Goal: Task Accomplishment & Management: Use online tool/utility

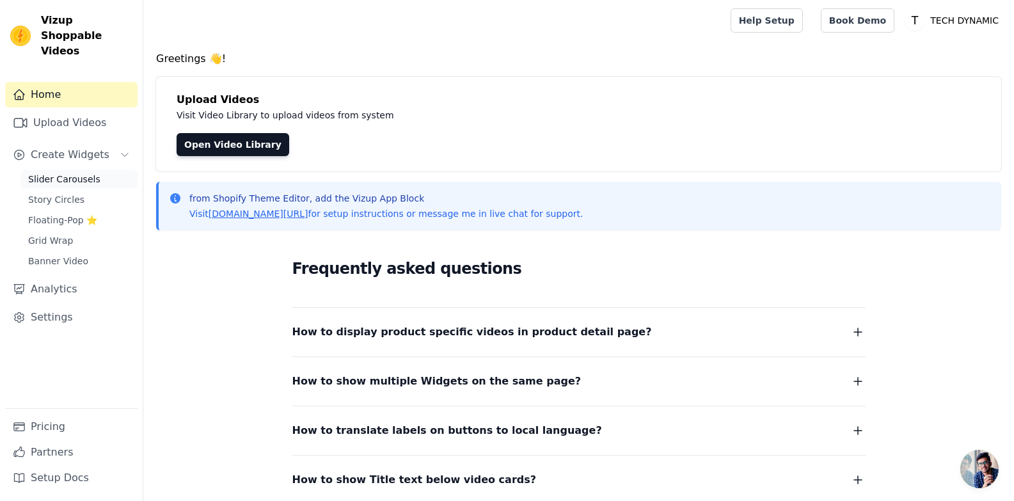
click at [64, 173] on span "Slider Carousels" at bounding box center [64, 179] width 72 height 13
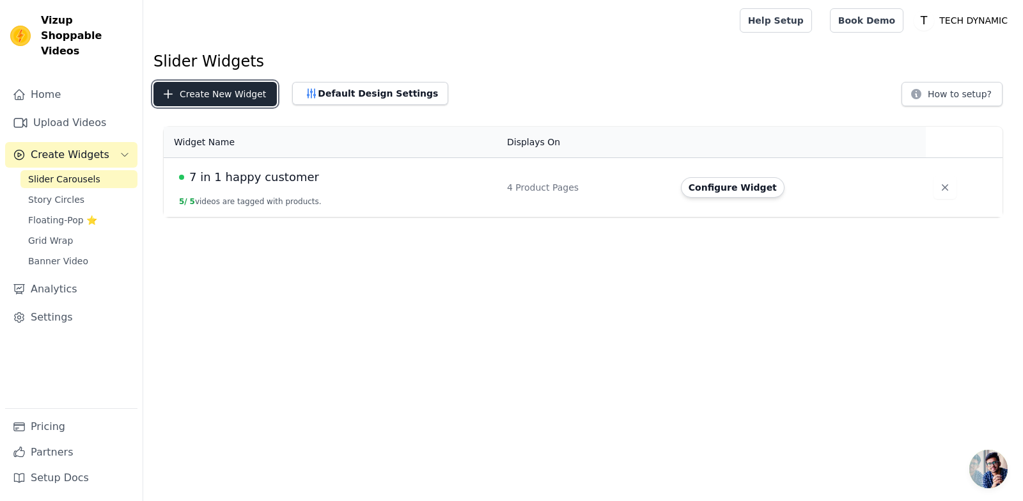
click at [193, 92] on button "Create New Widget" at bounding box center [214, 94] width 123 height 24
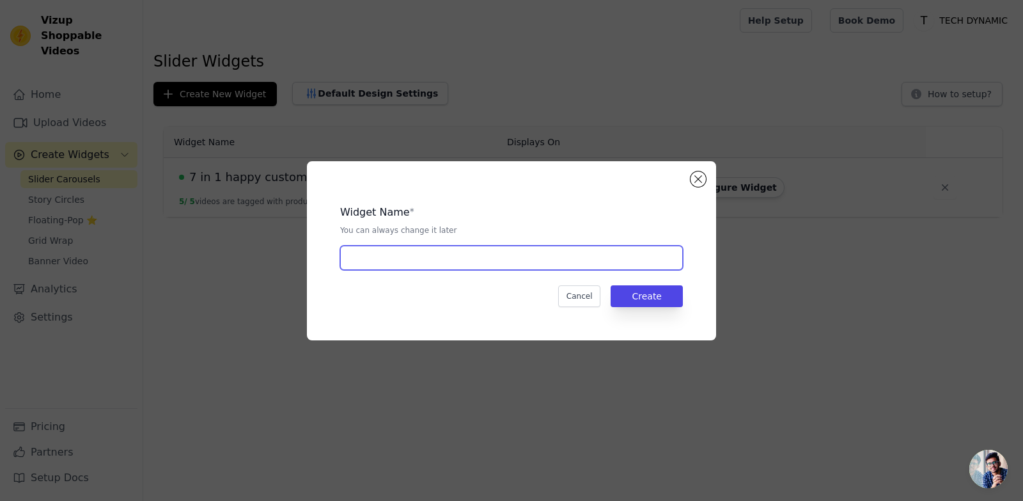
click at [513, 263] on input "text" at bounding box center [511, 258] width 343 height 24
click at [526, 265] on input "text" at bounding box center [511, 258] width 343 height 24
paste input "See it. Love it. Shop it."
type input "See it. Love it. Shop it."
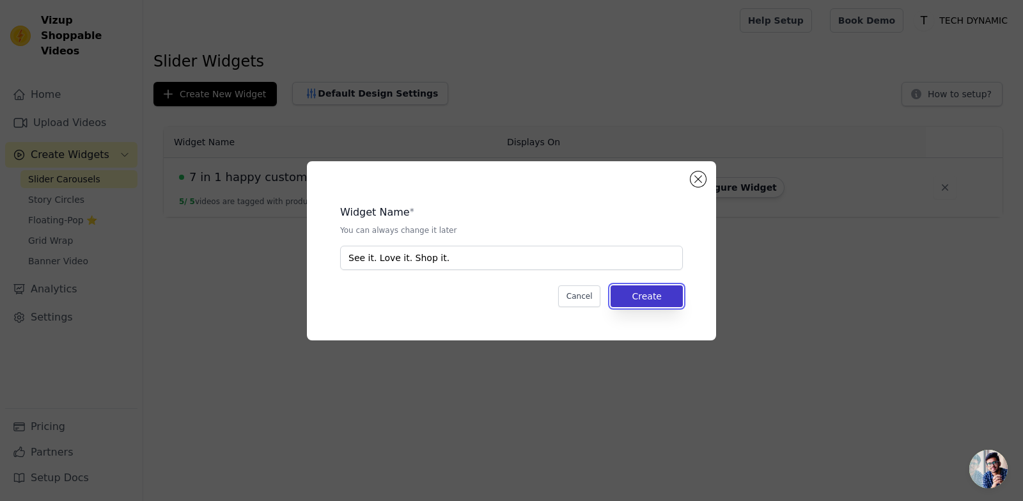
click at [650, 294] on button "Create" at bounding box center [647, 296] width 72 height 22
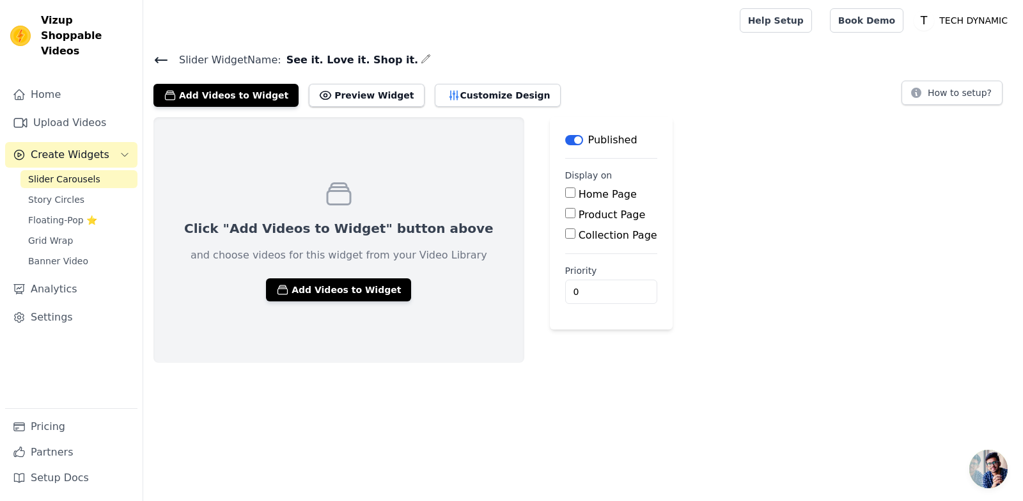
click at [579, 195] on label "Home Page" at bounding box center [608, 194] width 58 height 12
click at [565, 195] on input "Home Page" at bounding box center [570, 192] width 10 height 10
checkbox input "true"
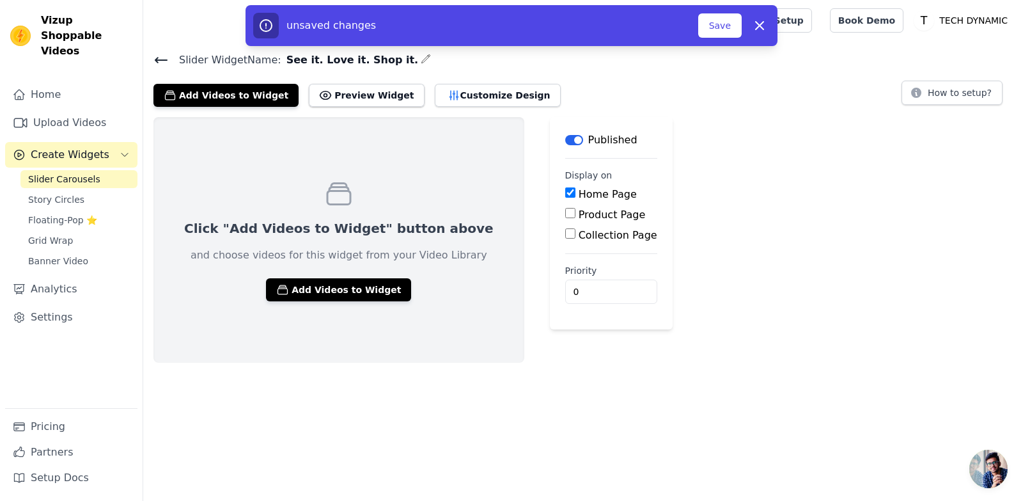
click at [579, 209] on label "Product Page" at bounding box center [612, 214] width 67 height 12
click at [565, 209] on input "Product Page" at bounding box center [570, 213] width 10 height 10
checkbox input "true"
click at [717, 24] on button "Save" at bounding box center [719, 25] width 43 height 24
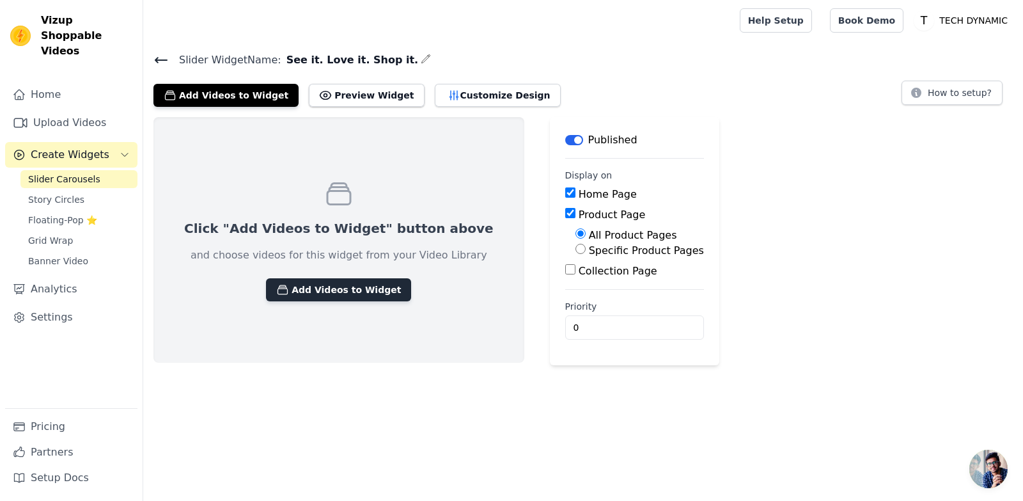
click at [336, 285] on button "Add Videos to Widget" at bounding box center [338, 289] width 145 height 23
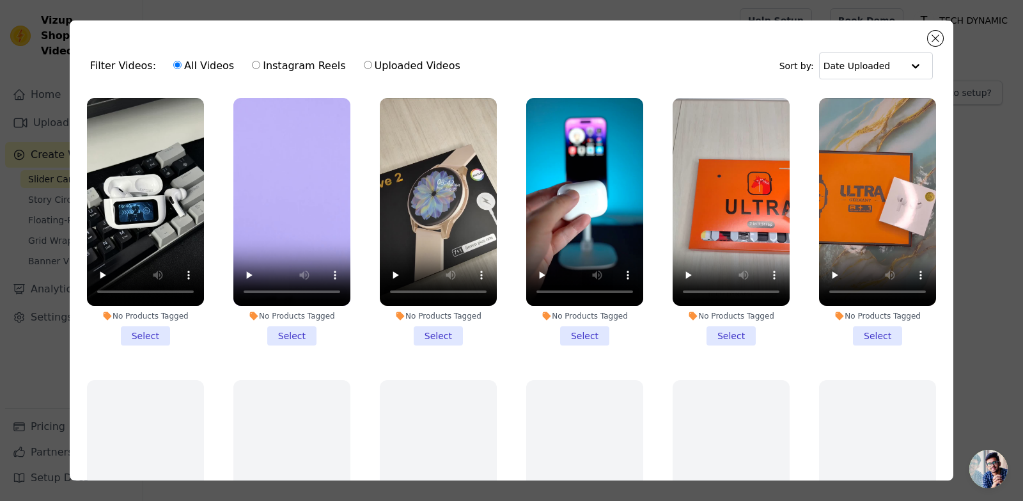
click at [148, 327] on li "No Products Tagged Select" at bounding box center [145, 221] width 117 height 247
click at [0, 0] on input "No Products Tagged Select" at bounding box center [0, 0] width 0 height 0
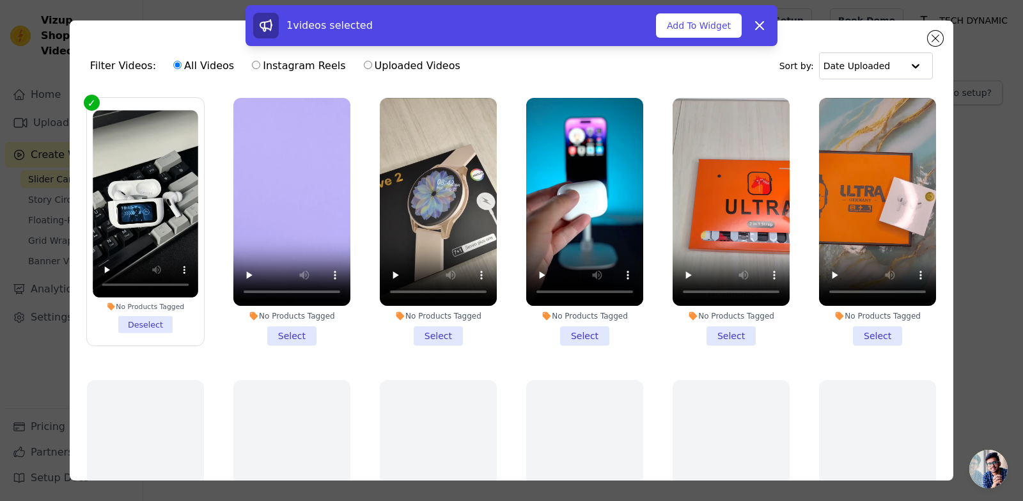
click at [293, 331] on li "No Products Tagged Select" at bounding box center [291, 221] width 117 height 247
click at [0, 0] on input "No Products Tagged Select" at bounding box center [0, 0] width 0 height 0
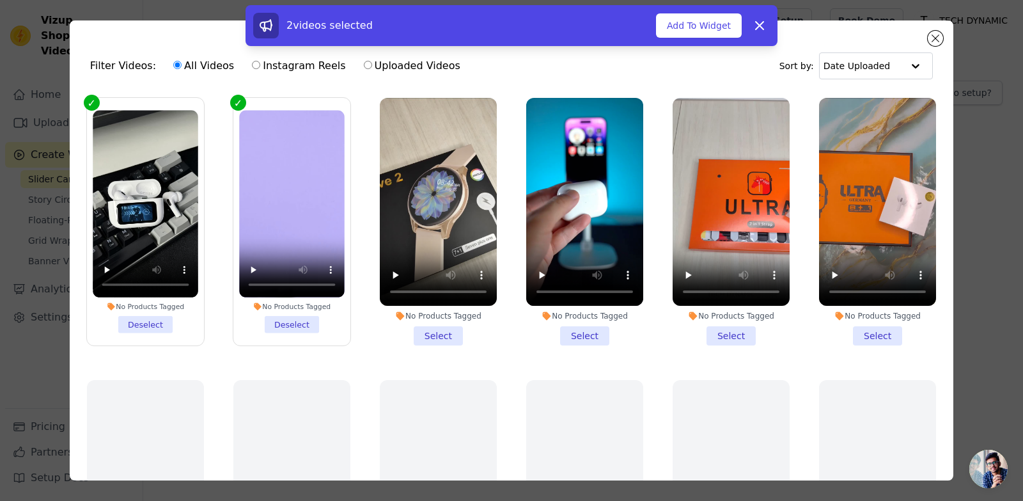
click at [427, 328] on li "No Products Tagged Select" at bounding box center [438, 221] width 117 height 247
click at [0, 0] on input "No Products Tagged Select" at bounding box center [0, 0] width 0 height 0
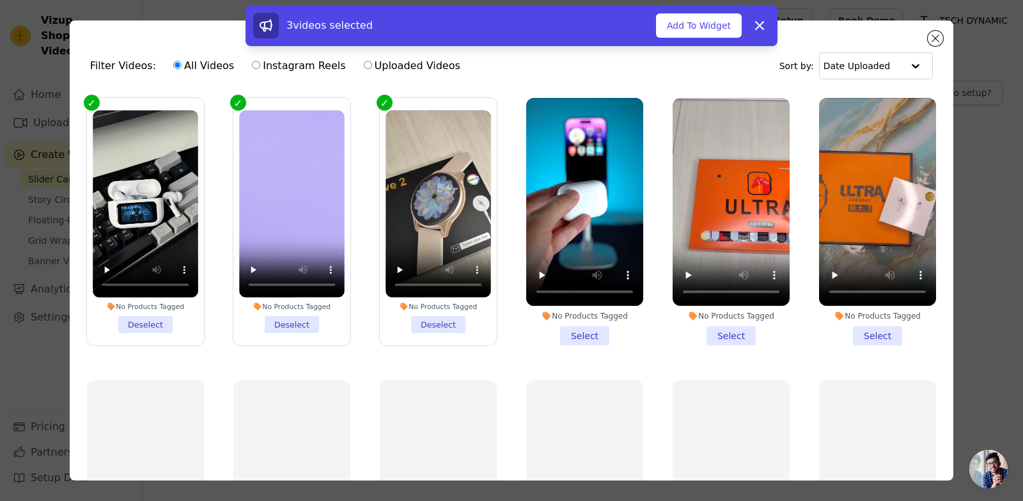
click at [558, 329] on li "No Products Tagged Select" at bounding box center [584, 221] width 117 height 247
click at [0, 0] on input "No Products Tagged Select" at bounding box center [0, 0] width 0 height 0
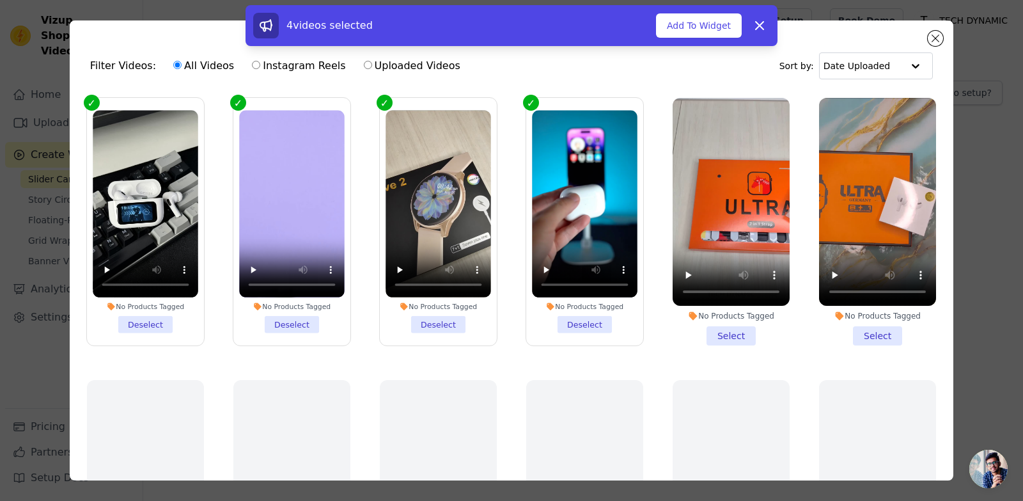
click at [720, 325] on li "No Products Tagged Select" at bounding box center [731, 221] width 117 height 247
click at [0, 0] on input "No Products Tagged Select" at bounding box center [0, 0] width 0 height 0
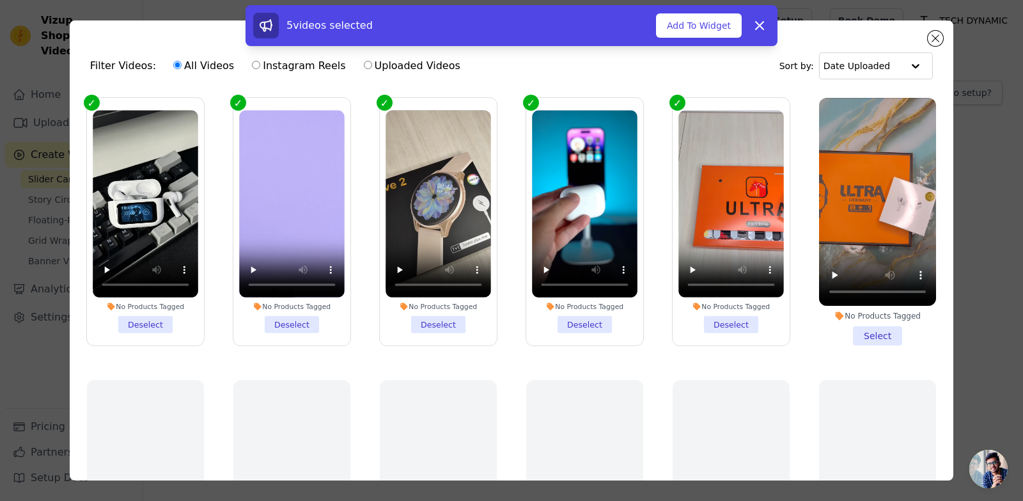
click at [865, 322] on li "No Products Tagged Select" at bounding box center [877, 221] width 117 height 247
click at [0, 0] on input "No Products Tagged Select" at bounding box center [0, 0] width 0 height 0
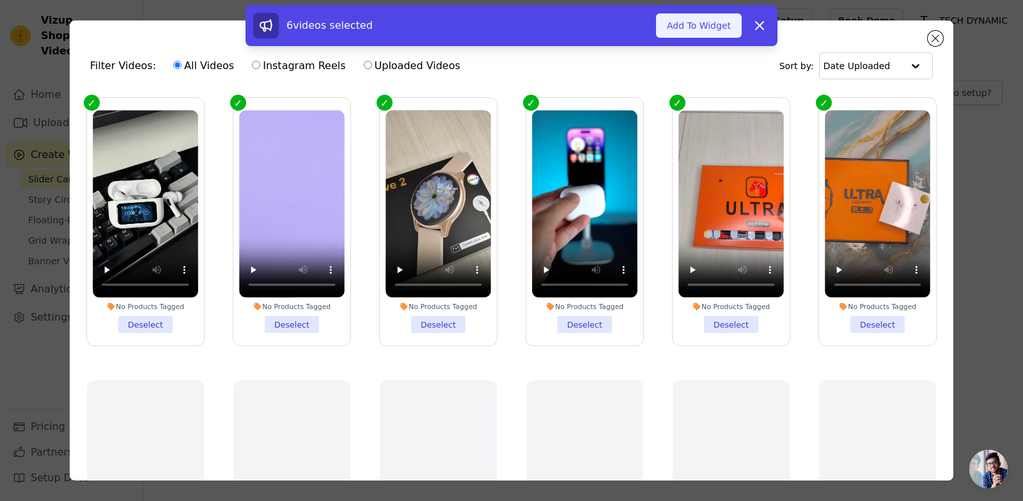
click at [708, 24] on button "Add To Widget" at bounding box center [699, 25] width 86 height 24
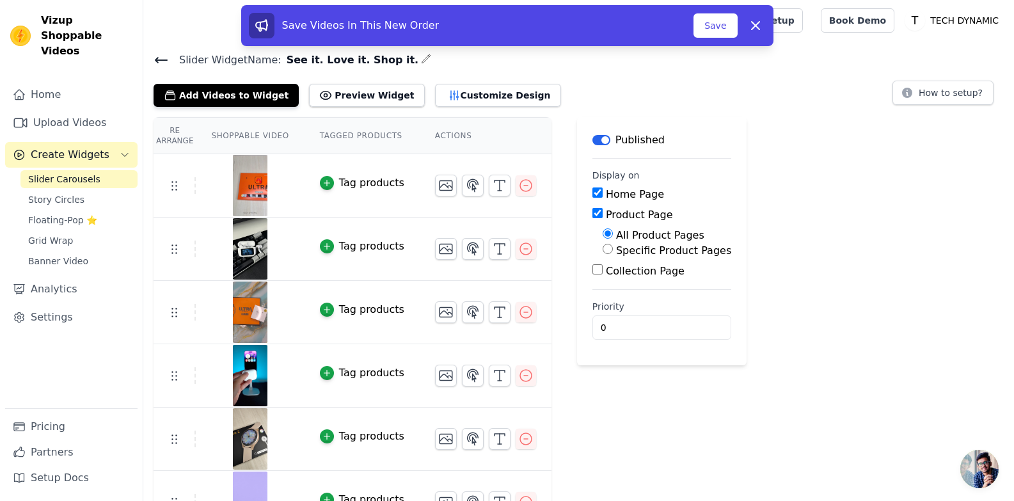
click at [361, 179] on div "Tag products" at bounding box center [371, 182] width 65 height 15
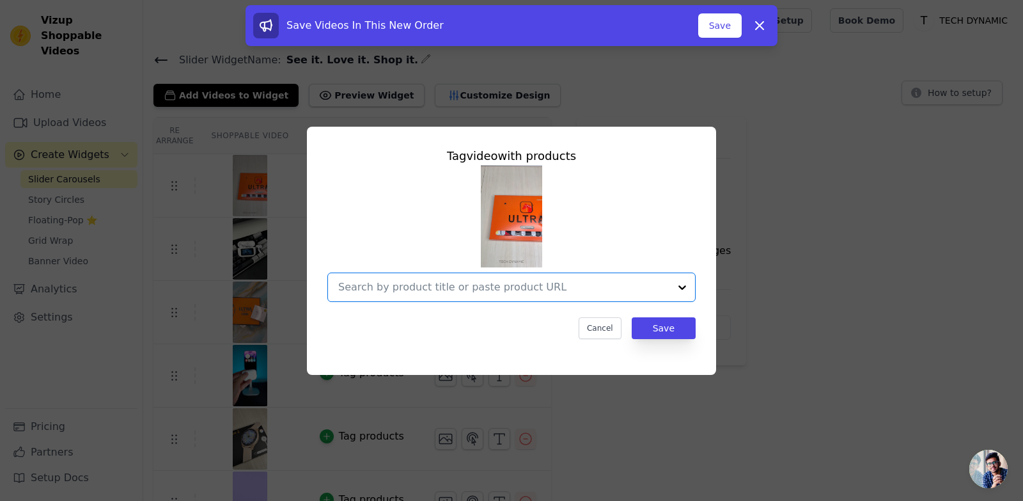
click at [503, 287] on input "text" at bounding box center [503, 286] width 331 height 15
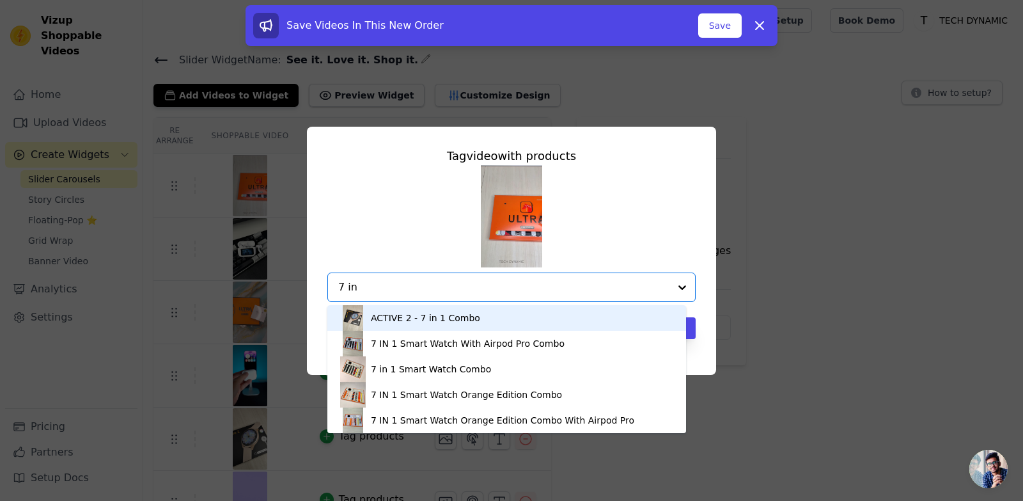
type input "7 in 1"
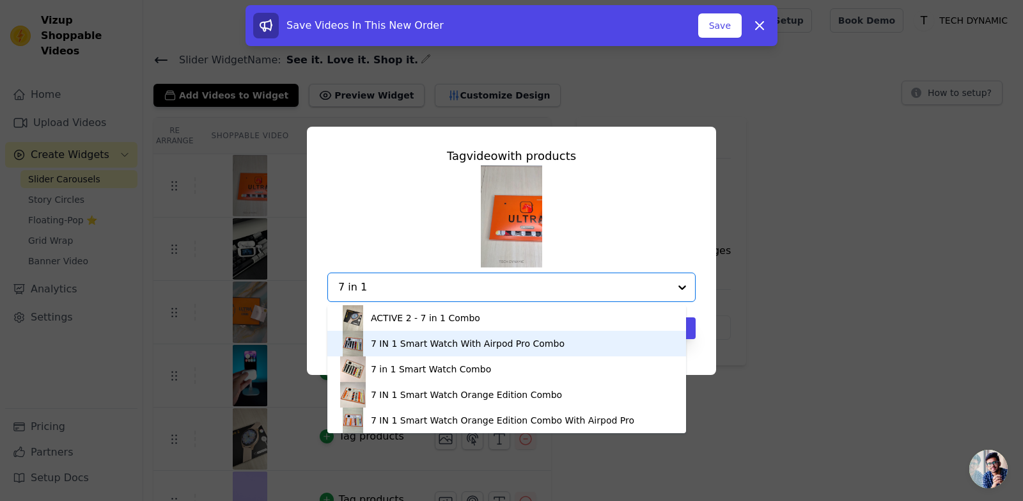
click at [444, 349] on div "7 IN 1 Smart Watch With Airpod Pro Combo" at bounding box center [468, 343] width 194 height 13
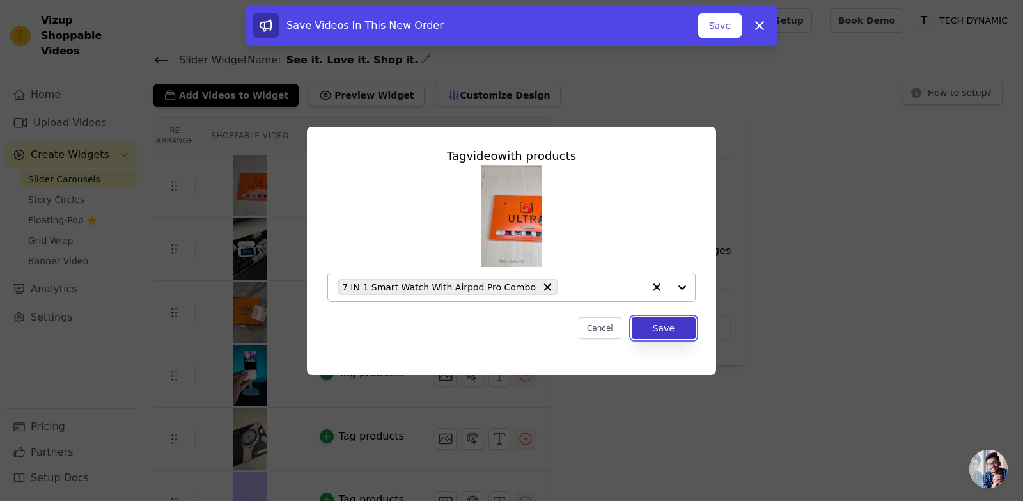
click at [678, 329] on button "Save" at bounding box center [664, 328] width 64 height 22
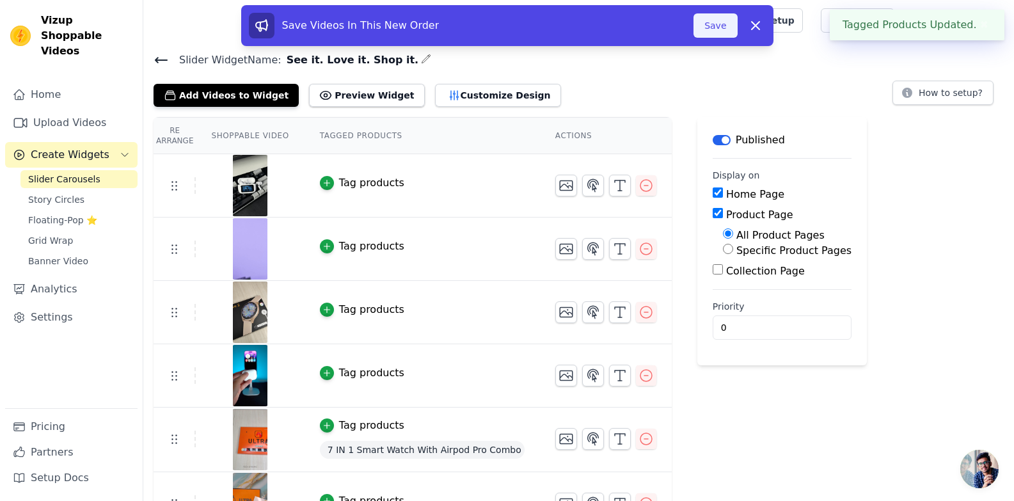
click at [728, 26] on button "Save" at bounding box center [714, 25] width 43 height 24
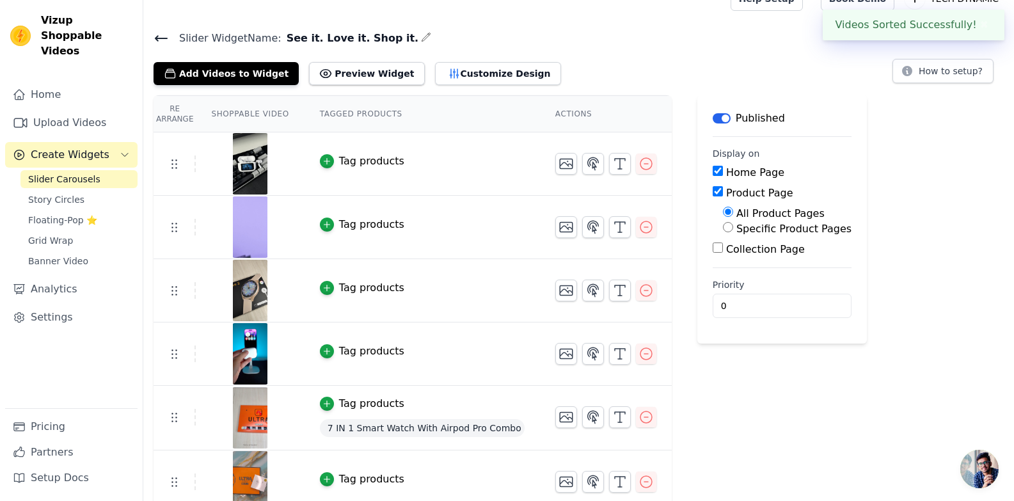
scroll to position [34, 0]
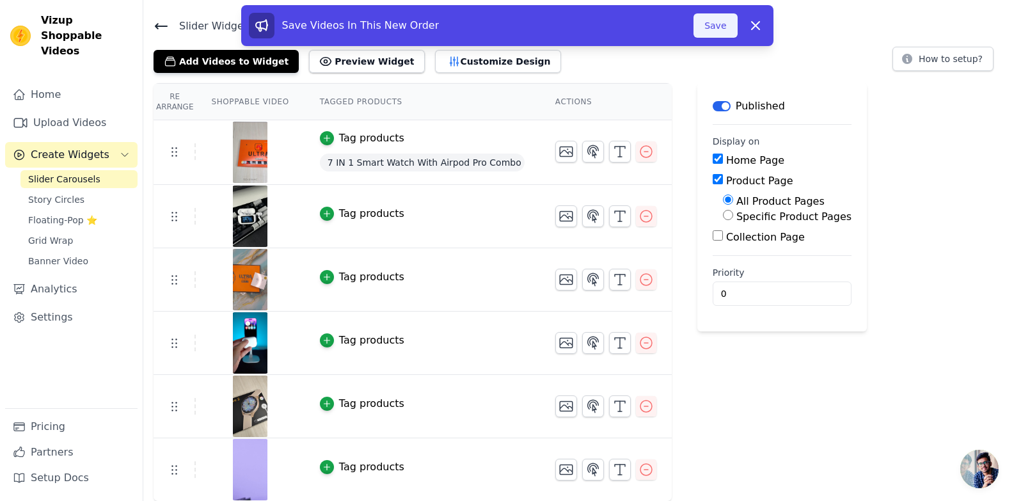
click at [711, 31] on button "Save" at bounding box center [714, 25] width 43 height 24
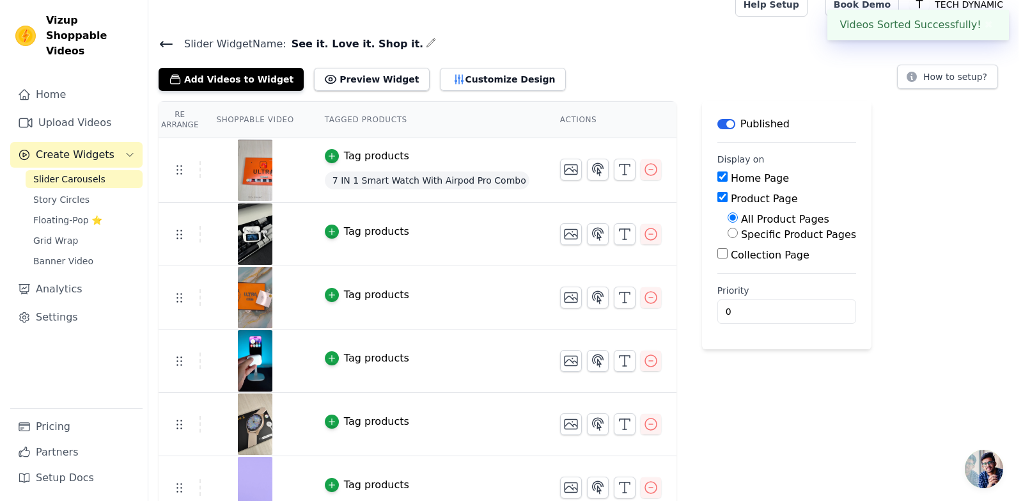
scroll to position [0, 0]
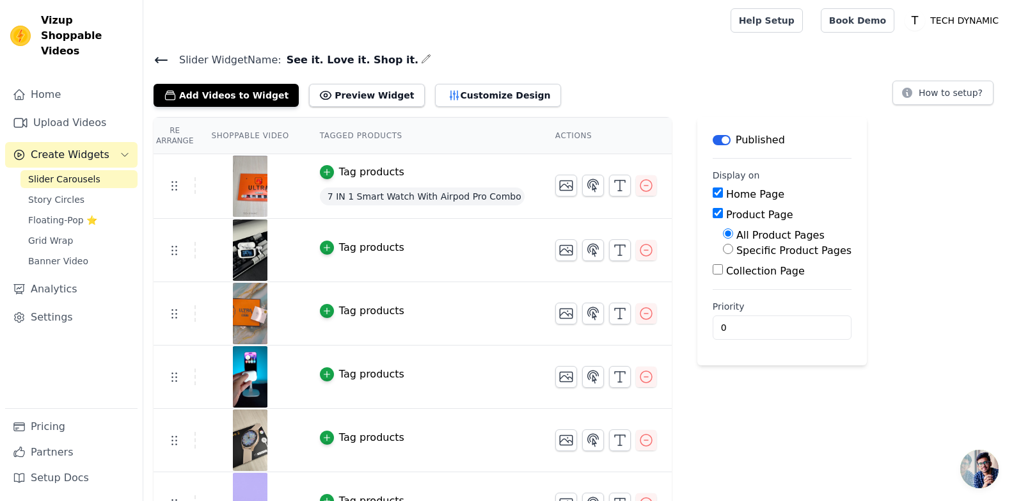
click at [360, 244] on div "Tag products" at bounding box center [371, 247] width 65 height 15
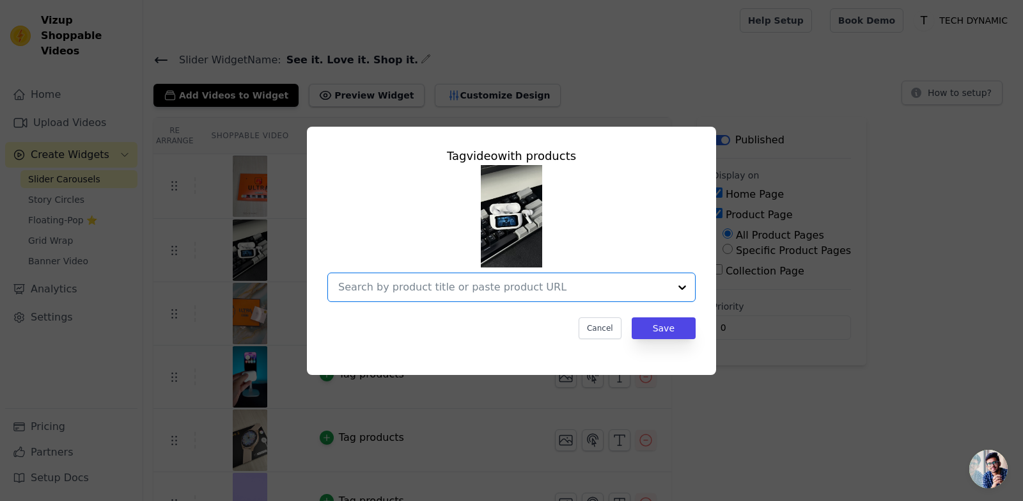
click at [459, 292] on input "text" at bounding box center [503, 286] width 331 height 15
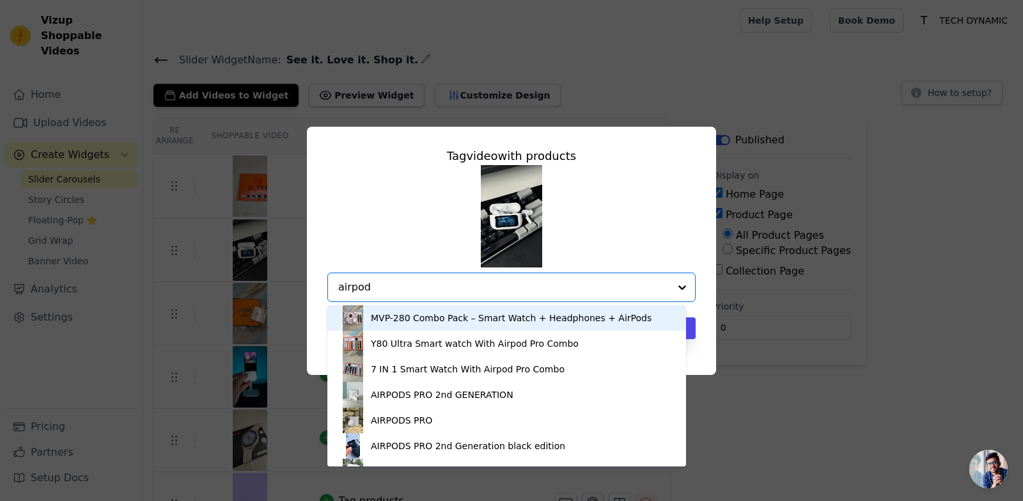
type input "airpods"
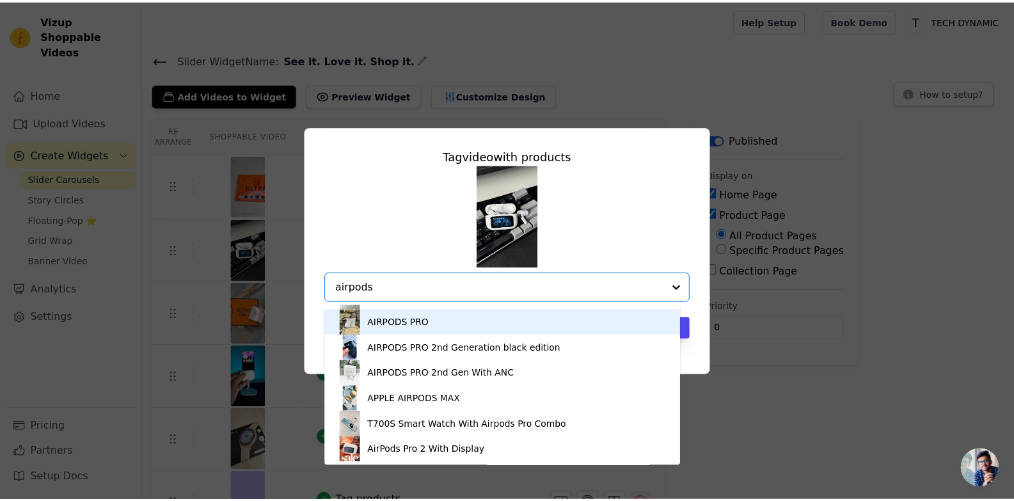
scroll to position [47, 0]
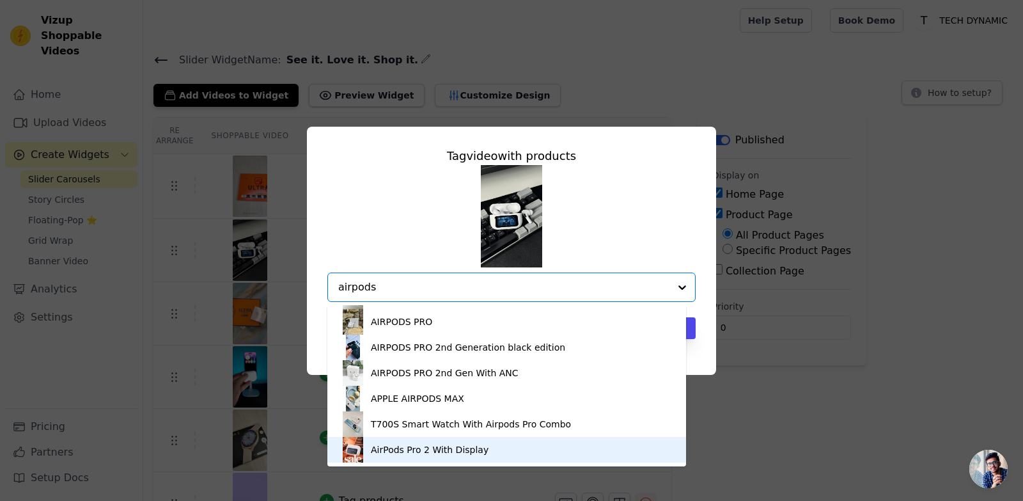
click at [451, 451] on div "AirPods Pro 2 With Display" at bounding box center [430, 449] width 118 height 13
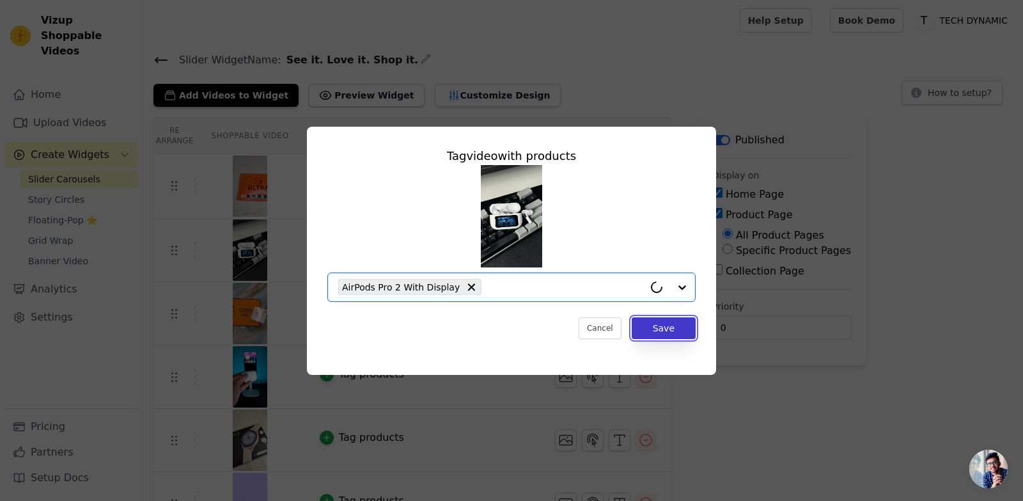
click at [664, 322] on button "Save" at bounding box center [664, 328] width 64 height 22
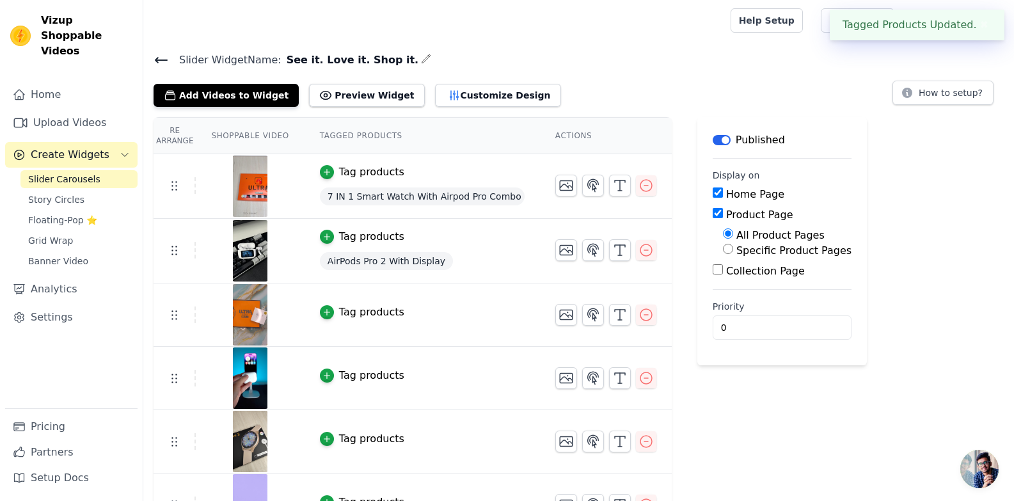
click at [359, 311] on div "Tag products" at bounding box center [371, 311] width 65 height 15
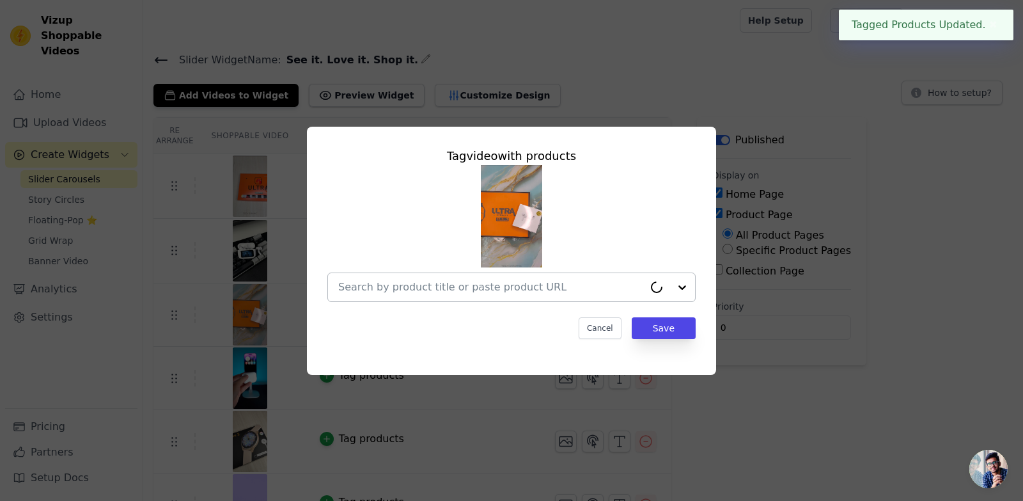
click at [437, 279] on input "text" at bounding box center [491, 286] width 306 height 15
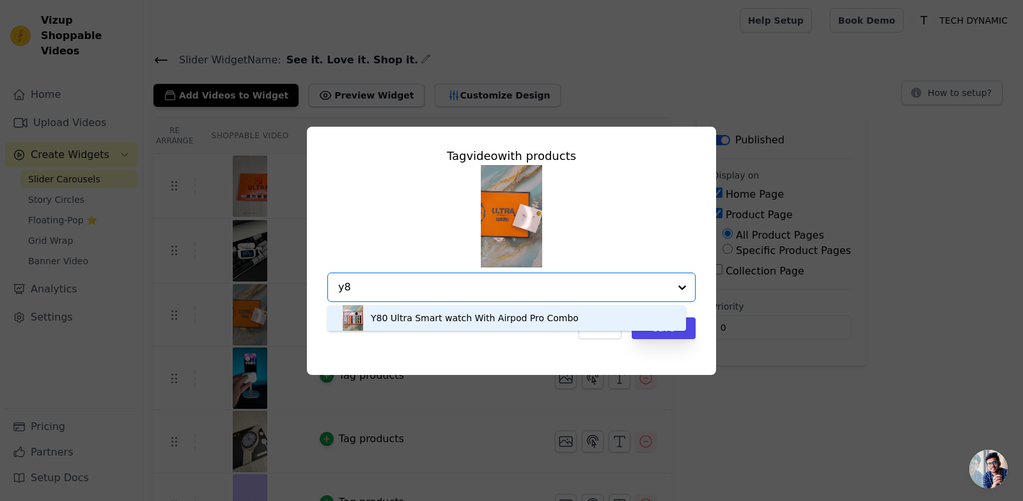
type input "y80"
click at [499, 317] on div "Y80 Ultra Smart watch With Airpod Pro Combo" at bounding box center [475, 317] width 208 height 13
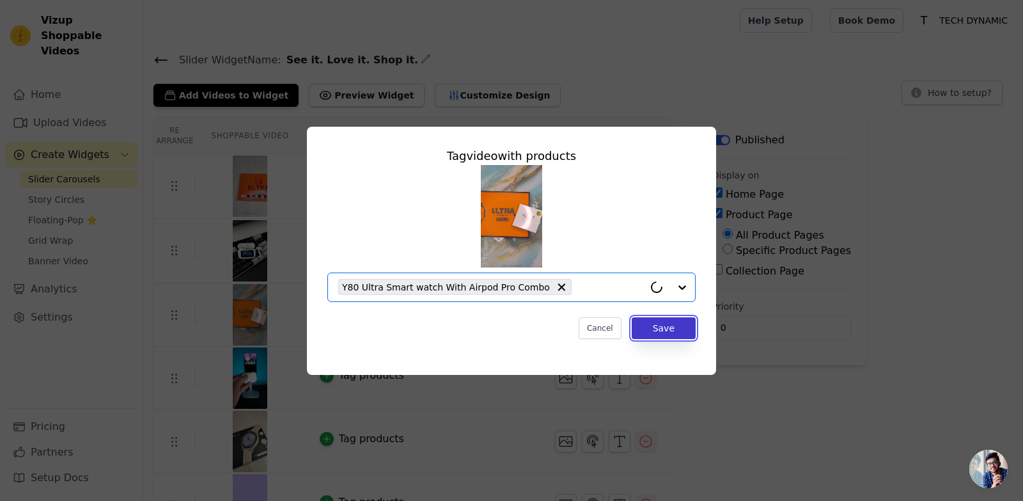
click at [650, 329] on button "Save" at bounding box center [664, 328] width 64 height 22
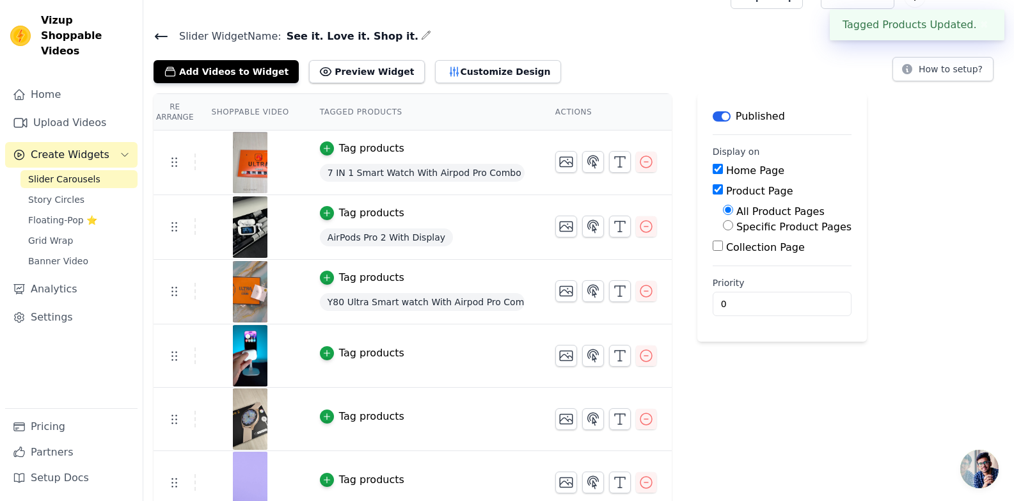
scroll to position [36, 0]
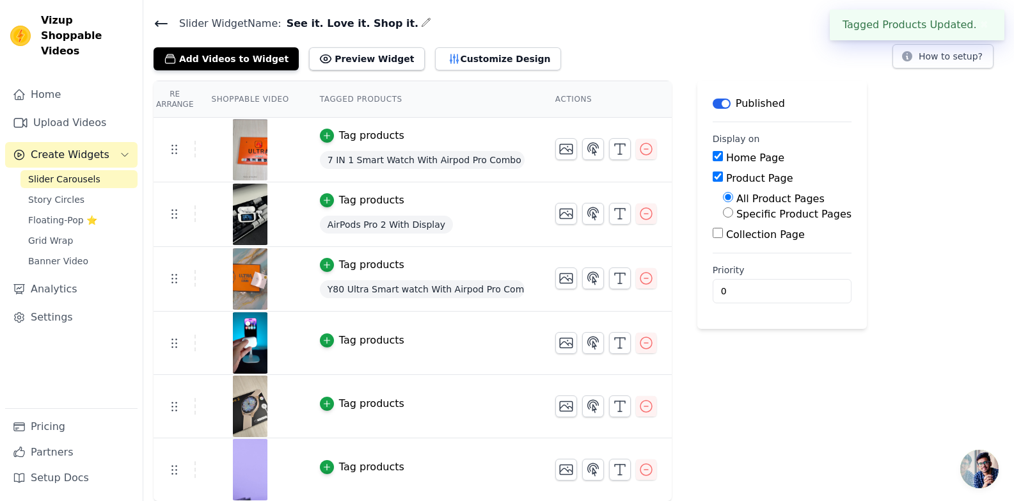
click at [365, 341] on div "Tag products" at bounding box center [371, 340] width 65 height 15
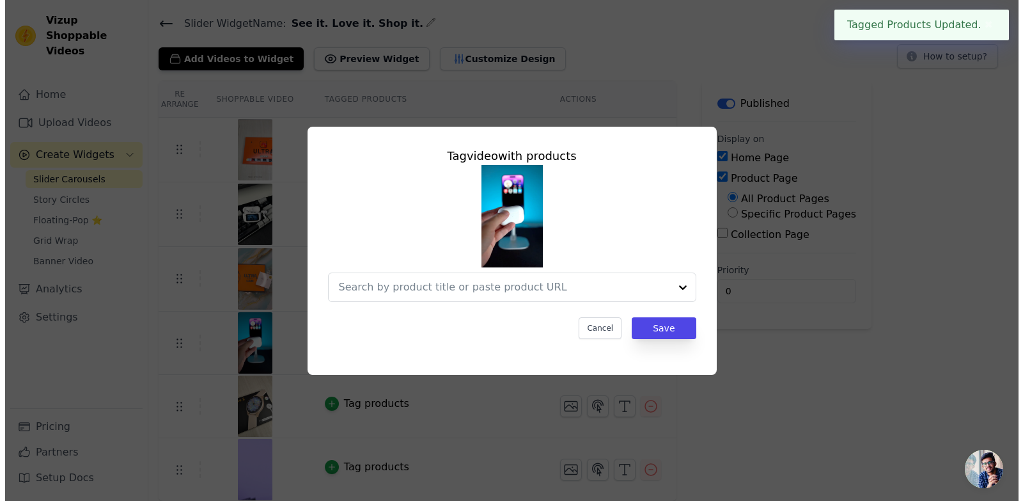
scroll to position [0, 0]
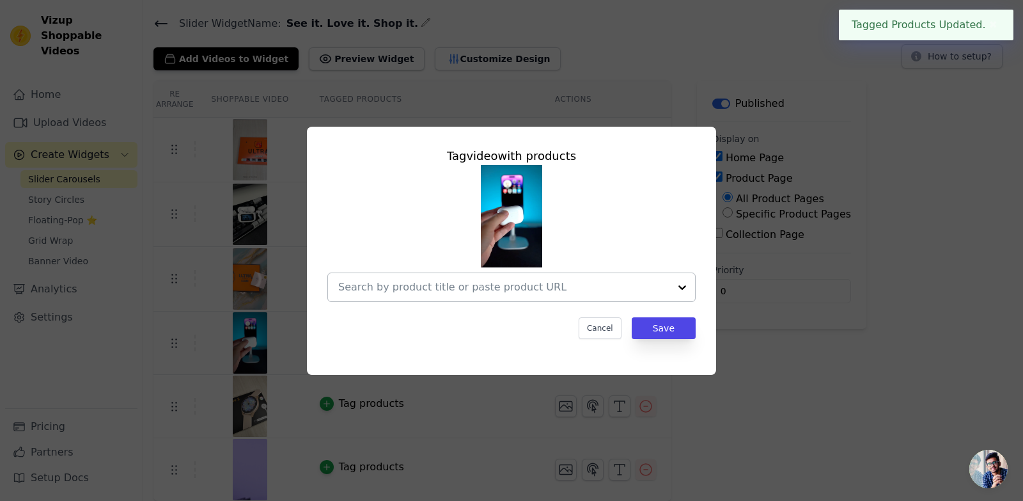
click at [450, 280] on input "text" at bounding box center [503, 286] width 331 height 15
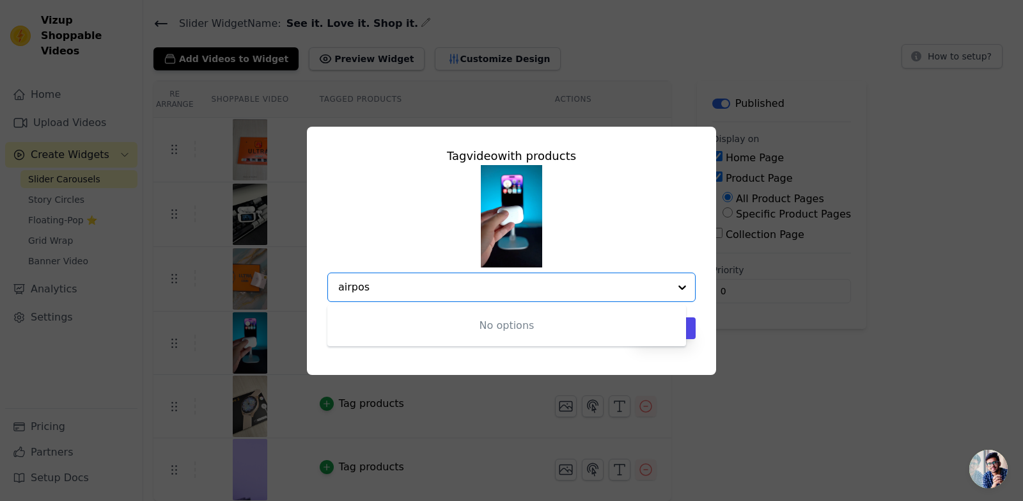
type input "airpo"
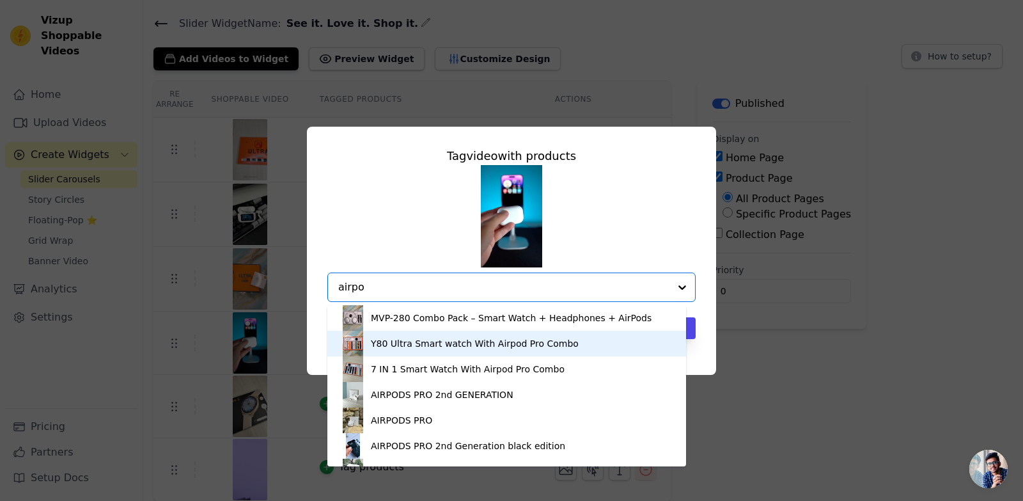
scroll to position [64, 0]
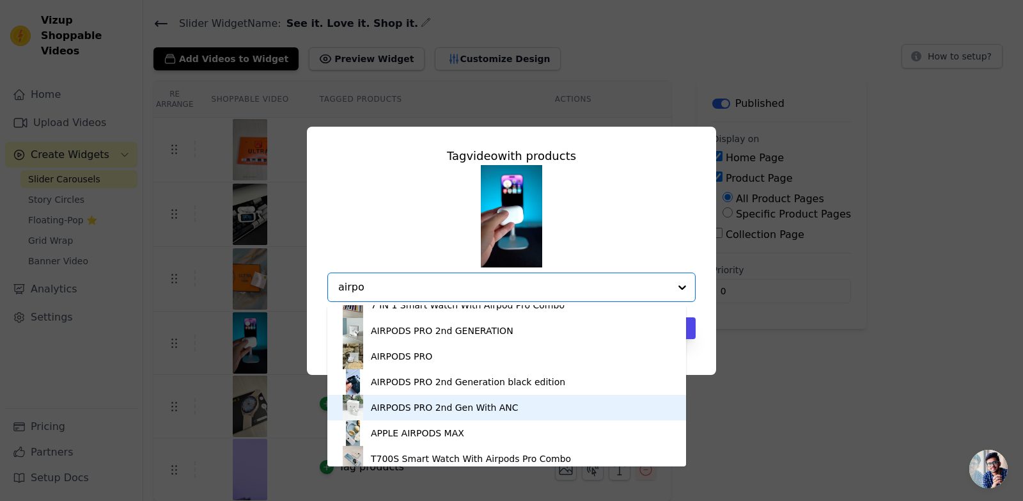
click at [503, 409] on div "AIRPODS PRO 2nd Gen With ANC" at bounding box center [445, 407] width 148 height 13
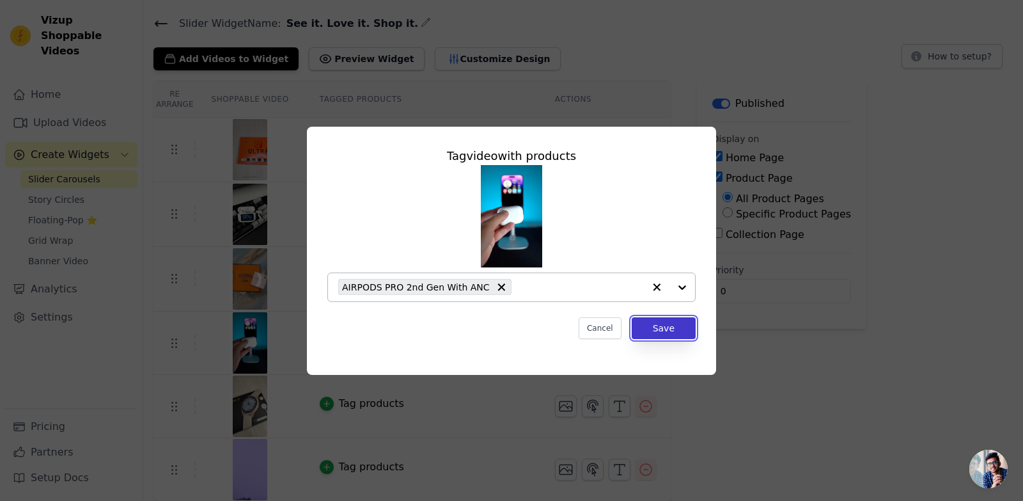
click at [673, 329] on button "Save" at bounding box center [664, 328] width 64 height 22
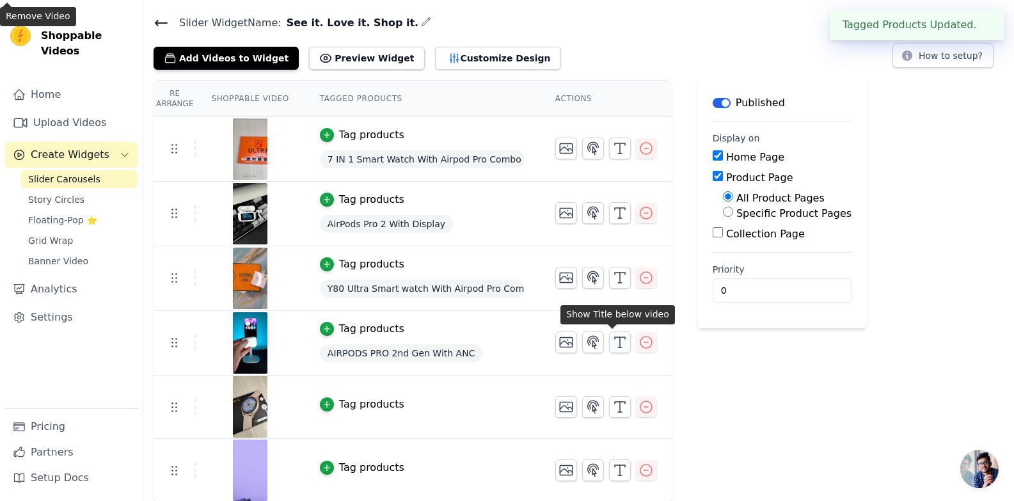
scroll to position [38, 0]
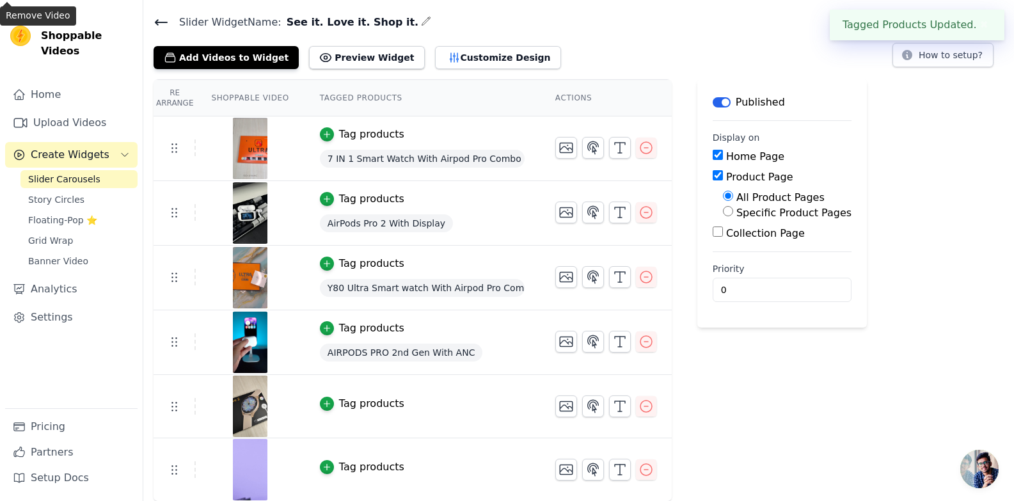
click at [339, 401] on div "Tag products" at bounding box center [371, 403] width 65 height 15
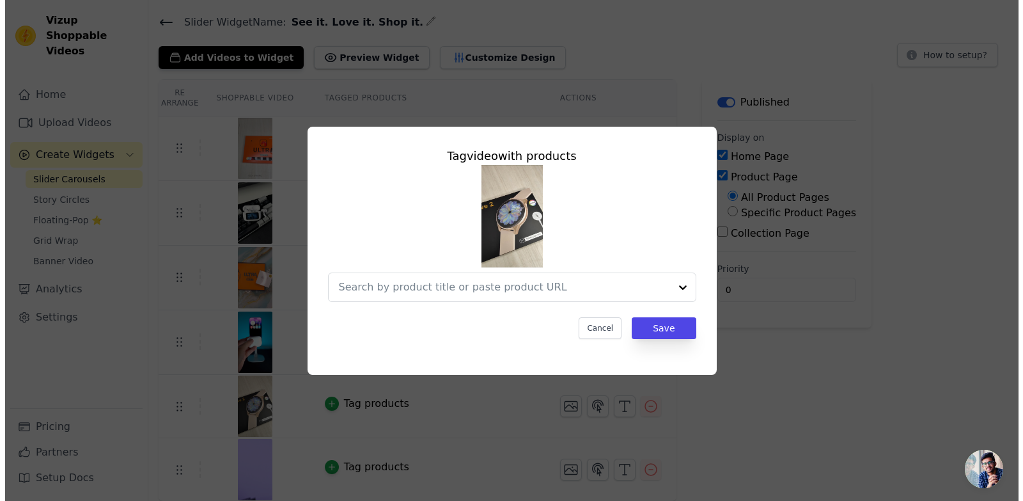
scroll to position [0, 0]
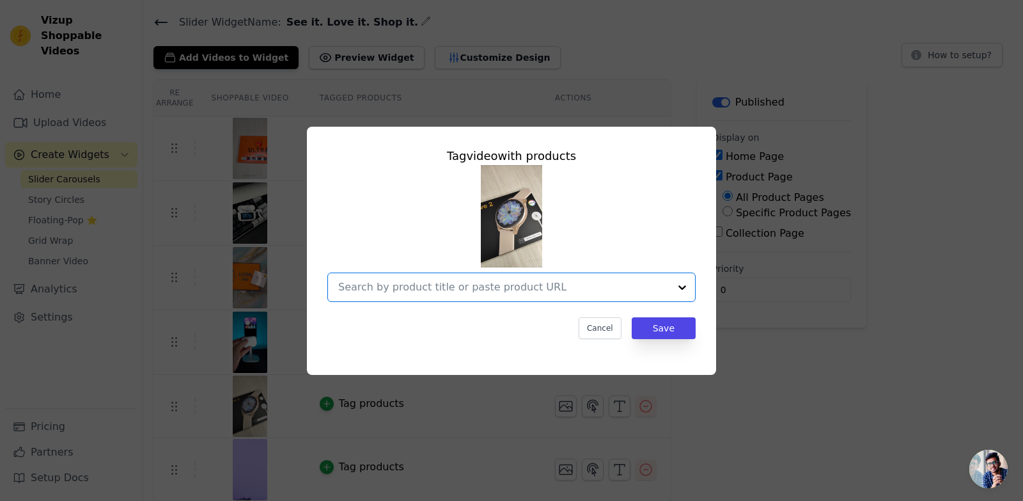
click at [412, 288] on input "text" at bounding box center [503, 286] width 331 height 15
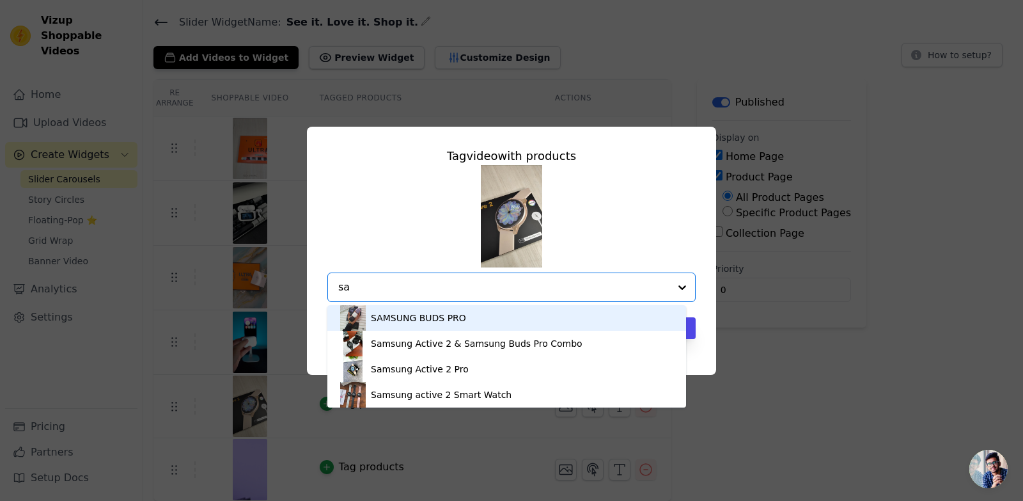
type input "s"
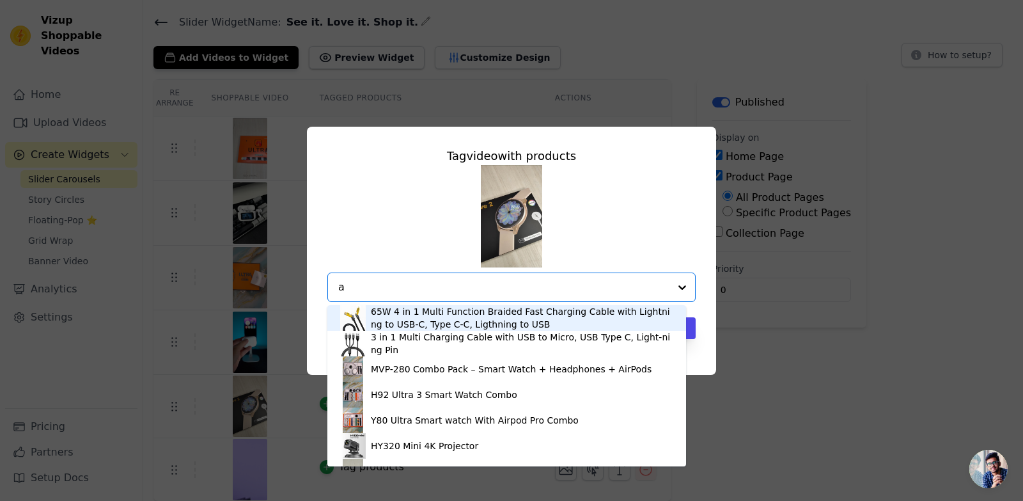
type input "ac"
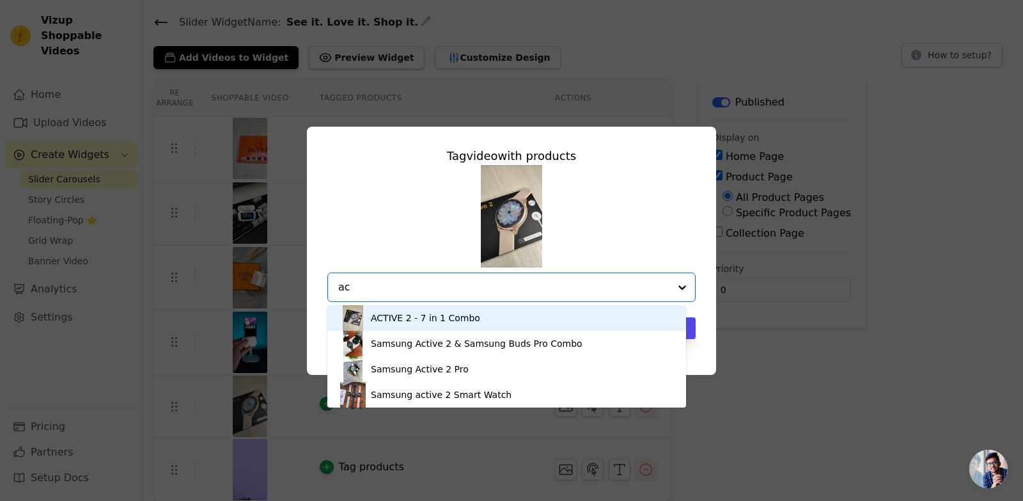
click at [553, 317] on div "ACTIVE 2 - 7 in 1 Combo" at bounding box center [506, 318] width 333 height 26
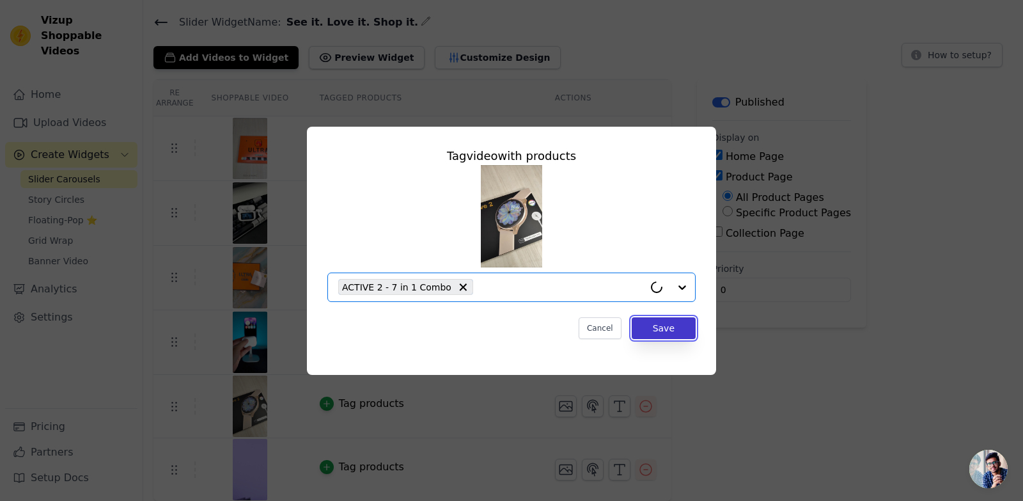
click at [664, 333] on button "Save" at bounding box center [664, 328] width 64 height 22
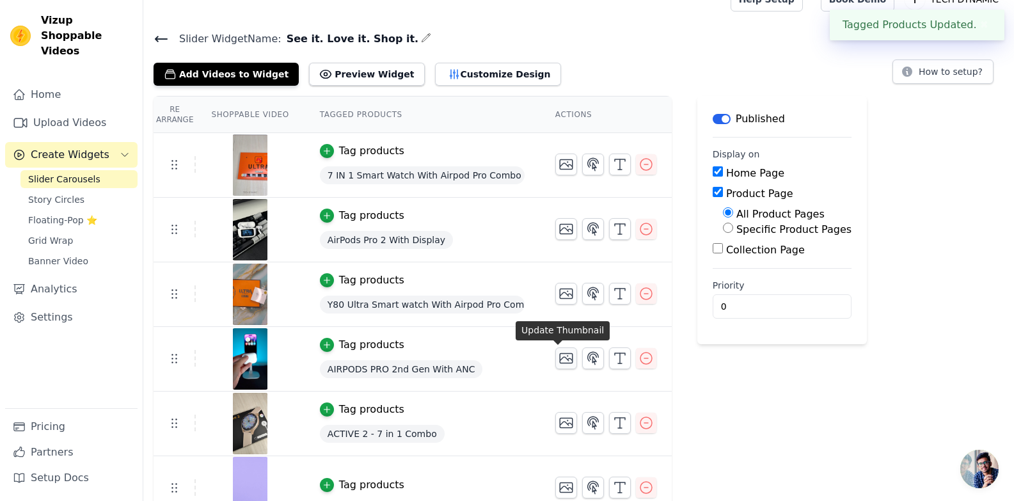
scroll to position [39, 0]
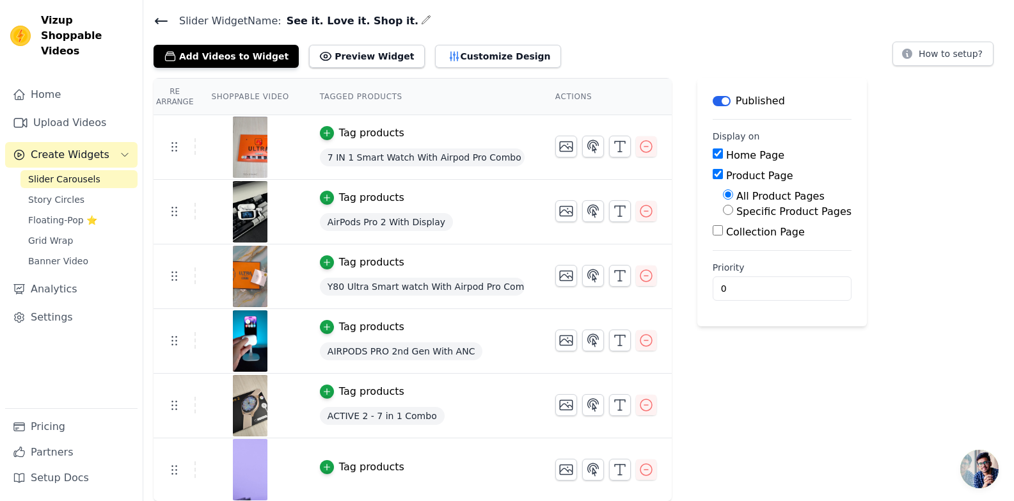
click at [366, 465] on div "Tag products" at bounding box center [371, 466] width 65 height 15
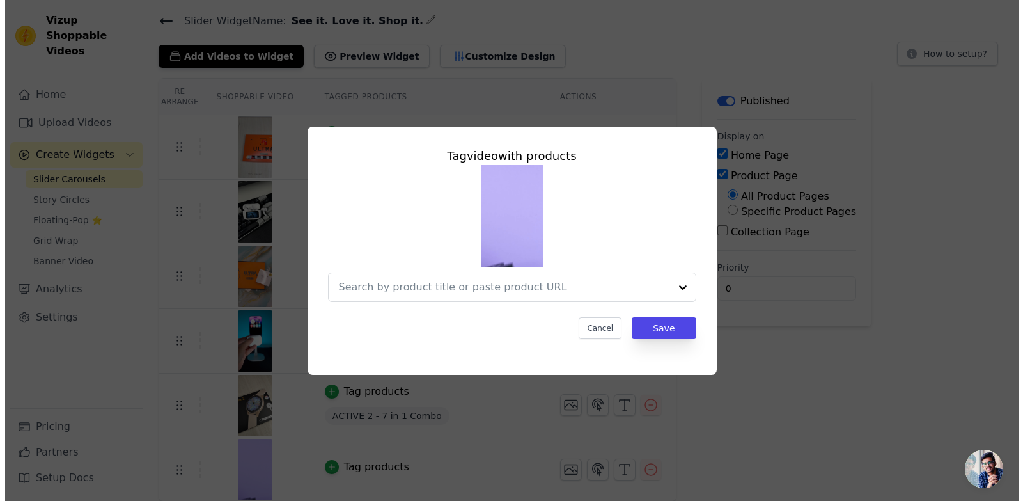
scroll to position [0, 0]
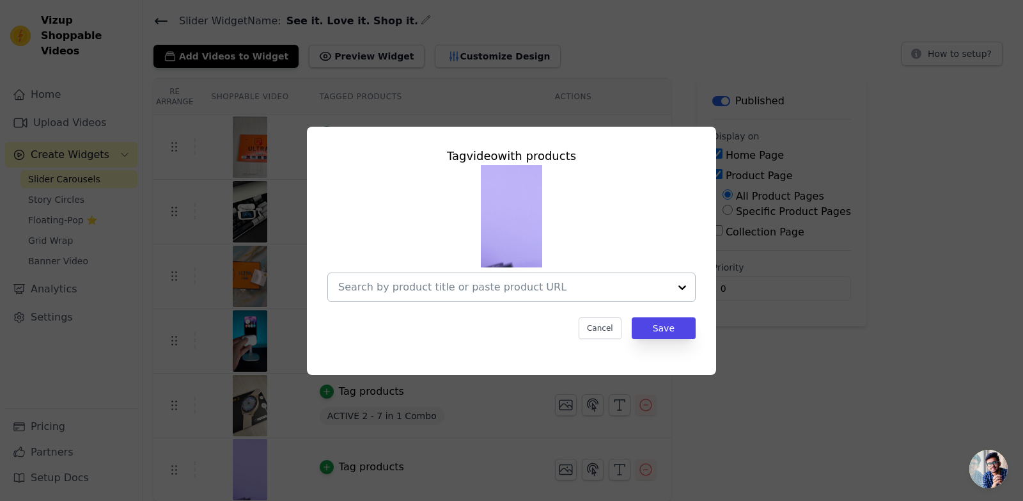
click at [435, 291] on input "text" at bounding box center [503, 286] width 331 height 15
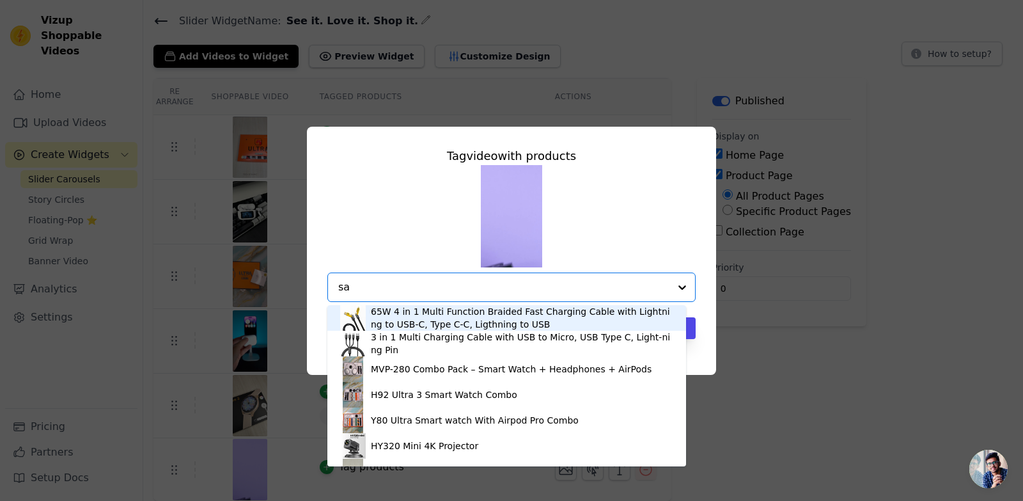
type input "[PERSON_NAME]"
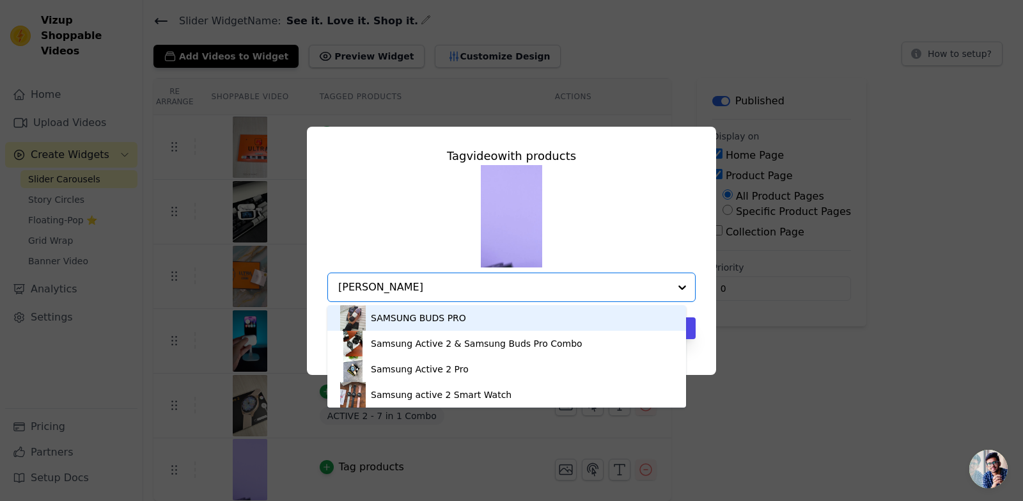
click at [450, 324] on div "SAMSUNG BUDS PRO" at bounding box center [506, 318] width 333 height 26
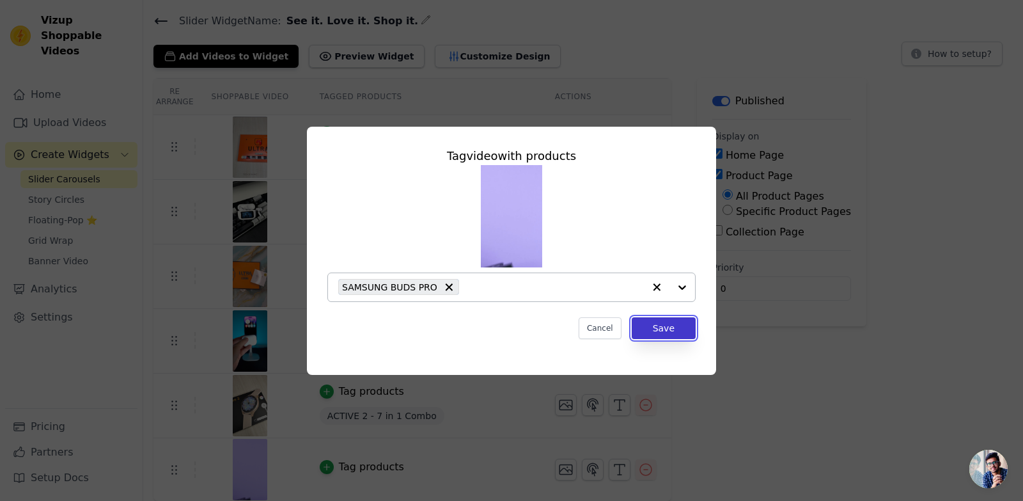
click at [667, 329] on button "Save" at bounding box center [664, 328] width 64 height 22
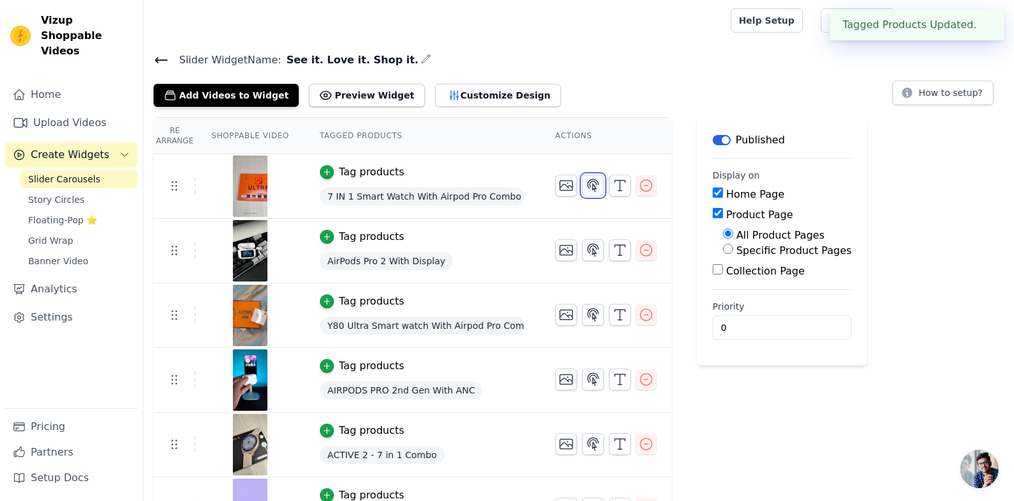
click at [585, 185] on icon "button" at bounding box center [592, 185] width 15 height 15
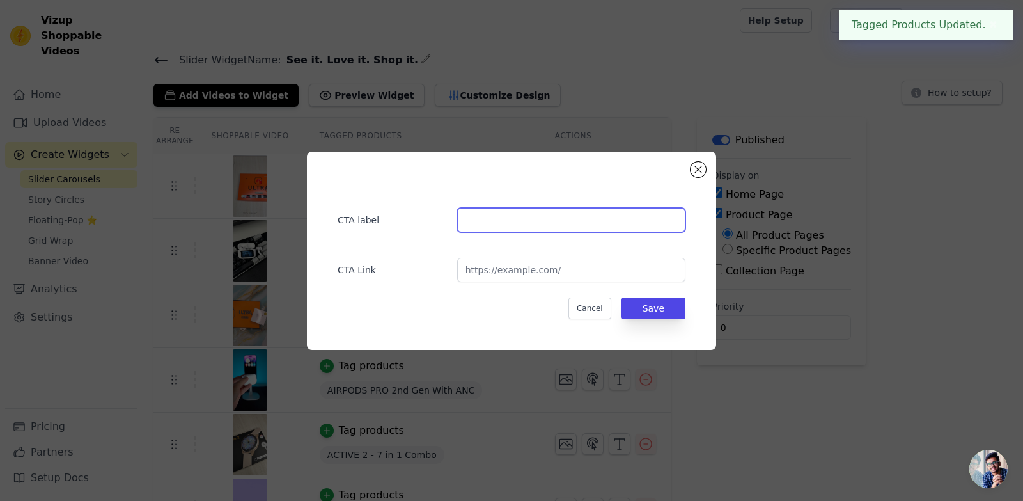
click at [551, 228] on input "text" at bounding box center [571, 220] width 228 height 24
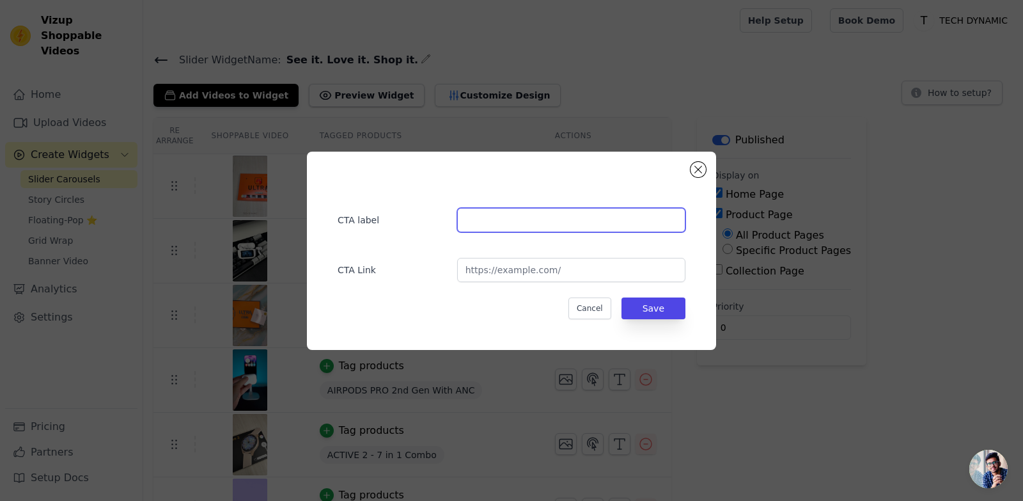
paste input "Buy Now - Rs. 1,499.00"
type input "Buy Now - Rs. 1,499.00"
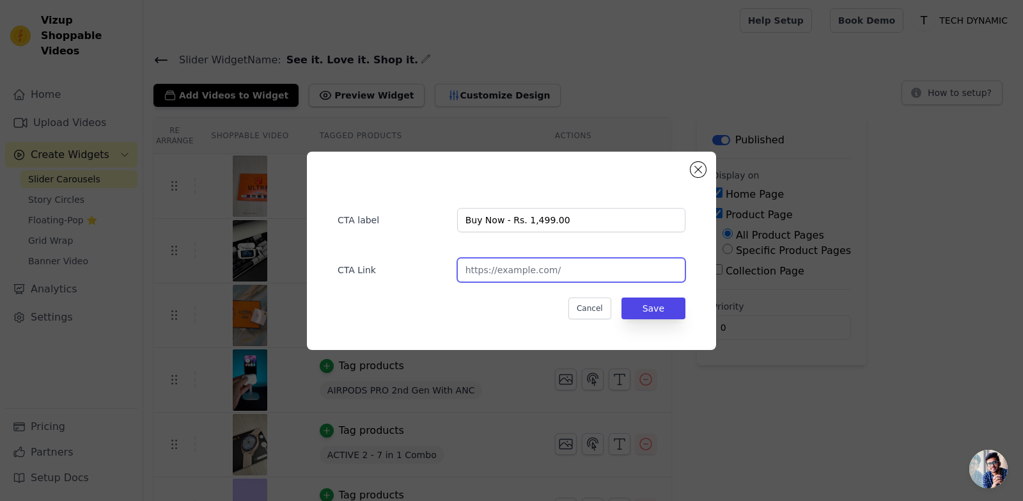
click at [547, 274] on input "url" at bounding box center [571, 270] width 228 height 24
paste input "[URL][DOMAIN_NAME]"
type input "[URL][DOMAIN_NAME]"
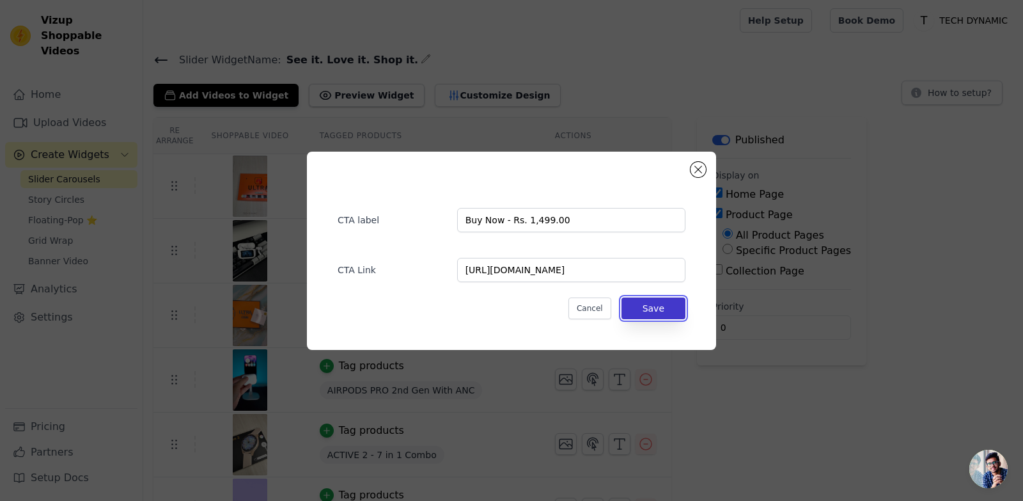
click at [673, 314] on button "Save" at bounding box center [654, 308] width 64 height 22
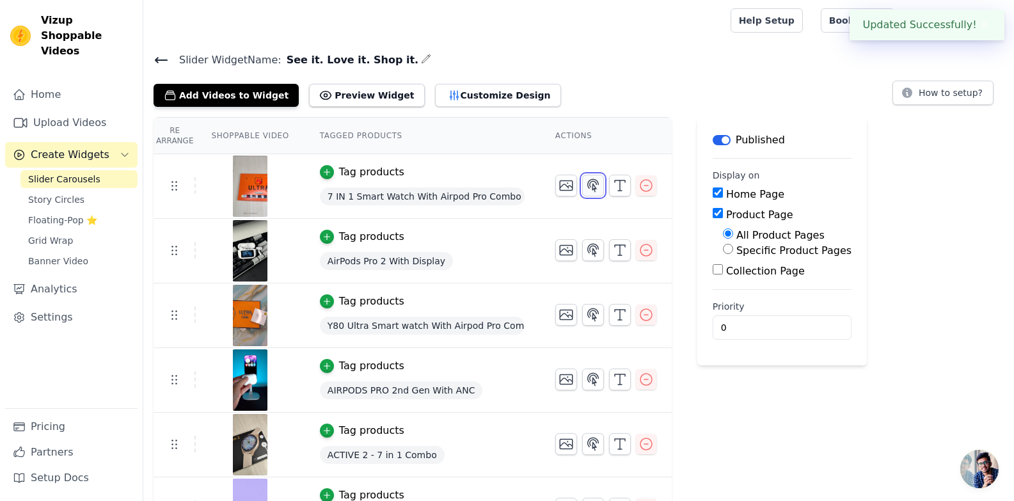
click at [588, 189] on icon "button" at bounding box center [593, 185] width 11 height 12
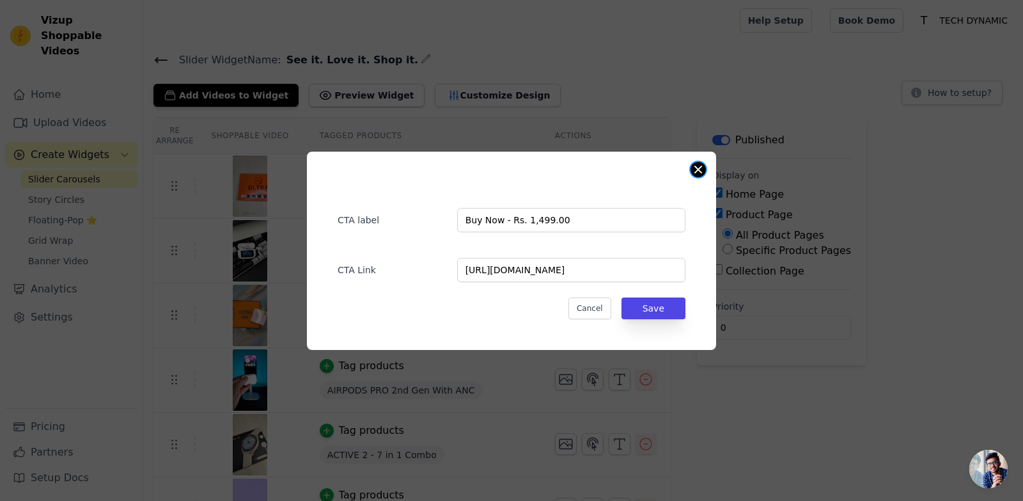
click at [694, 166] on button "Close modal" at bounding box center [698, 169] width 15 height 15
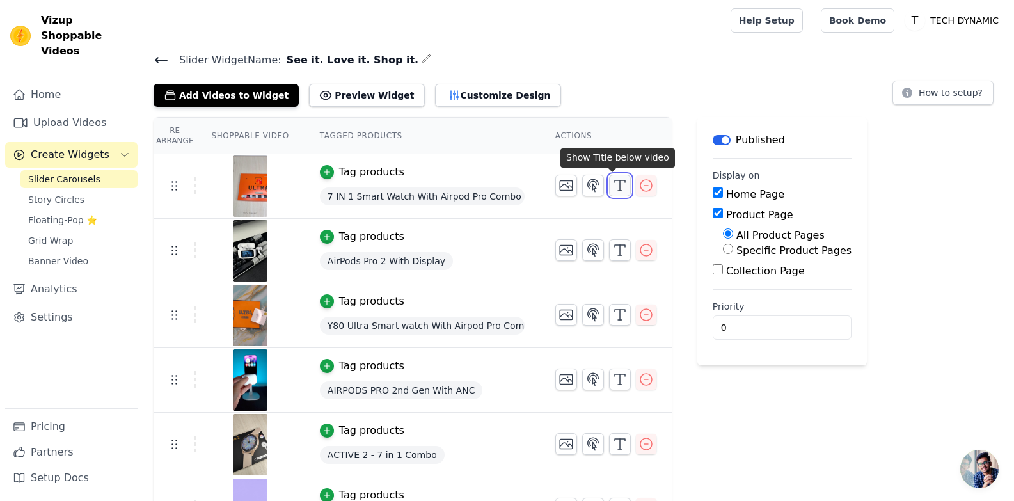
click at [612, 182] on icon "button" at bounding box center [619, 185] width 15 height 15
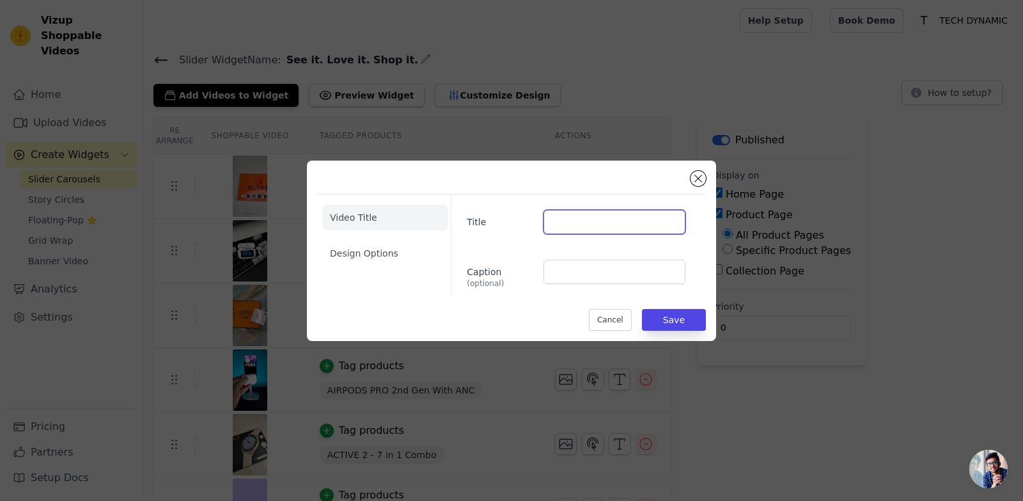
click at [573, 227] on input "Title" at bounding box center [615, 222] width 142 height 24
paste input "7-in-1 Smartwatch & AirPods Pro Combo"
type input "7-in-1 Smartwatch & AirPods Pro Combo"
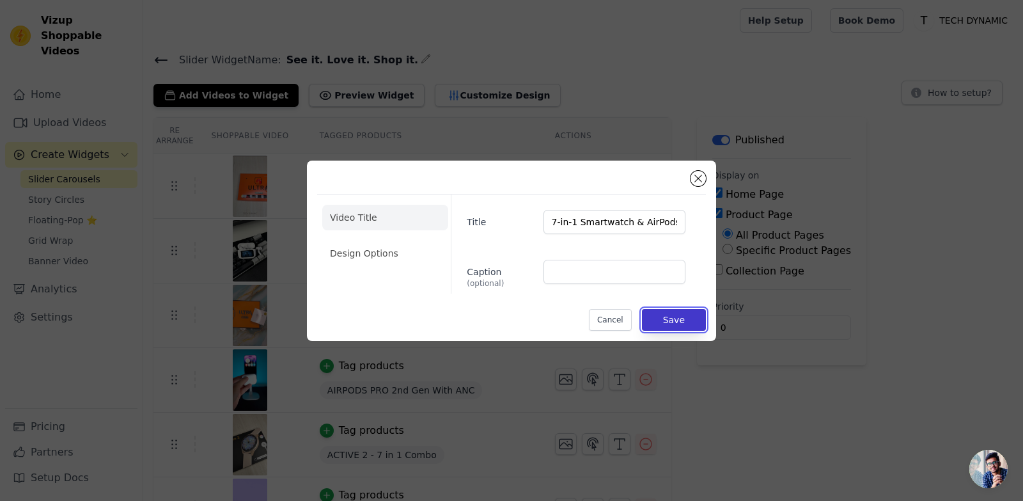
click at [673, 315] on button "Save" at bounding box center [674, 320] width 64 height 22
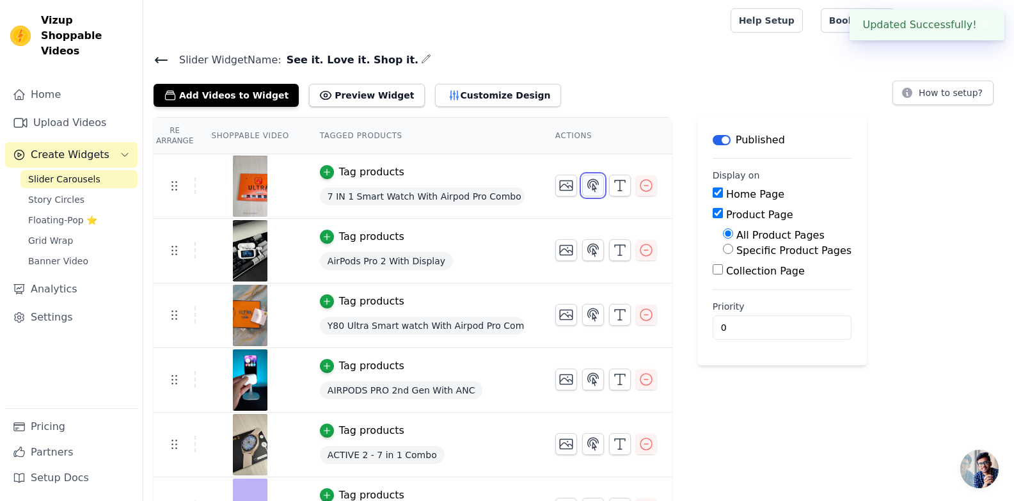
click at [588, 185] on icon "button" at bounding box center [593, 185] width 11 height 12
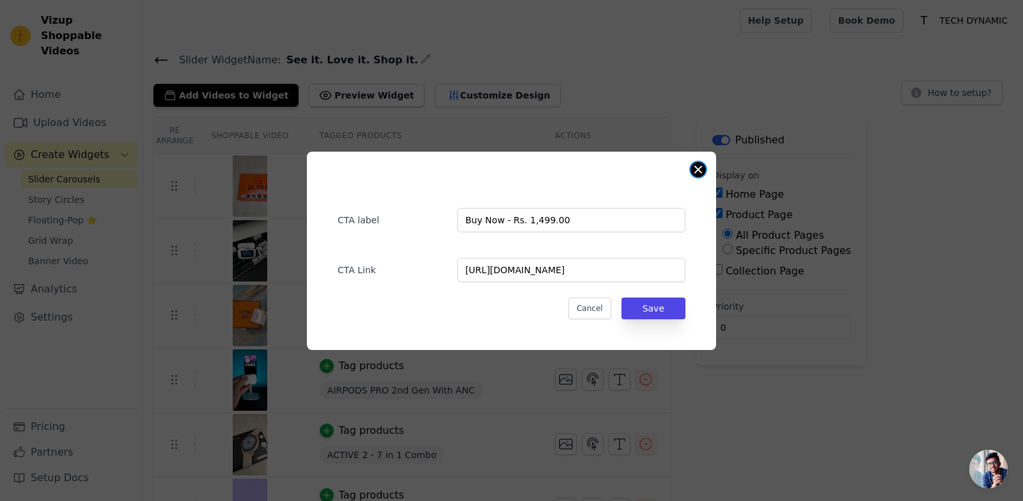
click at [694, 170] on button "Close modal" at bounding box center [698, 169] width 15 height 15
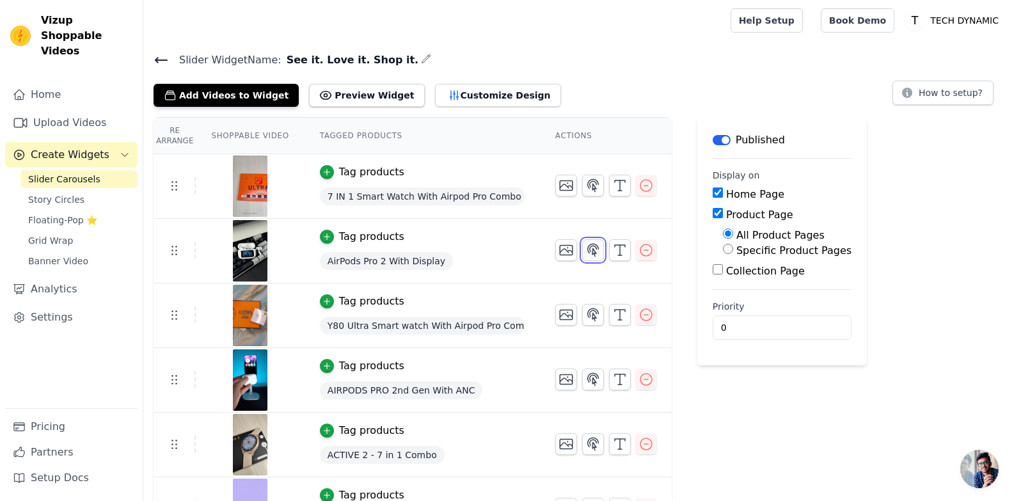
click at [585, 252] on icon "button" at bounding box center [592, 249] width 15 height 15
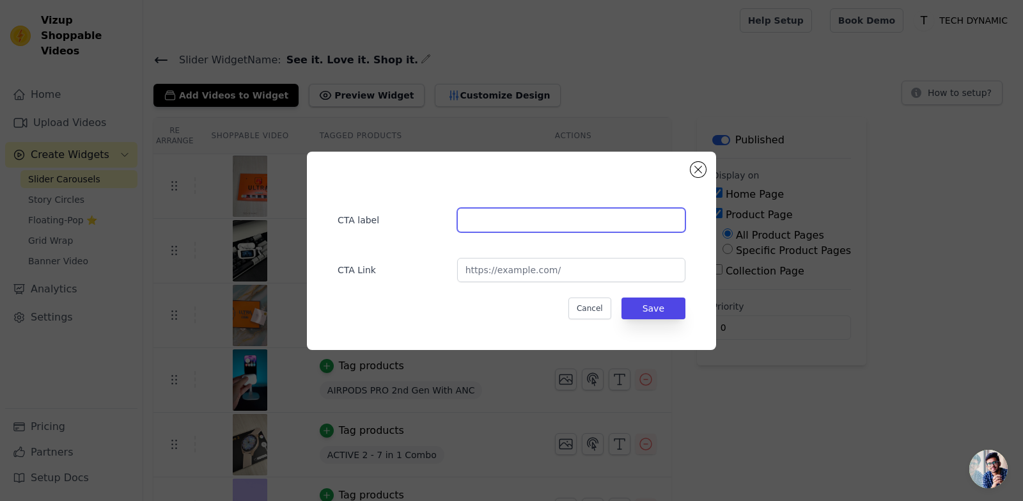
click at [565, 228] on input "text" at bounding box center [571, 220] width 228 height 24
paste input "Buy Now - Rs. 1,499.00"
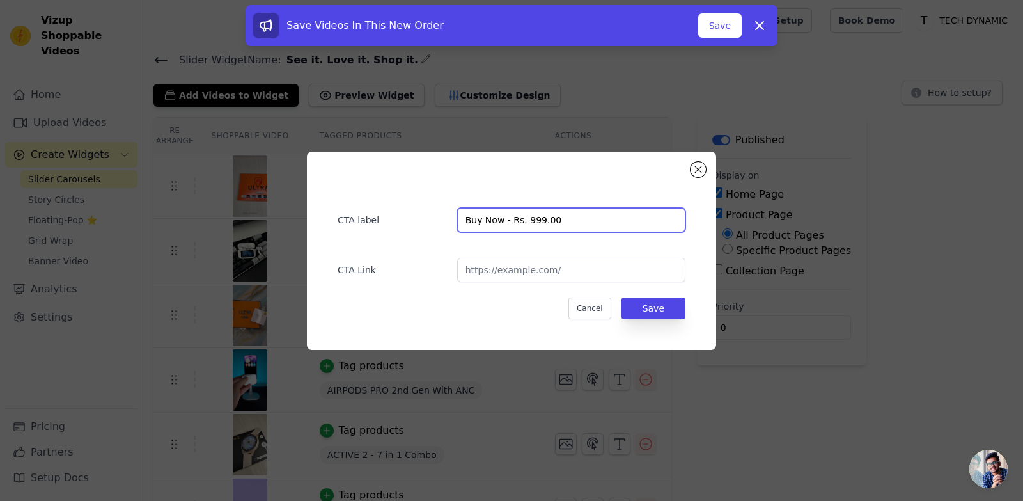
type input "Buy Now - Rs. 999.00"
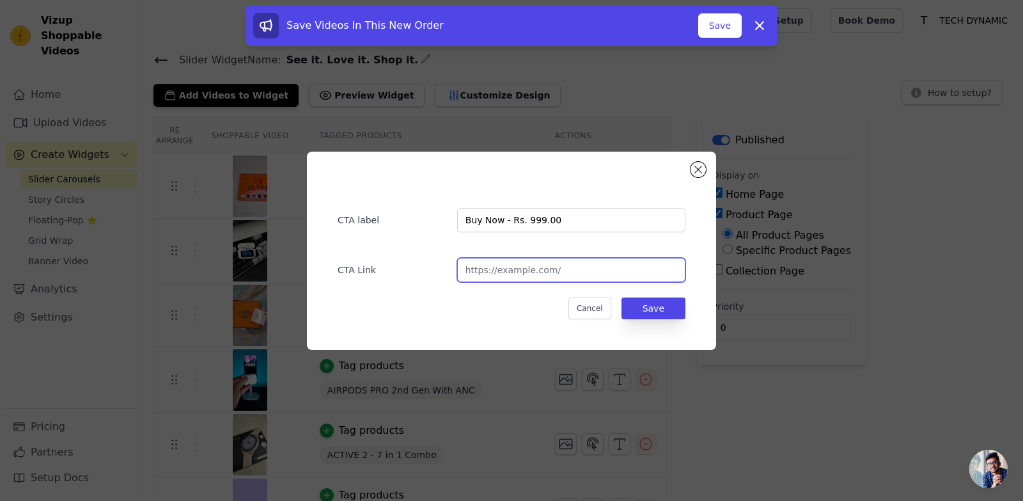
click at [529, 275] on input "url" at bounding box center [571, 270] width 228 height 24
paste input "[URL][DOMAIN_NAME]"
type input "[URL][DOMAIN_NAME]"
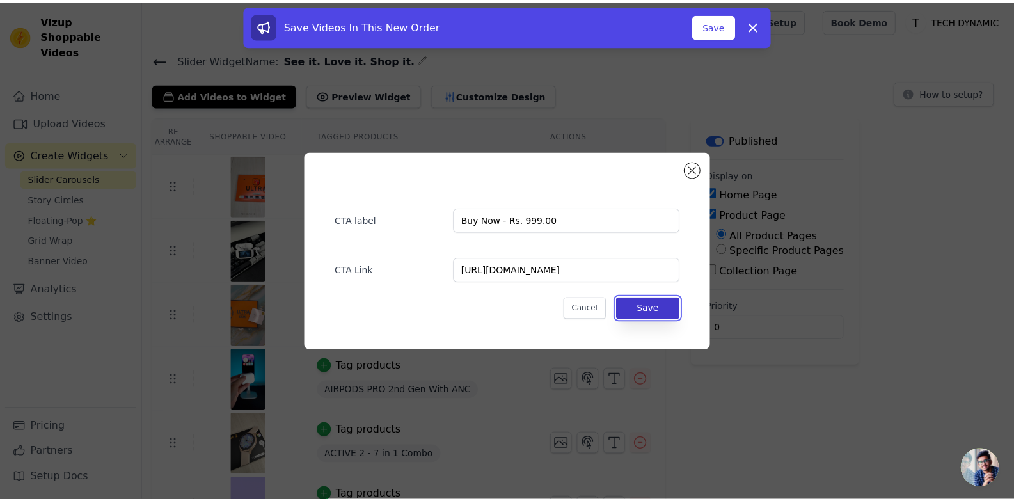
scroll to position [0, 0]
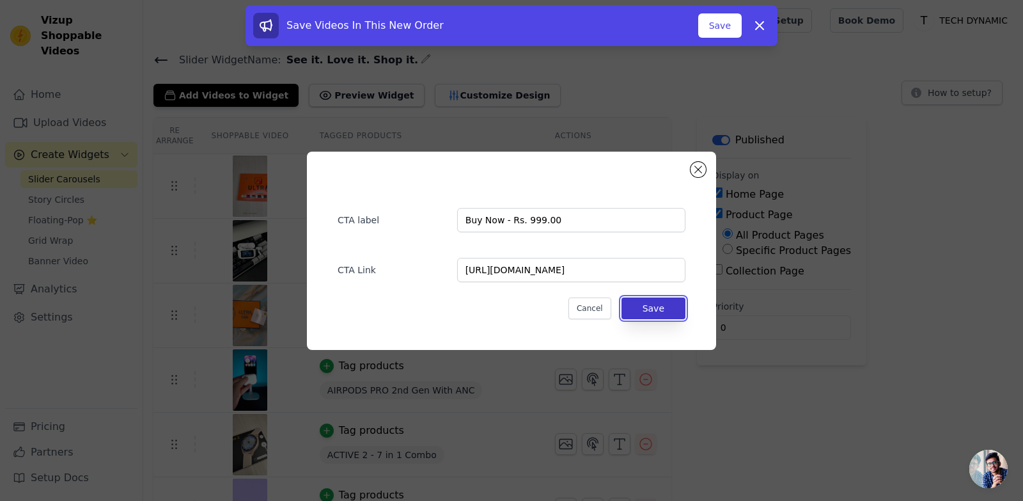
click at [668, 301] on button "Save" at bounding box center [654, 308] width 64 height 22
click at [661, 308] on tbody "Tag products 7 IN 1 Smart Watch With Airpod Pro Combo Tag products AirPods Pro …" at bounding box center [412, 348] width 518 height 388
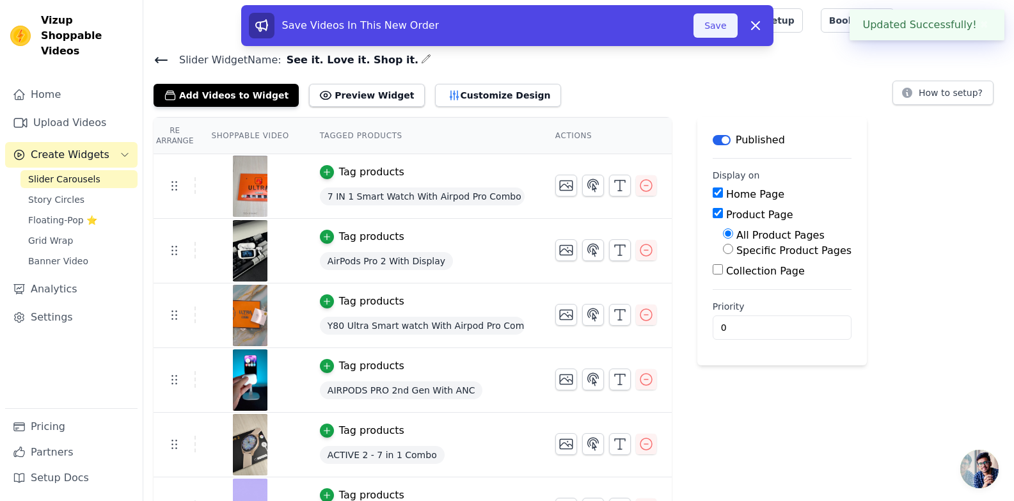
click at [709, 28] on button "Save" at bounding box center [714, 25] width 43 height 24
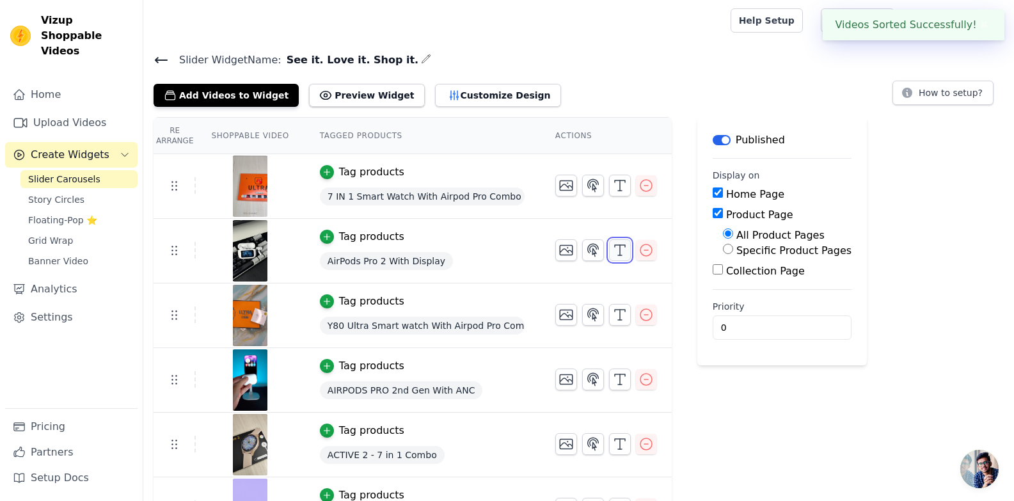
click at [612, 253] on icon "button" at bounding box center [619, 249] width 15 height 15
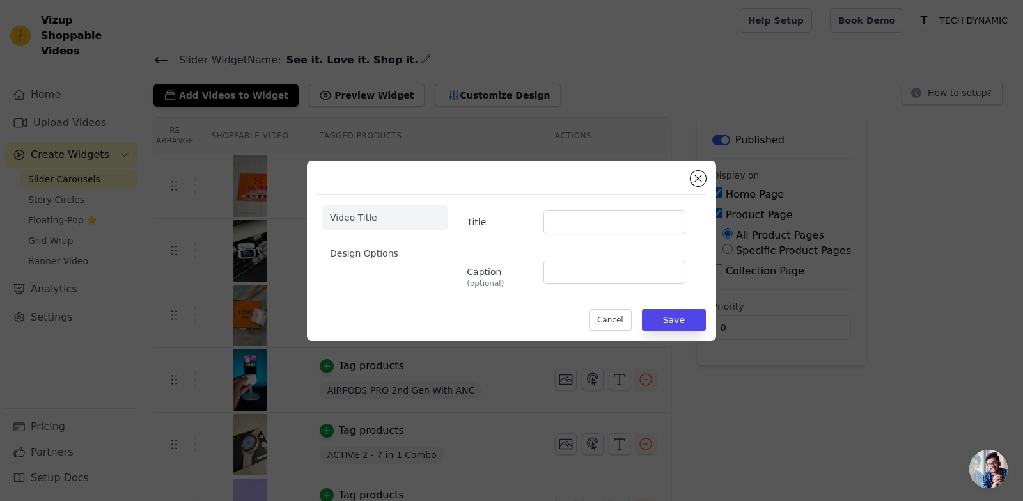
click at [698, 163] on div "Video Title Design Options Title Caption (optional) Cancel Save" at bounding box center [511, 250] width 409 height 180
click at [696, 178] on button "Close modal" at bounding box center [698, 178] width 15 height 15
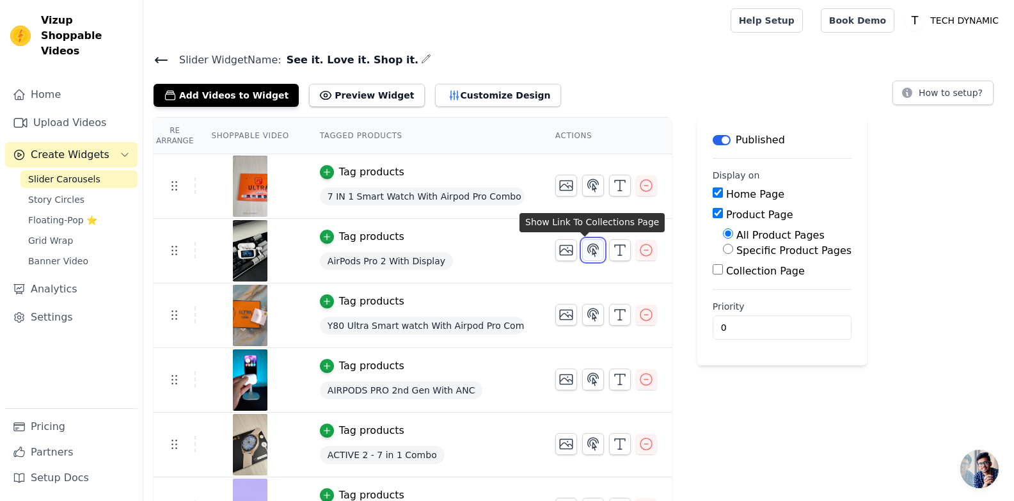
click at [590, 248] on icon "button" at bounding box center [593, 250] width 11 height 12
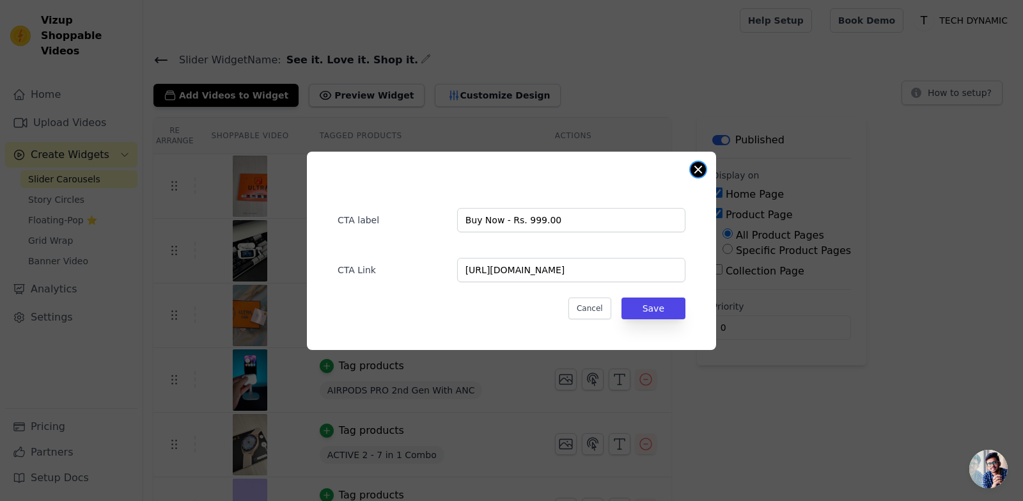
click at [697, 166] on button "Close modal" at bounding box center [698, 169] width 15 height 15
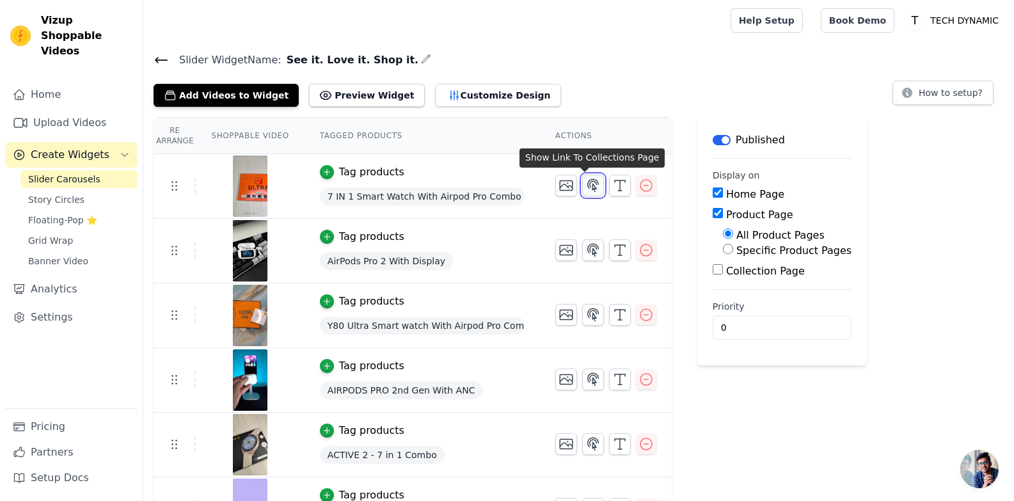
click at [588, 185] on icon "button" at bounding box center [593, 185] width 11 height 12
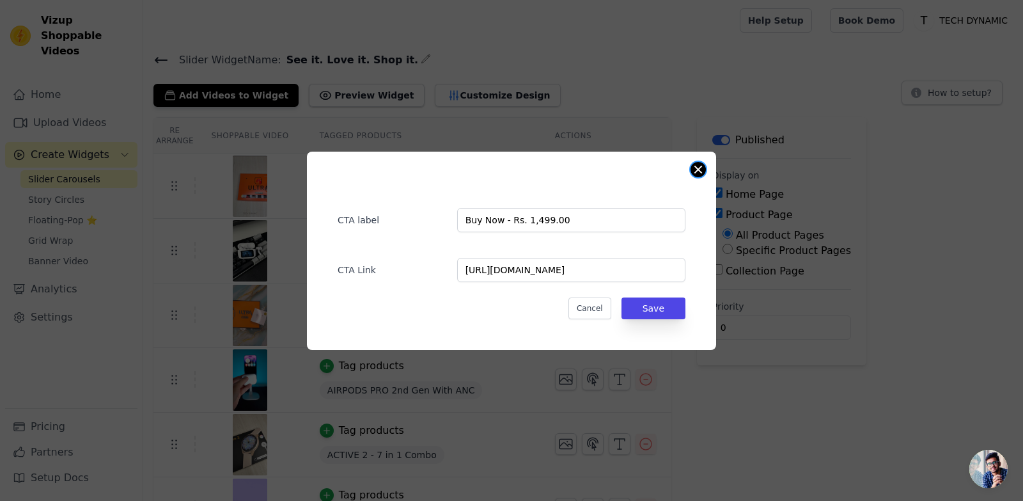
click at [694, 166] on button "Close modal" at bounding box center [698, 169] width 15 height 15
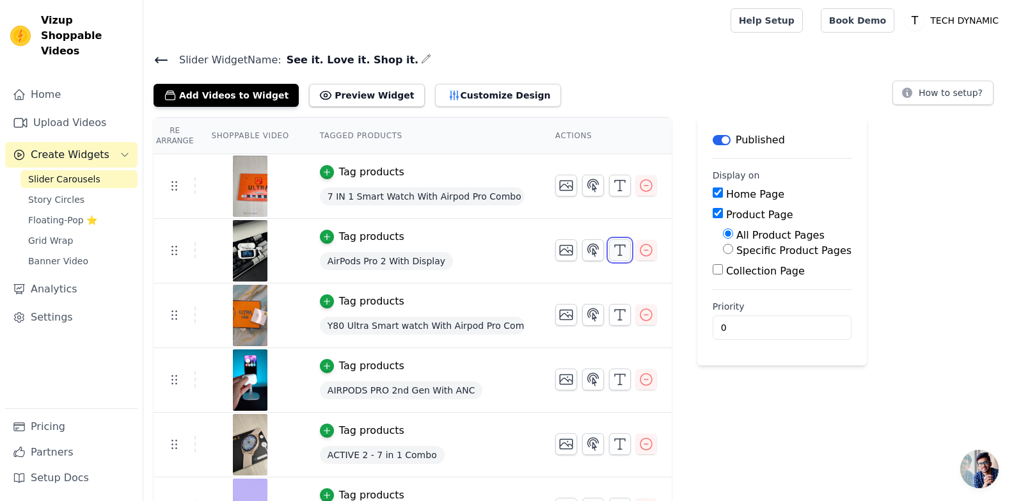
click at [615, 242] on icon "button" at bounding box center [619, 249] width 15 height 15
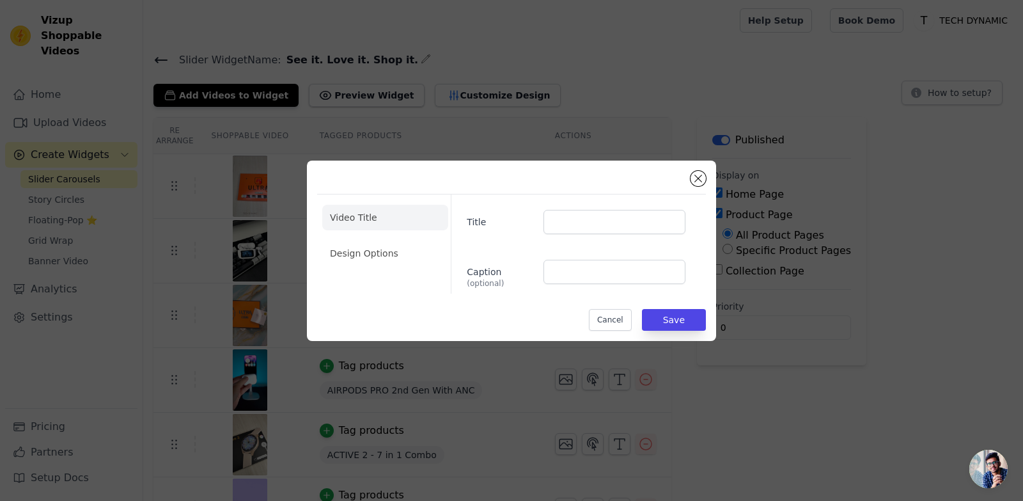
click at [689, 180] on div "Video Title Design Options Title Caption (optional) Cancel Save" at bounding box center [511, 251] width 389 height 160
click at [698, 175] on button "Close modal" at bounding box center [698, 178] width 15 height 15
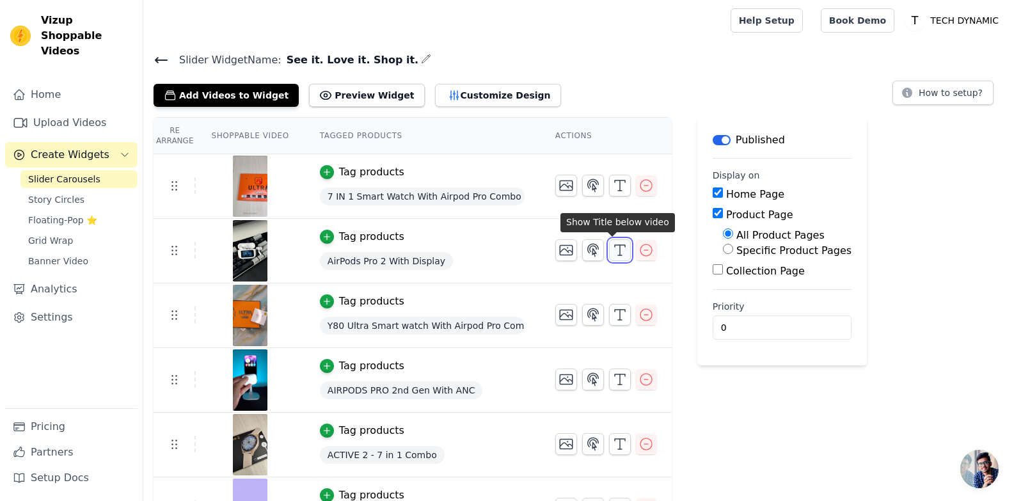
click at [616, 246] on icon "button" at bounding box center [619, 249] width 15 height 15
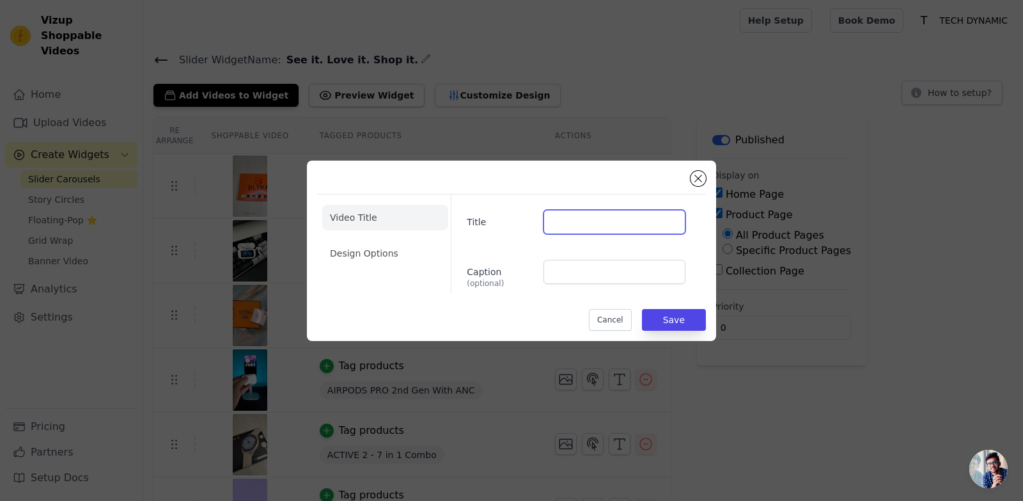
click at [593, 226] on input "Title" at bounding box center [615, 222] width 142 height 24
paste input "AirPods Pro 2 With Display"
type input "AirPods Pro 2 With Display"
click at [677, 315] on button "Save" at bounding box center [674, 320] width 64 height 22
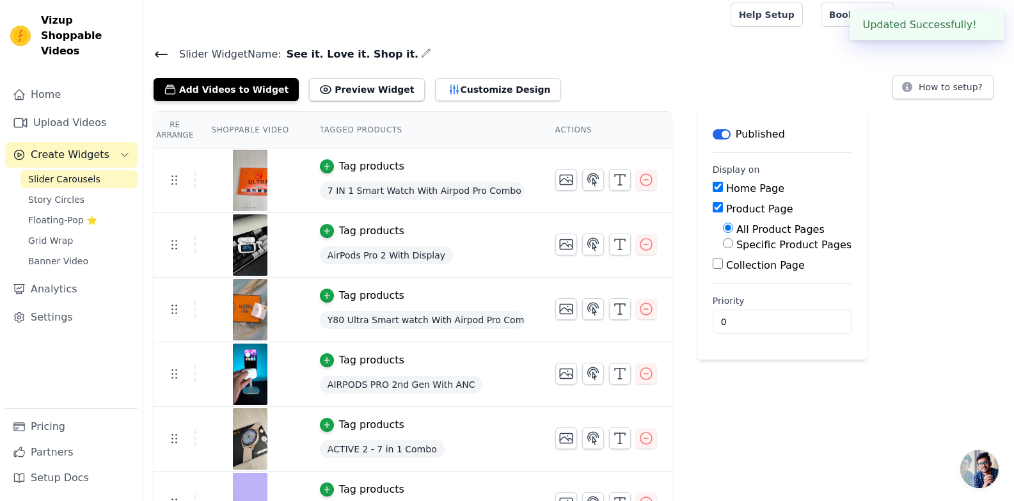
scroll to position [40, 0]
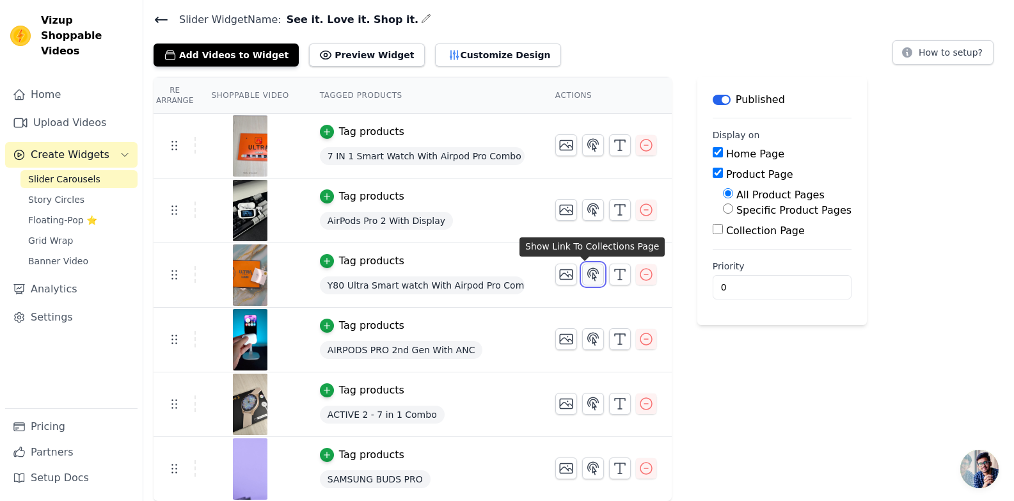
click at [588, 273] on icon "button" at bounding box center [593, 274] width 11 height 12
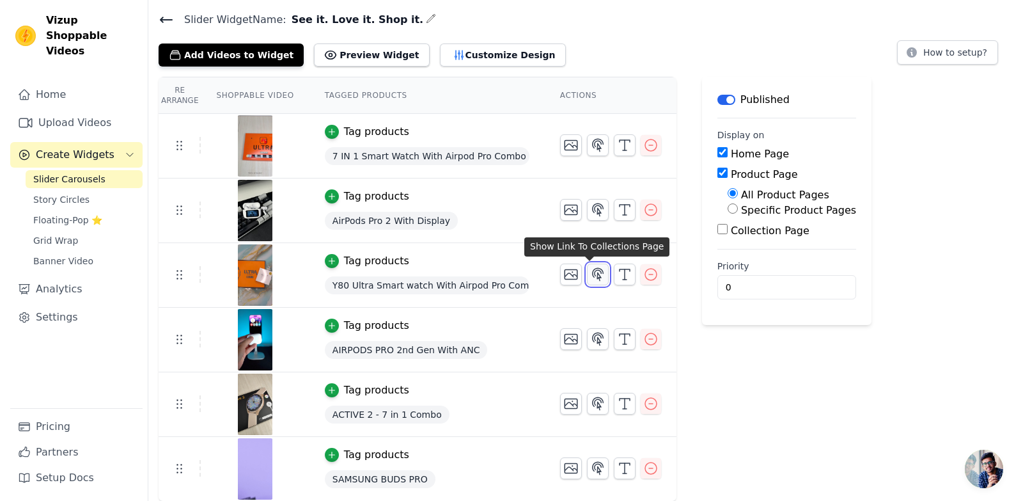
scroll to position [0, 0]
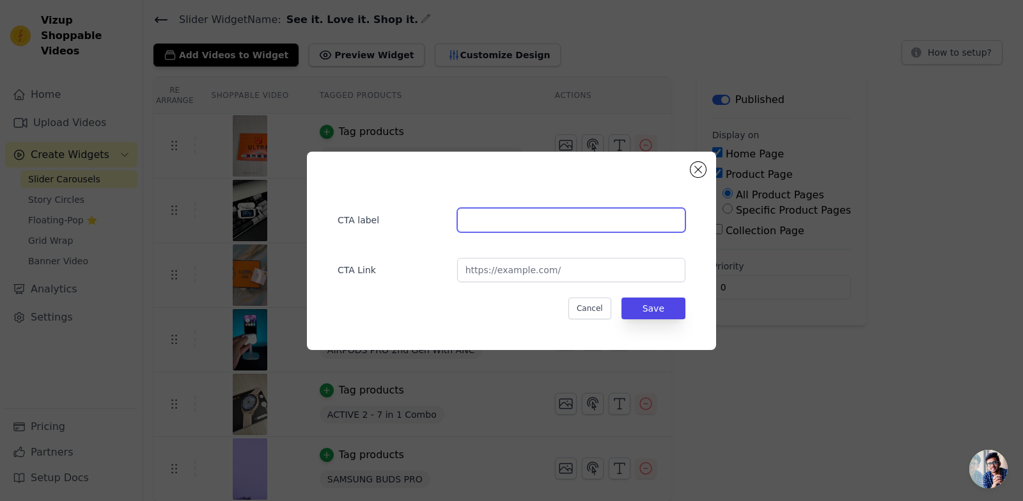
click at [540, 222] on input "text" at bounding box center [571, 220] width 228 height 24
paste input "Buy Now - Rs. 1,499.00"
click at [534, 221] on input "Buy Now - Rs. 1,499.00" at bounding box center [571, 220] width 228 height 24
type input "Buy Now - Rs. 1,699.00"
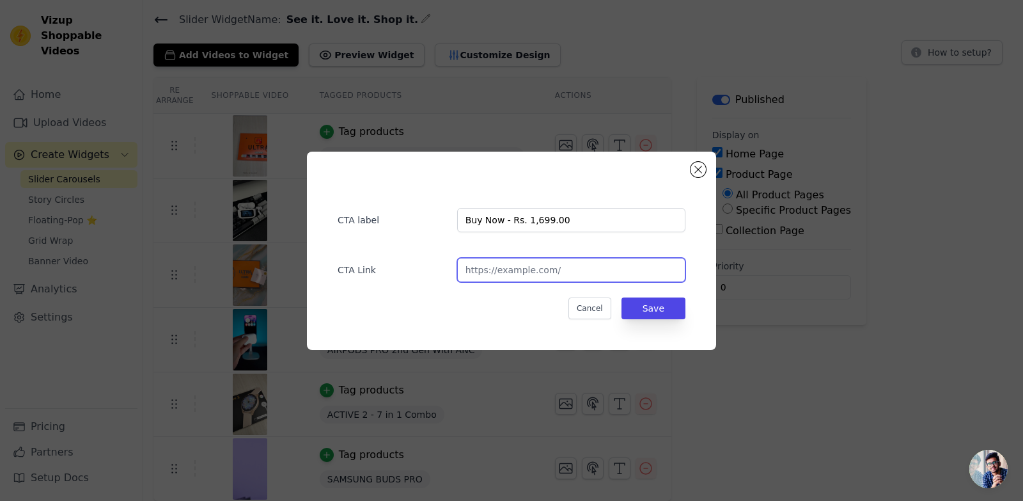
click at [525, 272] on input "url" at bounding box center [571, 270] width 228 height 24
paste input "[URL][DOMAIN_NAME]"
type input "[URL][DOMAIN_NAME]"
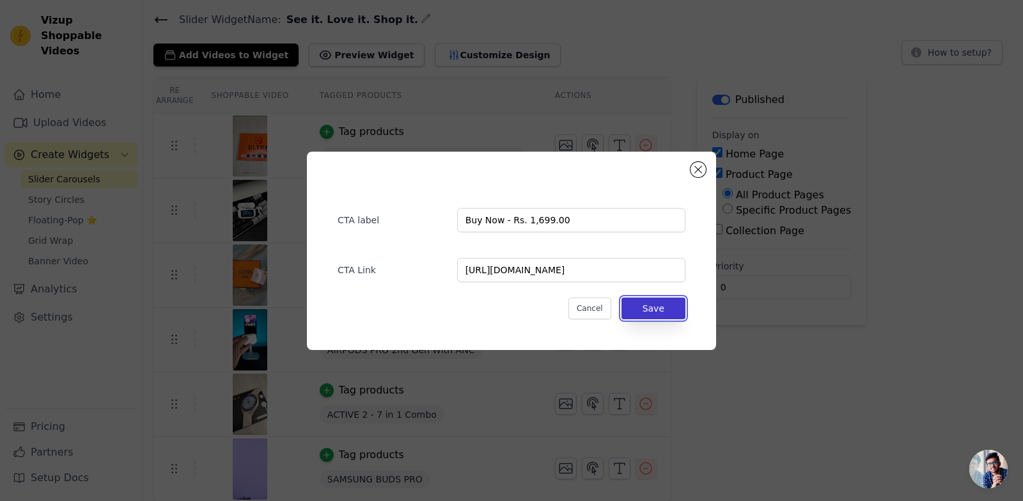
click at [661, 306] on button "Save" at bounding box center [654, 308] width 64 height 22
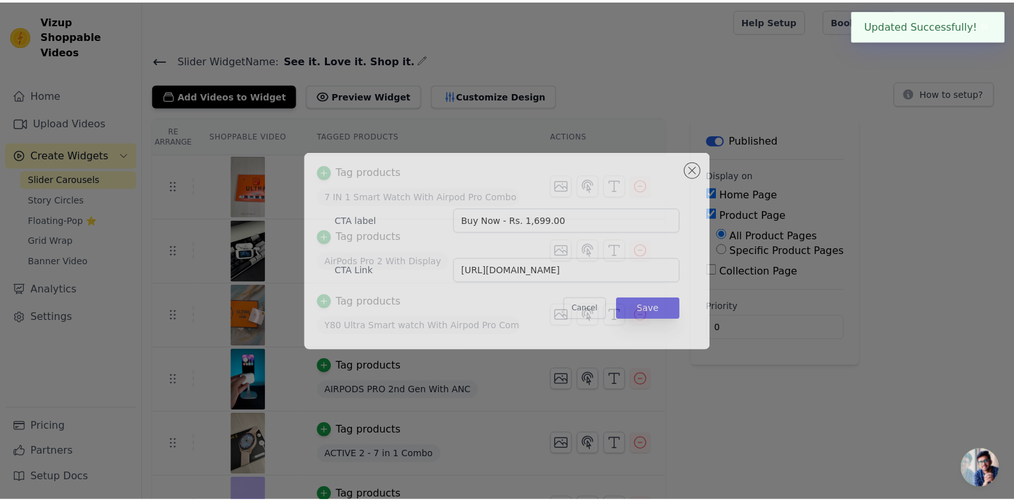
scroll to position [40, 0]
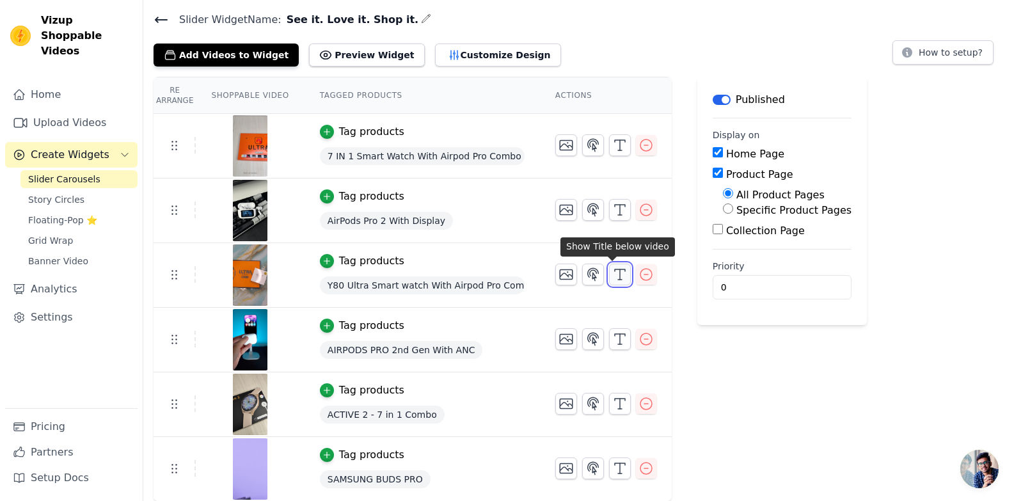
click at [612, 272] on icon "button" at bounding box center [619, 274] width 15 height 15
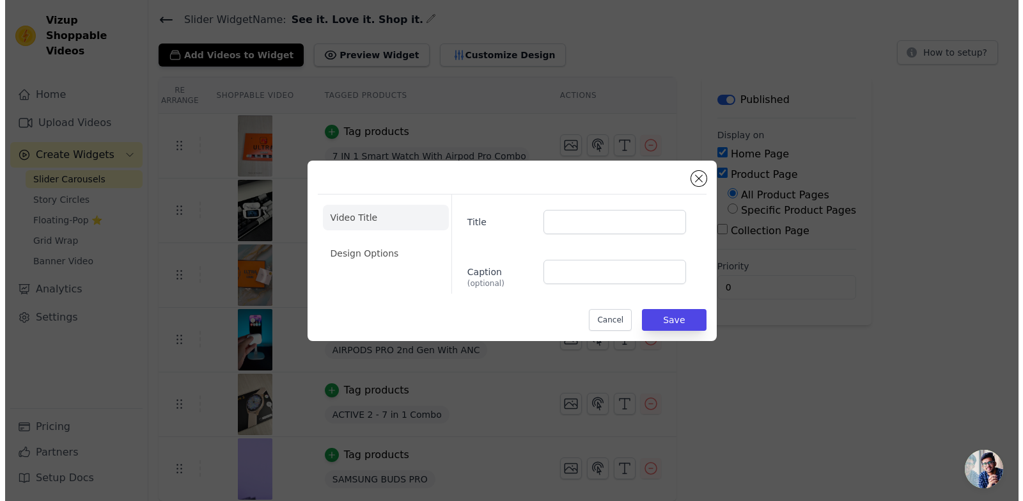
scroll to position [0, 0]
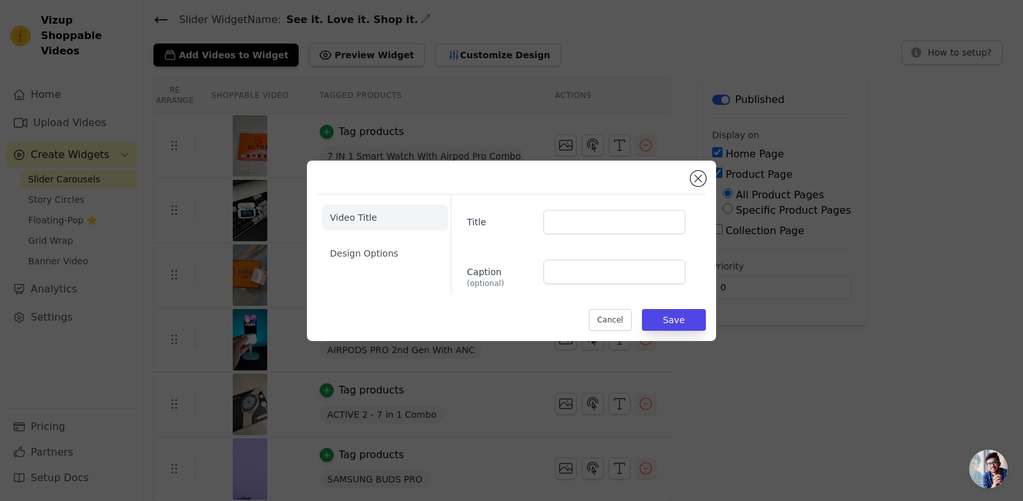
click at [783, 380] on div "Video Title Design Options Title Caption (optional) Cancel Save" at bounding box center [511, 250] width 1023 height 501
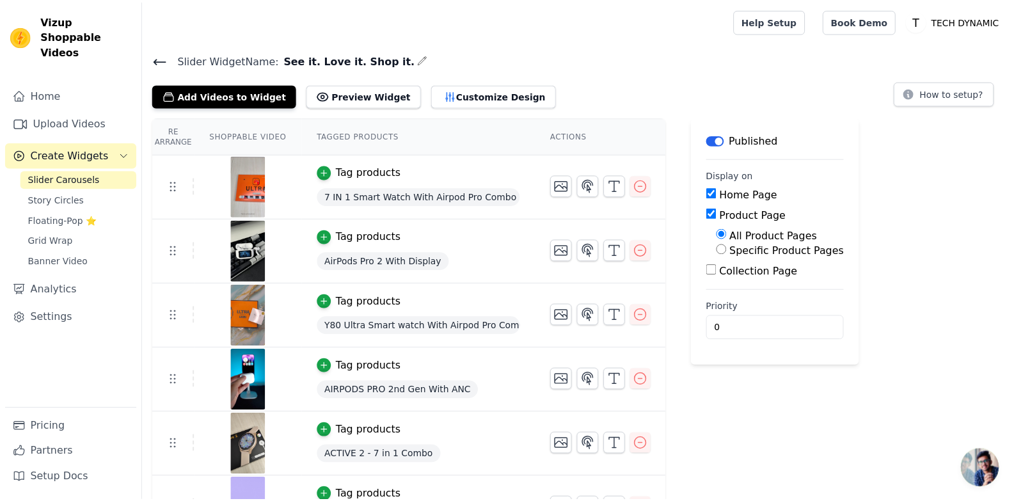
scroll to position [40, 0]
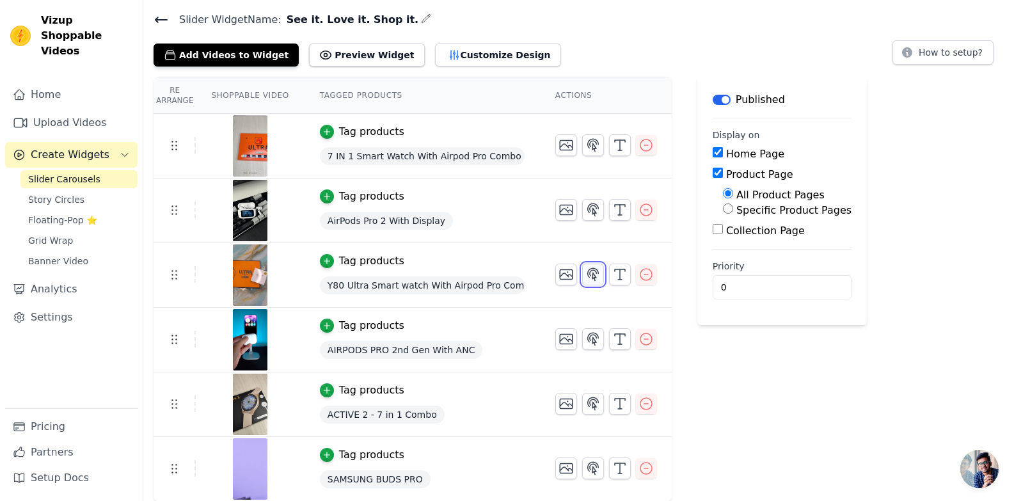
click at [588, 269] on icon "button" at bounding box center [593, 274] width 11 height 12
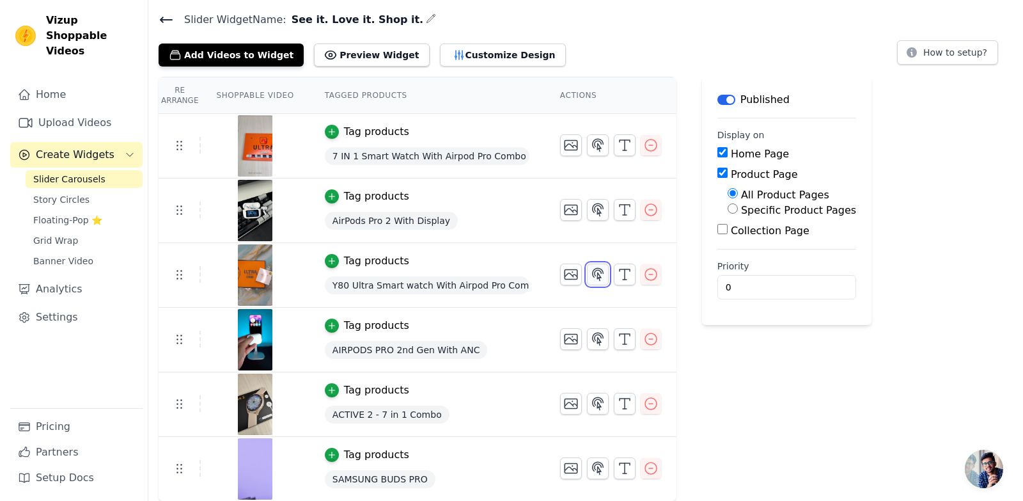
scroll to position [0, 0]
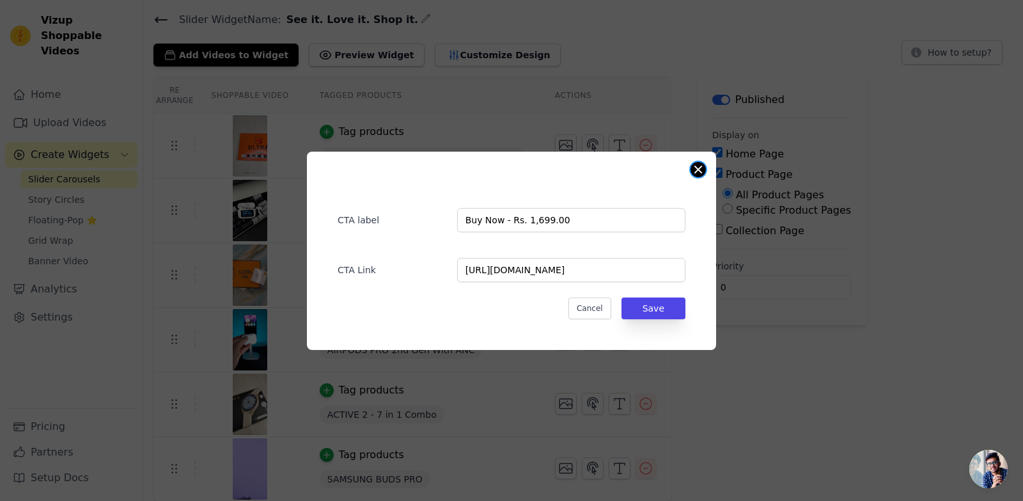
click at [702, 167] on button "Close modal" at bounding box center [698, 169] width 15 height 15
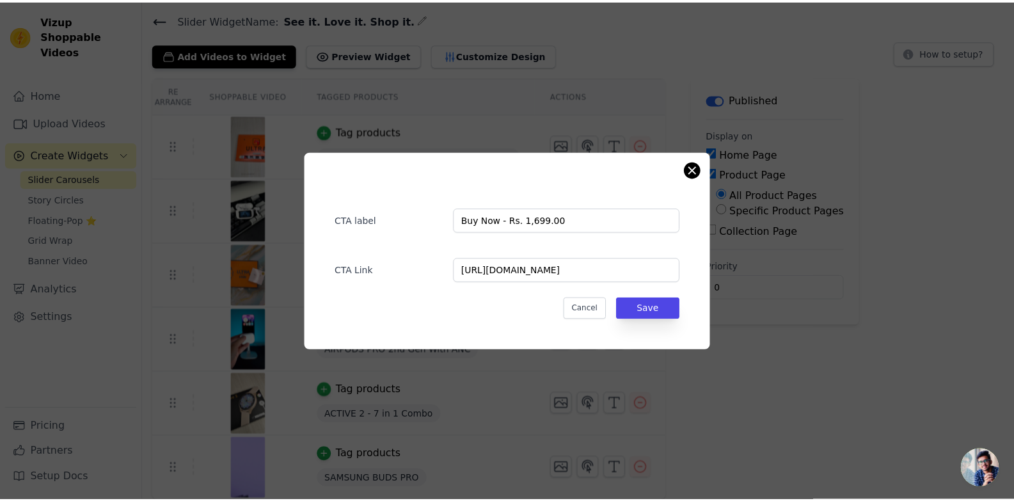
scroll to position [40, 0]
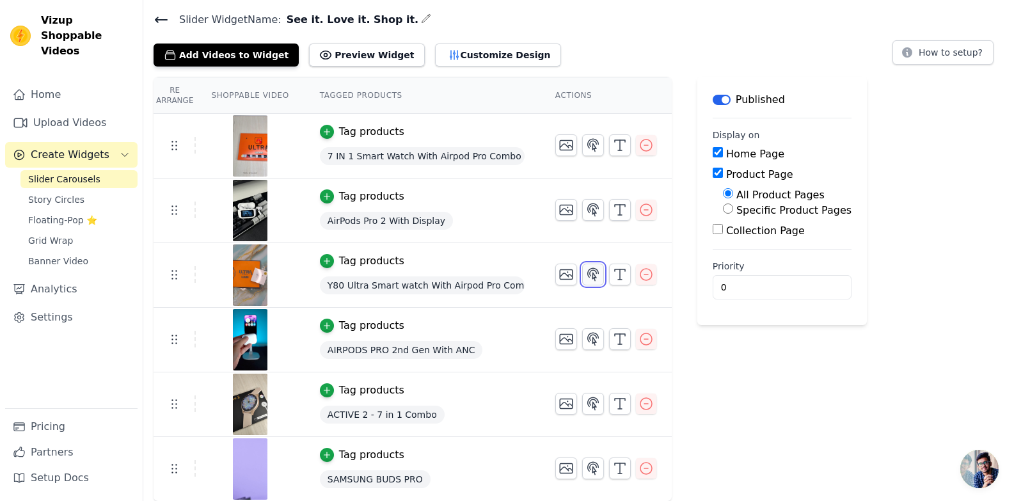
click at [585, 278] on icon "button" at bounding box center [592, 274] width 15 height 15
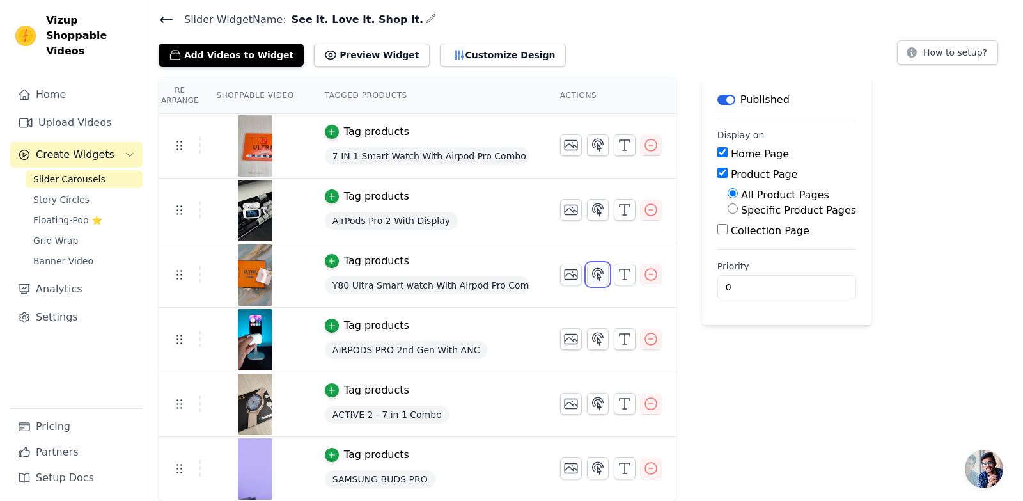
scroll to position [0, 0]
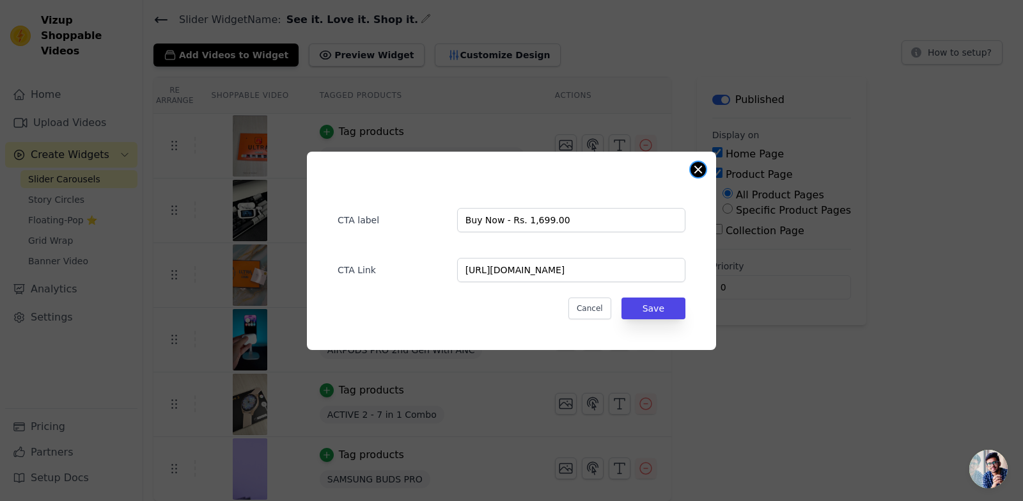
click at [701, 176] on div "CTA label Buy Now - Rs. 1,699.00 CTA Link [URL][DOMAIN_NAME] Cancel Save" at bounding box center [511, 251] width 409 height 198
click at [699, 164] on button "Close modal" at bounding box center [698, 169] width 15 height 15
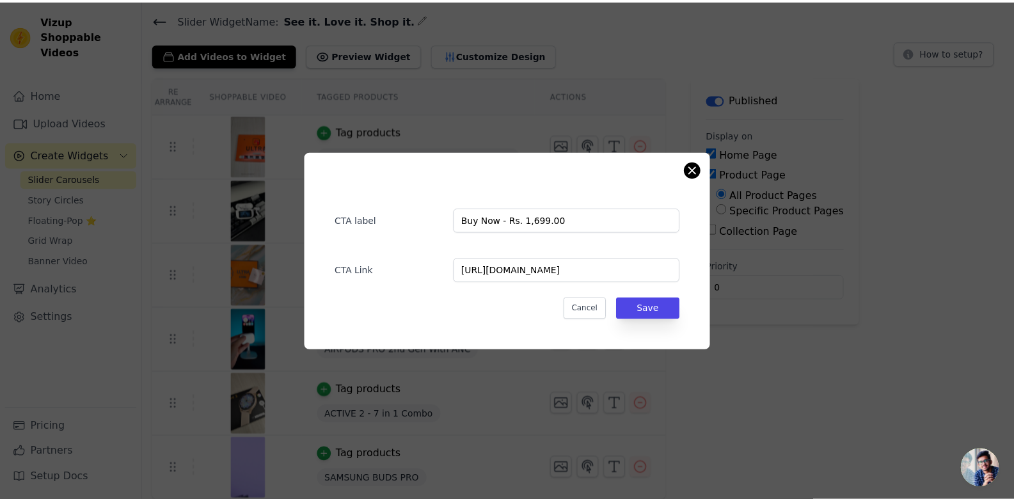
scroll to position [40, 0]
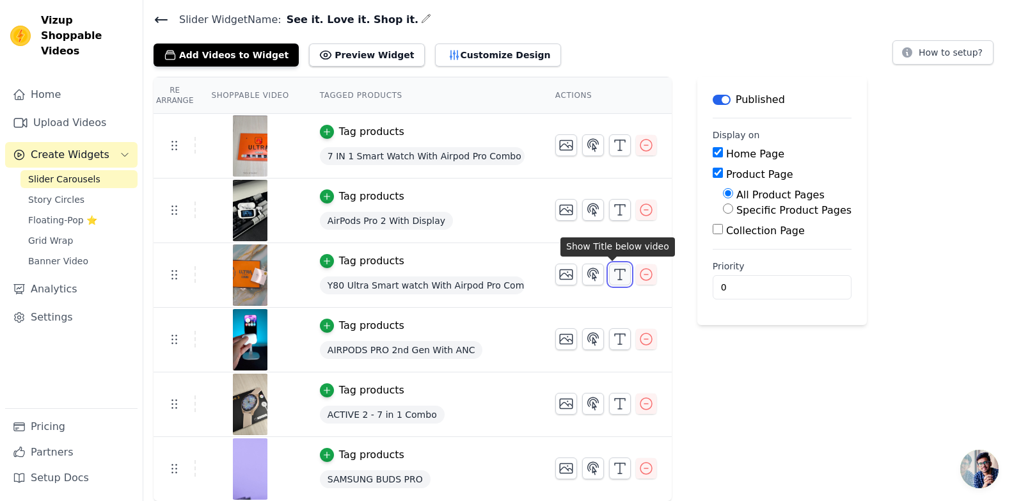
click at [612, 274] on icon "button" at bounding box center [619, 274] width 15 height 15
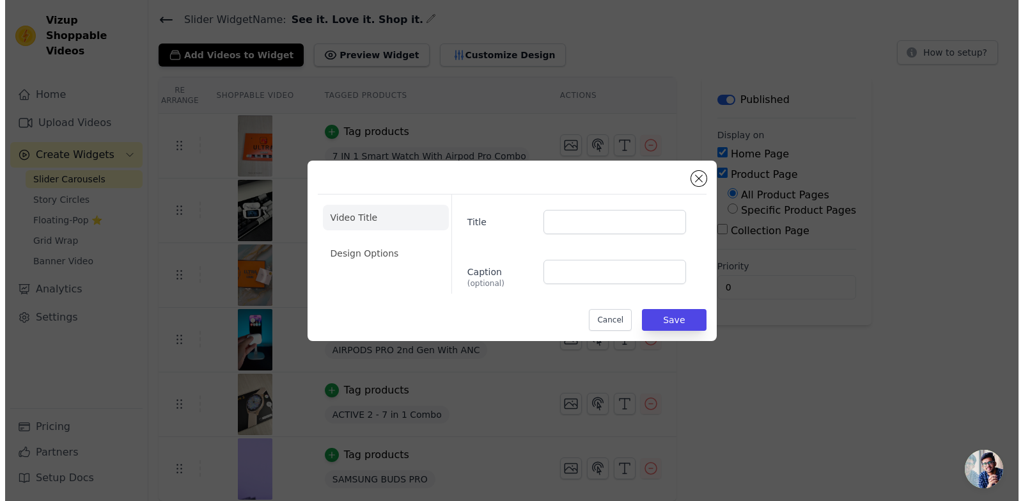
scroll to position [0, 0]
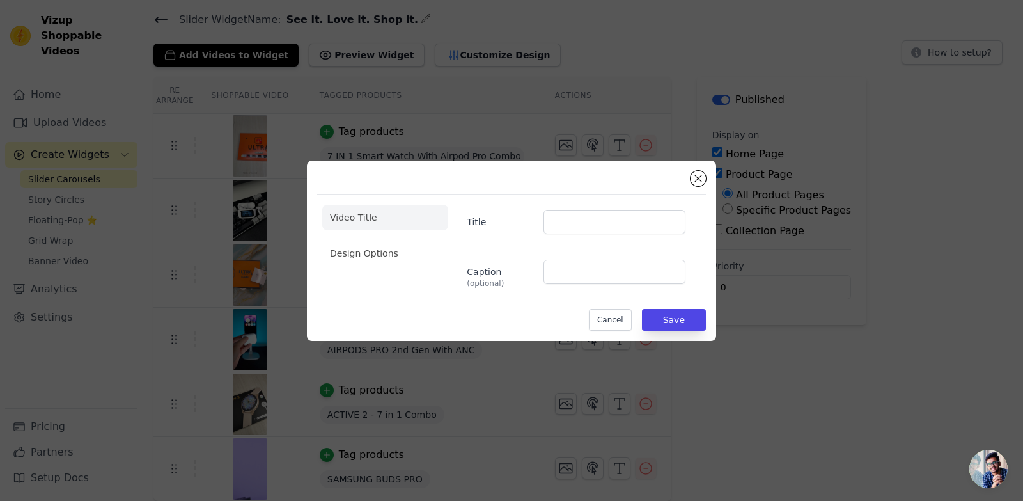
click at [614, 200] on div "Title Caption (optional)" at bounding box center [573, 243] width 245 height 99
paste input "Y80 Ultra Smart watch With Airpod Pro Combo"
click at [645, 226] on input "Y80 Ultra Smart watch With Airpod Pro Combo" at bounding box center [615, 222] width 142 height 24
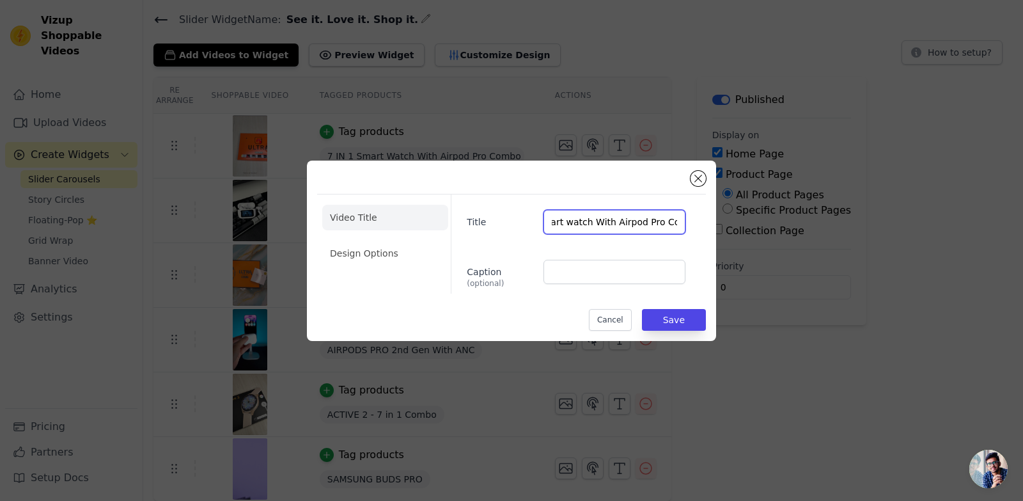
click at [645, 226] on input "Y80 Ultra Smart watch With Airpod Pro Combo" at bounding box center [615, 222] width 142 height 24
paste input "text"
type input "Y80 Ultra Smart watch With Airpod Pro Combo"
click at [662, 317] on button "Save" at bounding box center [674, 320] width 64 height 22
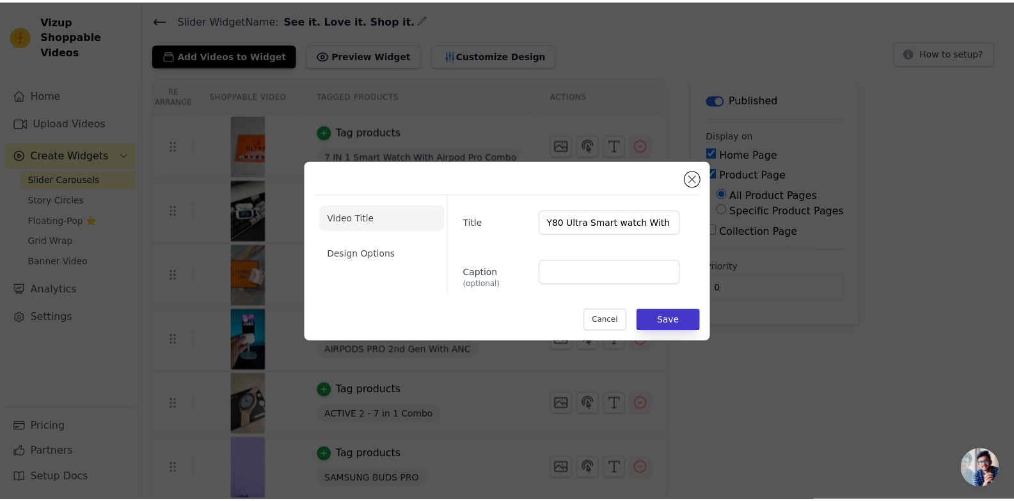
scroll to position [40, 0]
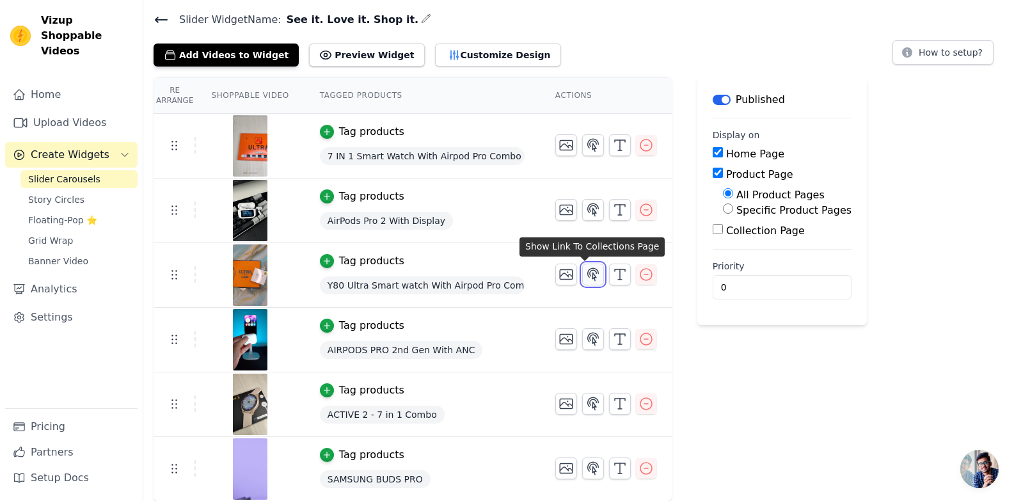
click at [585, 275] on icon "button" at bounding box center [592, 274] width 15 height 15
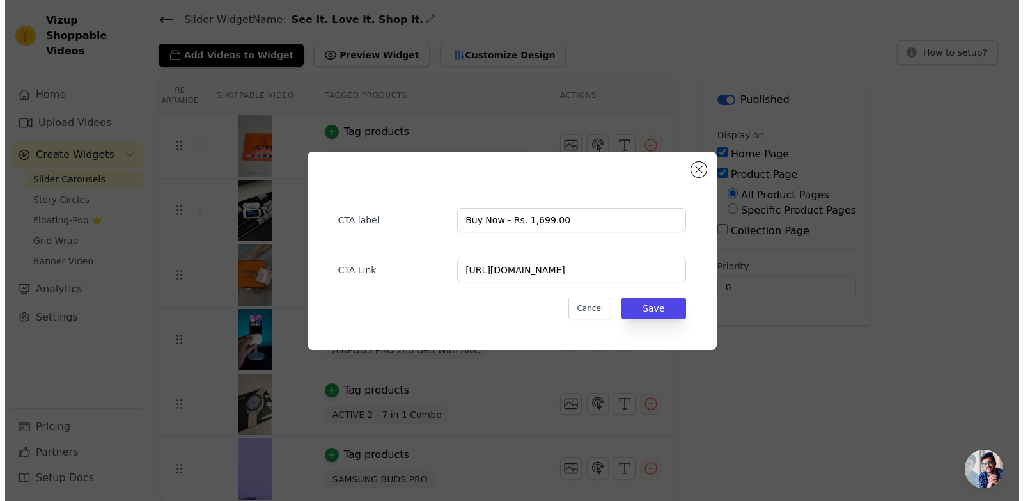
scroll to position [0, 0]
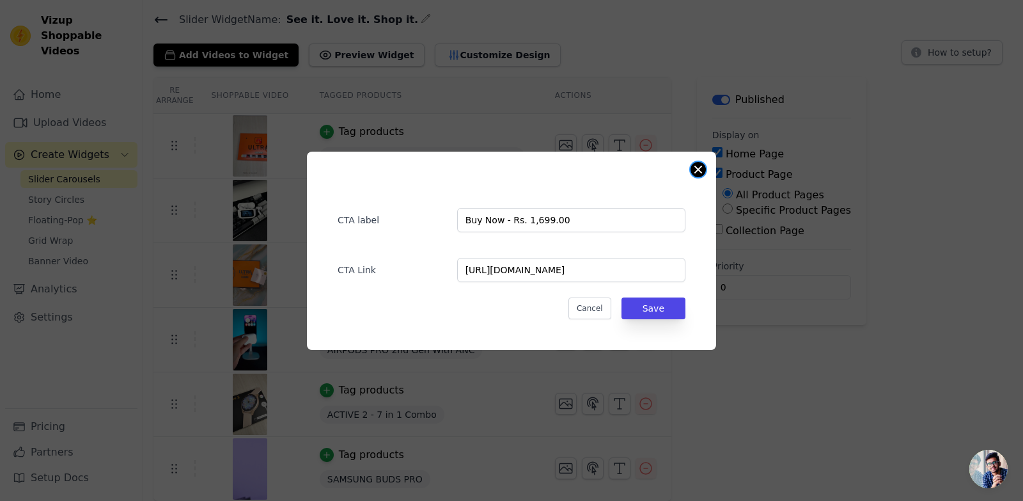
click at [703, 171] on button "Close modal" at bounding box center [698, 169] width 15 height 15
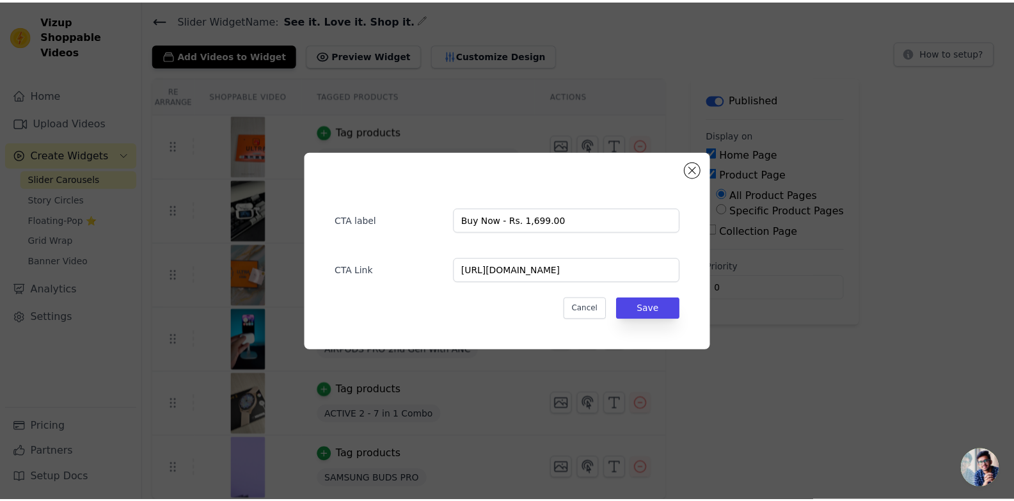
scroll to position [40, 0]
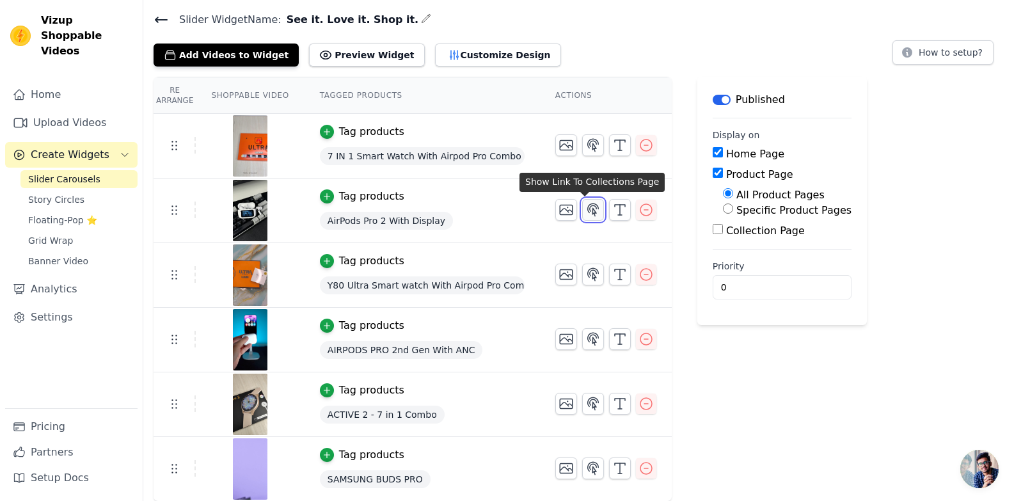
click at [588, 210] on icon "button" at bounding box center [592, 209] width 15 height 15
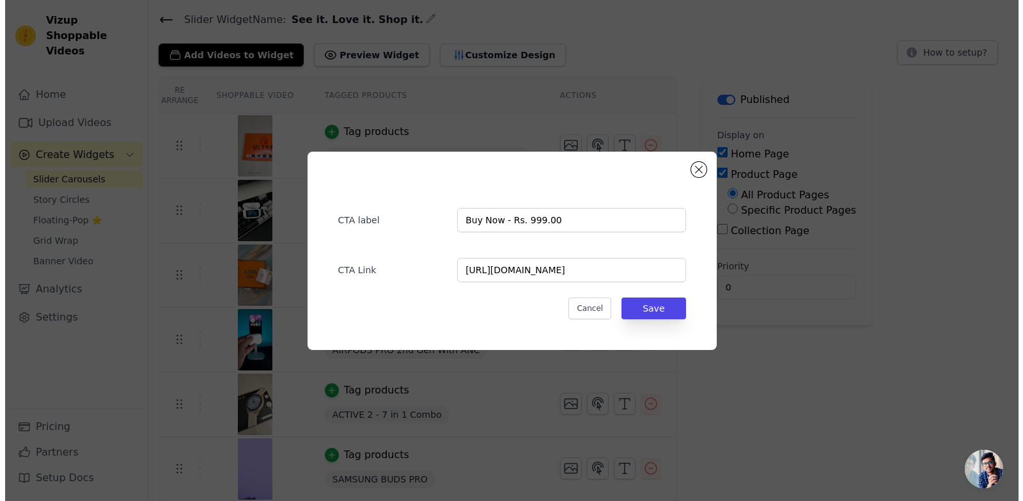
scroll to position [0, 0]
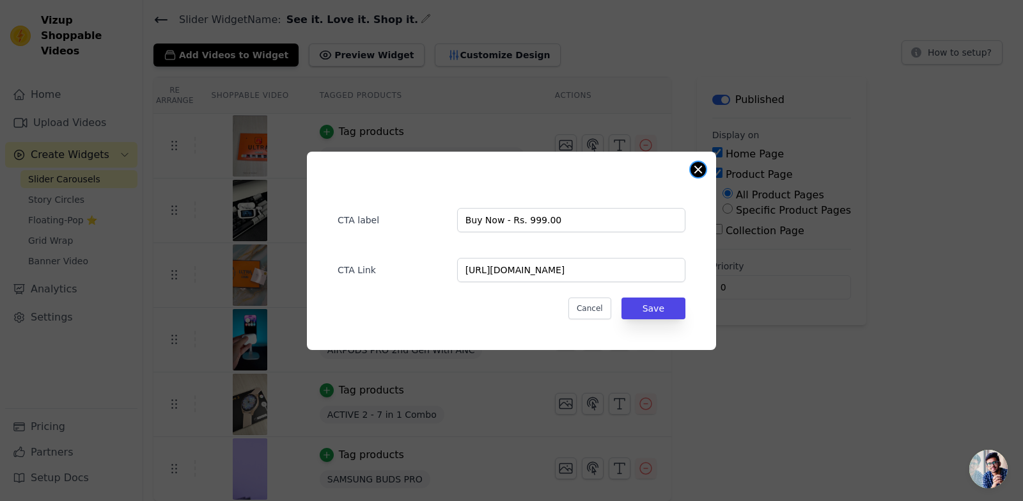
click at [695, 174] on button "Close modal" at bounding box center [698, 169] width 15 height 15
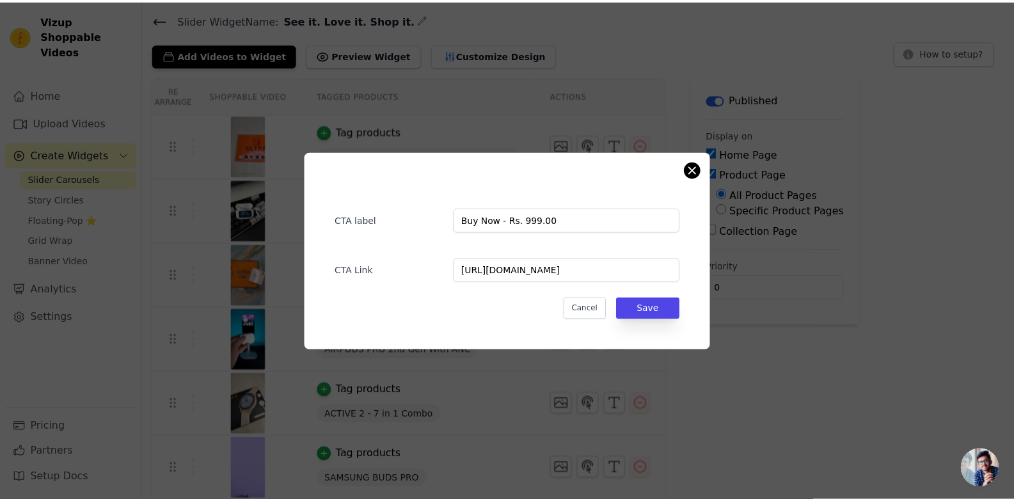
scroll to position [40, 0]
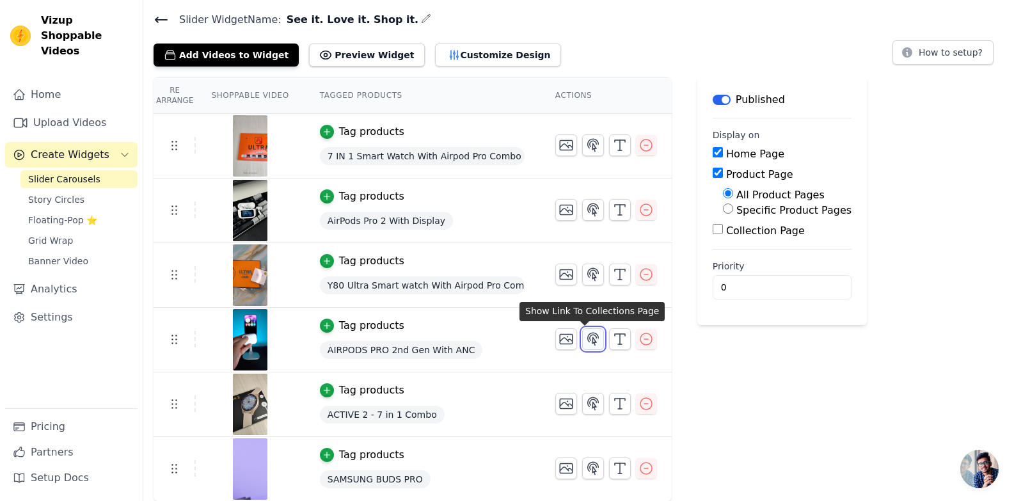
click at [588, 340] on icon "button" at bounding box center [593, 339] width 11 height 12
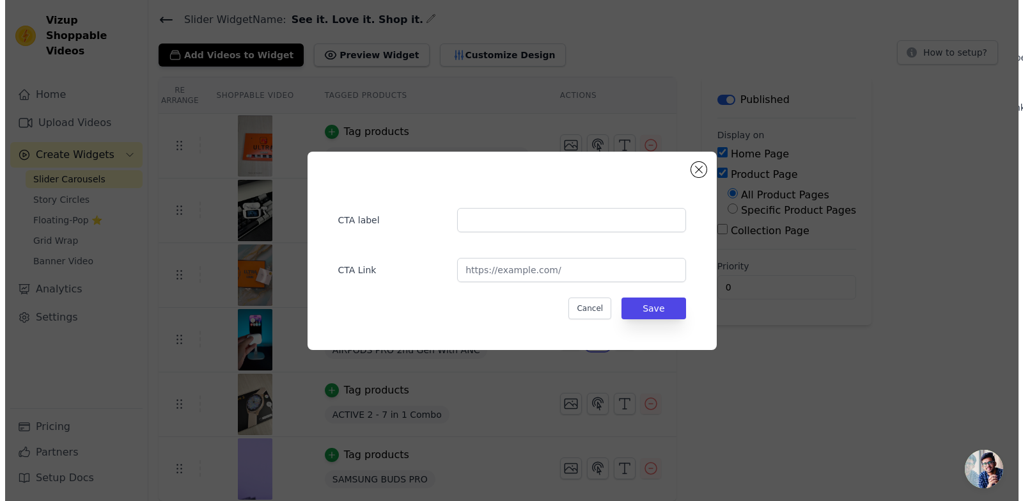
scroll to position [0, 0]
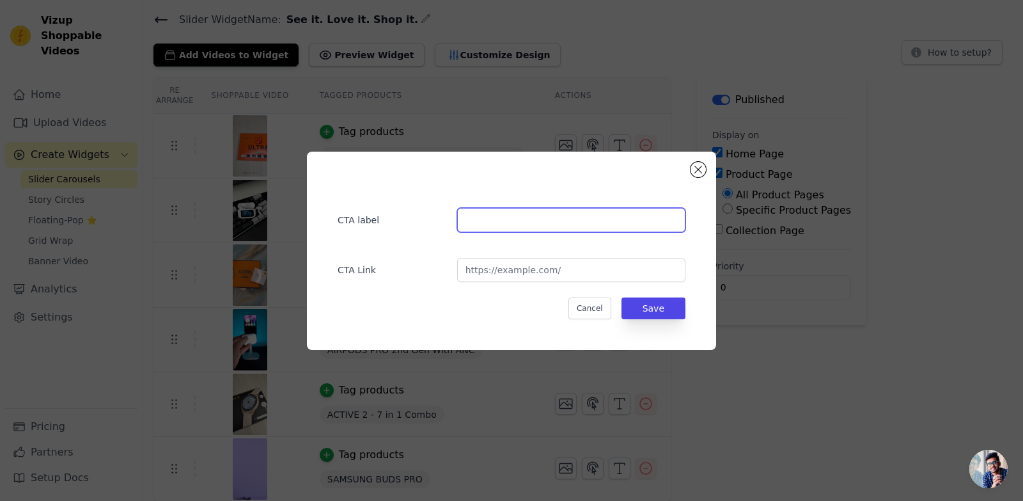
click at [535, 224] on input "text" at bounding box center [571, 220] width 228 height 24
paste input "Buy Now - Rs. 1,499.00"
click at [536, 219] on input "Buy Now - Rs. 1,499.00" at bounding box center [571, 220] width 228 height 24
type input "Buy Now - Rs. 1,199.00"
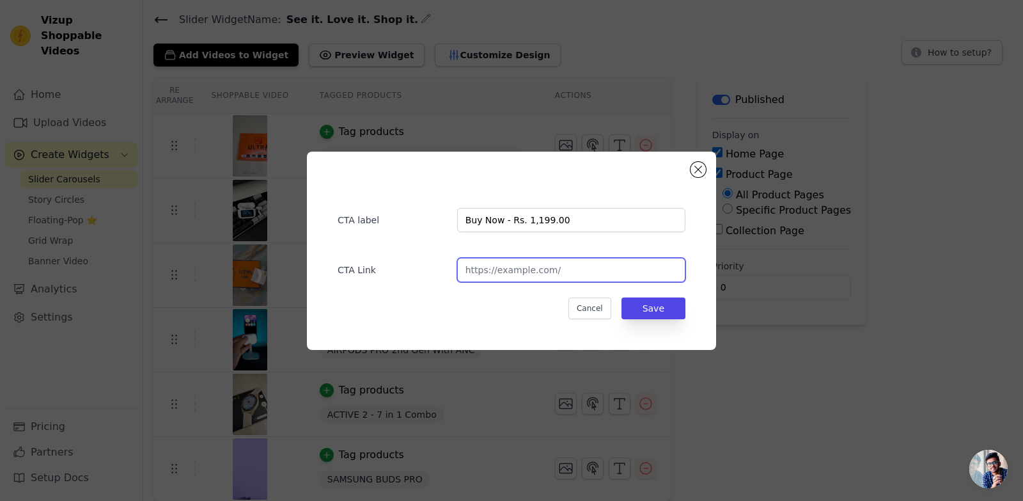
click at [526, 263] on input "url" at bounding box center [571, 270] width 228 height 24
paste input "[URL][DOMAIN_NAME]"
type input "[URL][DOMAIN_NAME]"
click at [669, 307] on button "Save" at bounding box center [654, 308] width 64 height 22
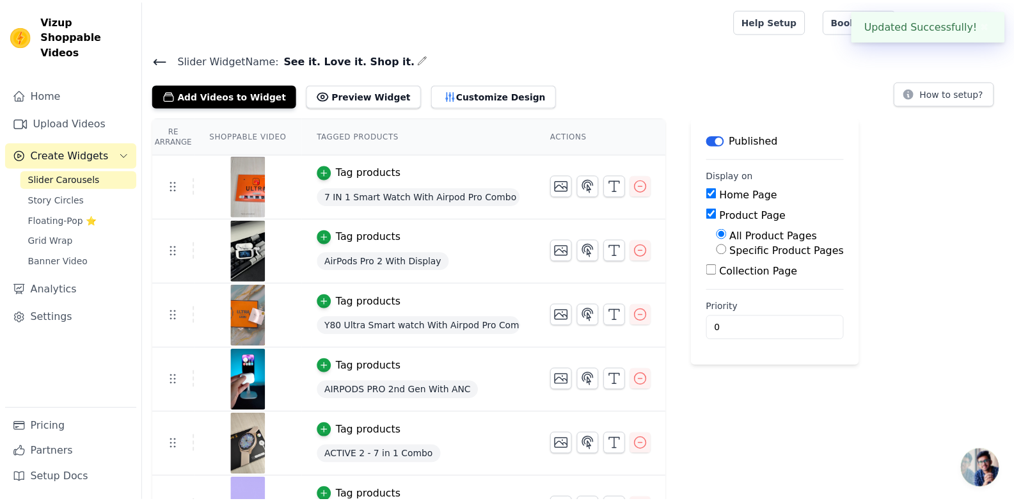
scroll to position [40, 0]
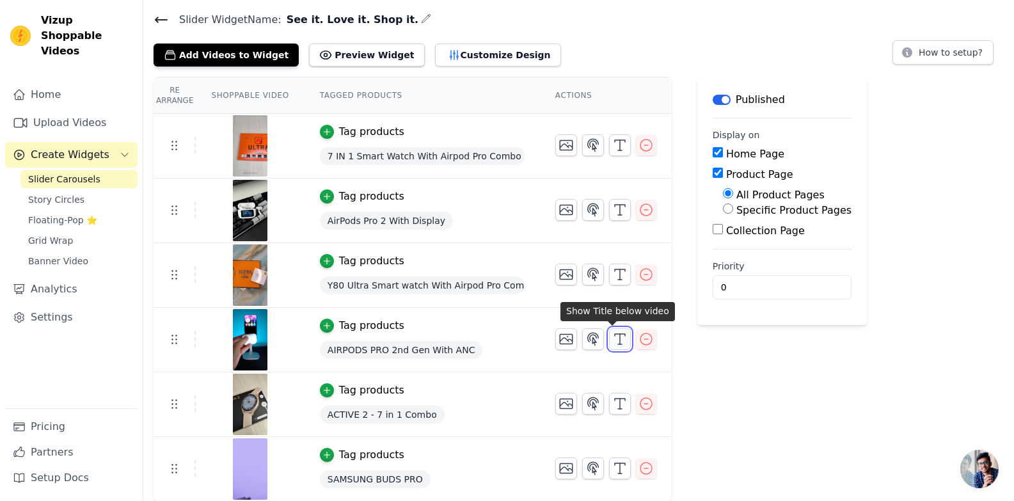
click at [615, 339] on icon "button" at bounding box center [619, 338] width 15 height 15
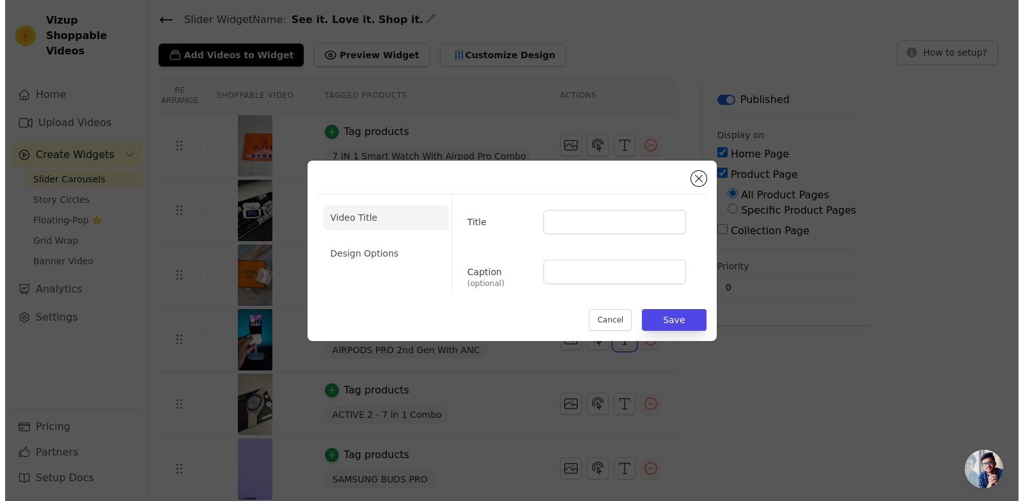
scroll to position [0, 0]
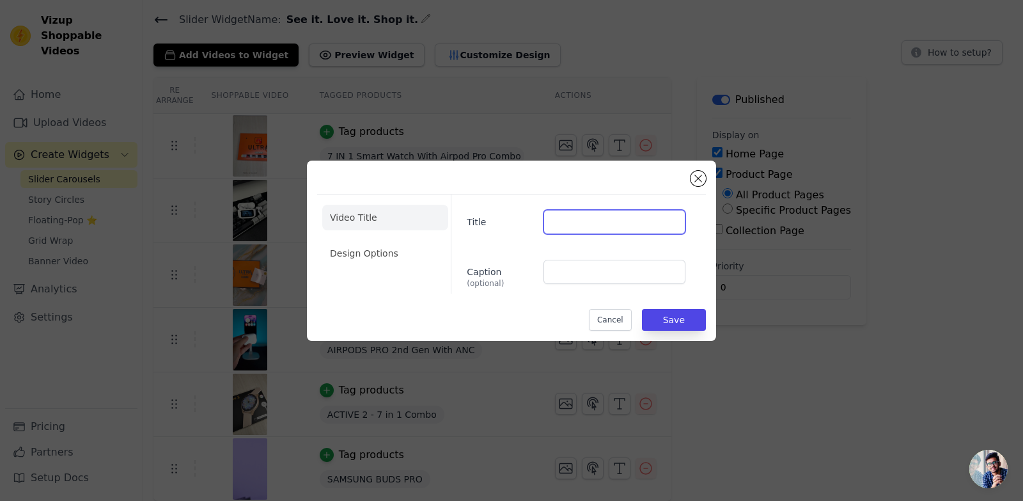
click at [575, 221] on input "Title" at bounding box center [615, 222] width 142 height 24
paste input "AIRPODS PRO 2nd Gen With ANC"
type input "AIRPODS PRO 2nd Gen With ANC"
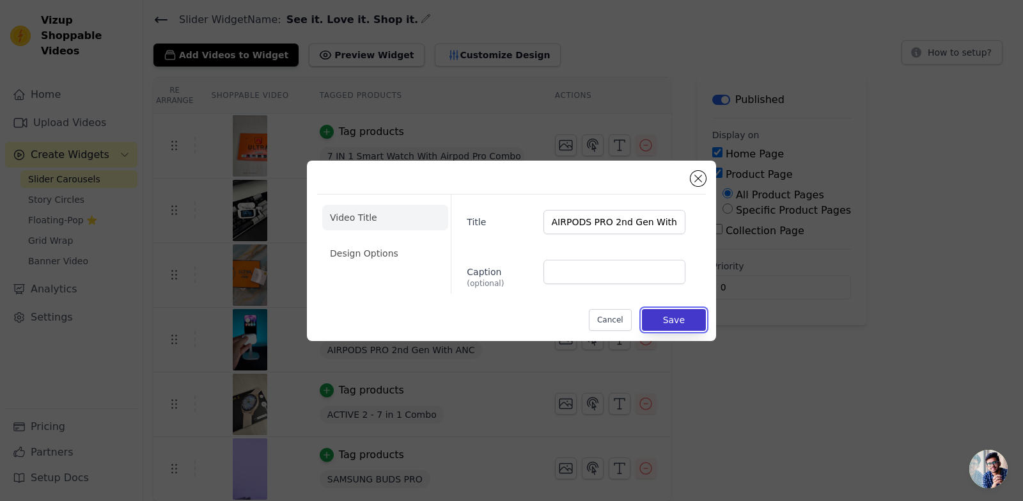
click at [674, 318] on button "Save" at bounding box center [674, 320] width 64 height 22
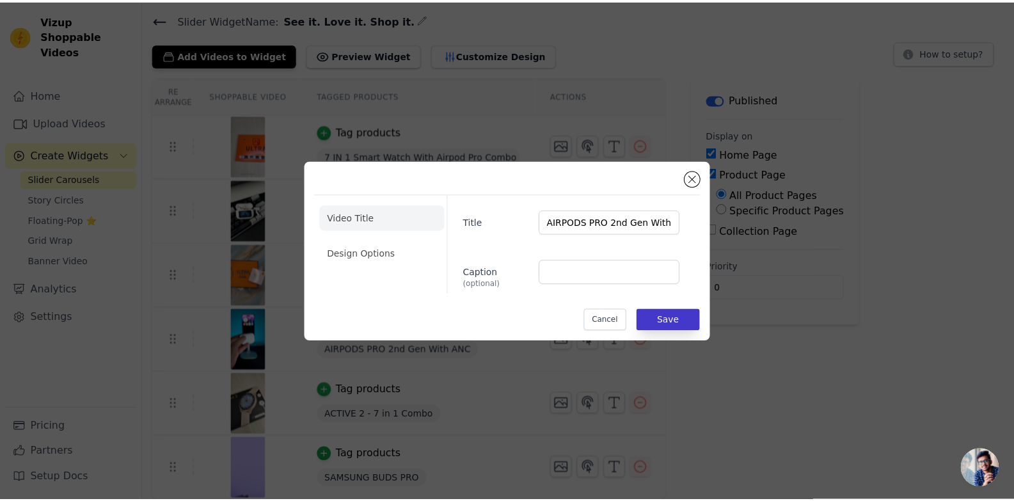
scroll to position [40, 0]
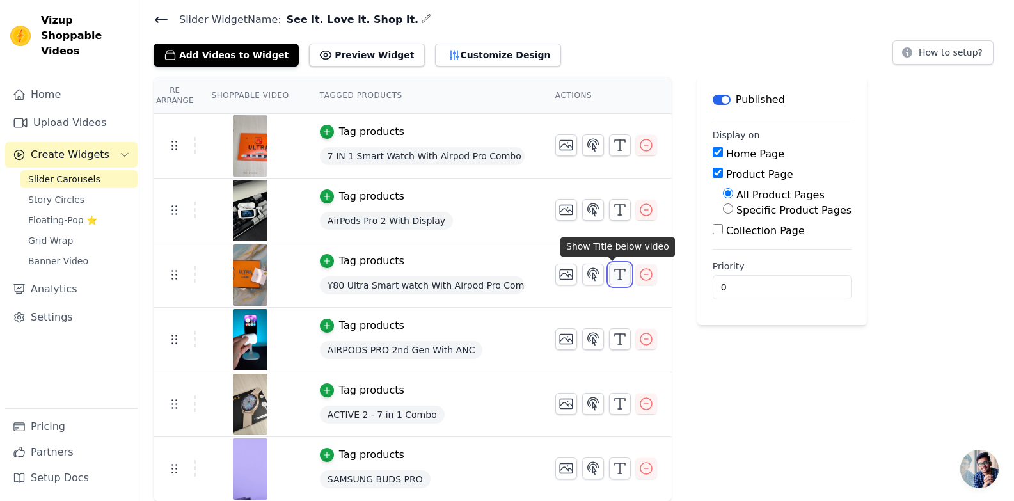
click at [613, 277] on icon "button" at bounding box center [619, 274] width 15 height 15
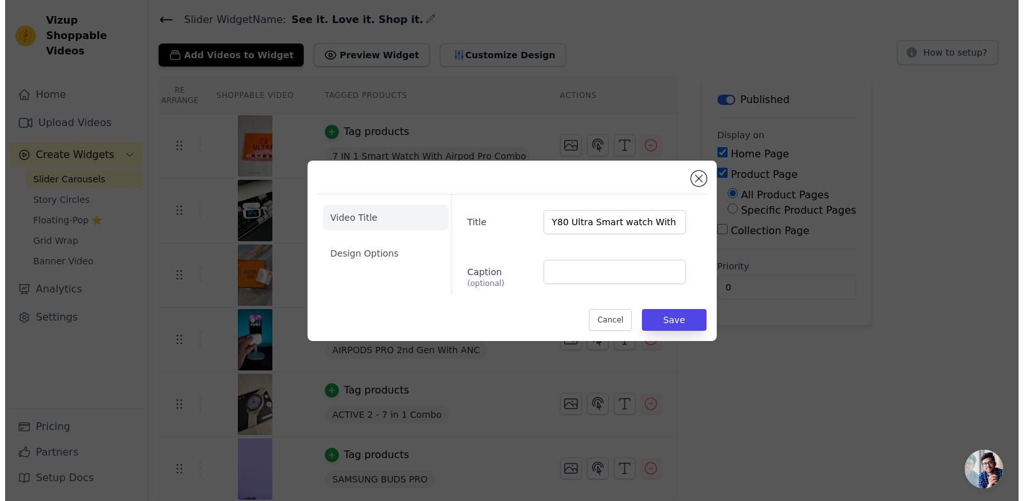
scroll to position [0, 0]
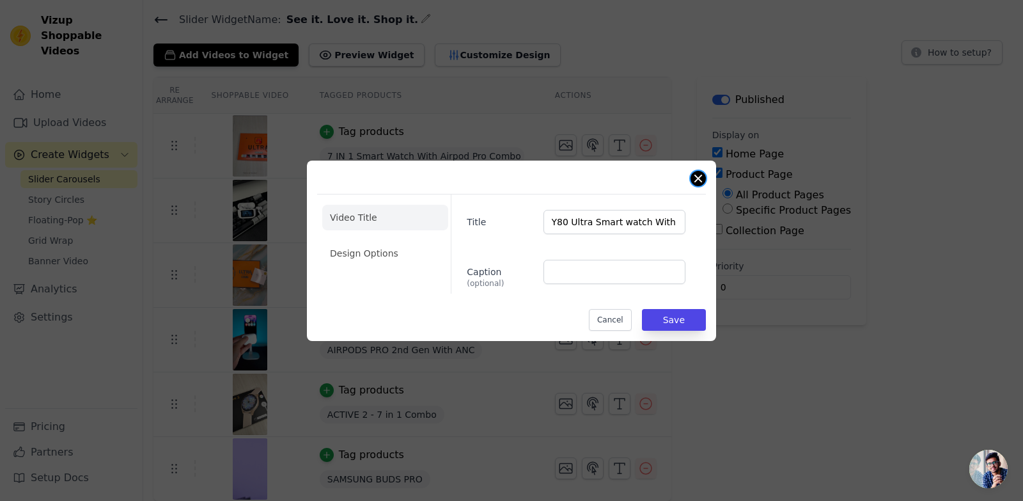
click at [697, 180] on button "Close modal" at bounding box center [698, 178] width 15 height 15
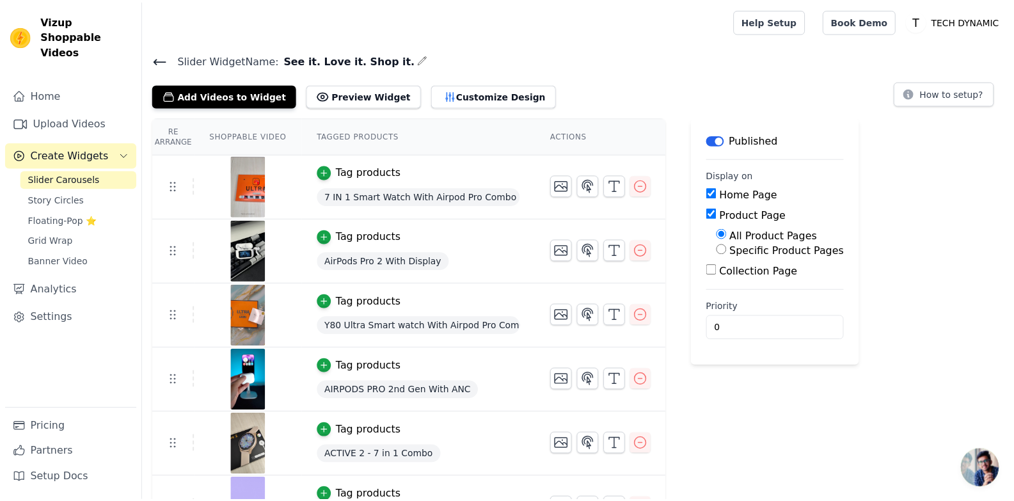
scroll to position [40, 0]
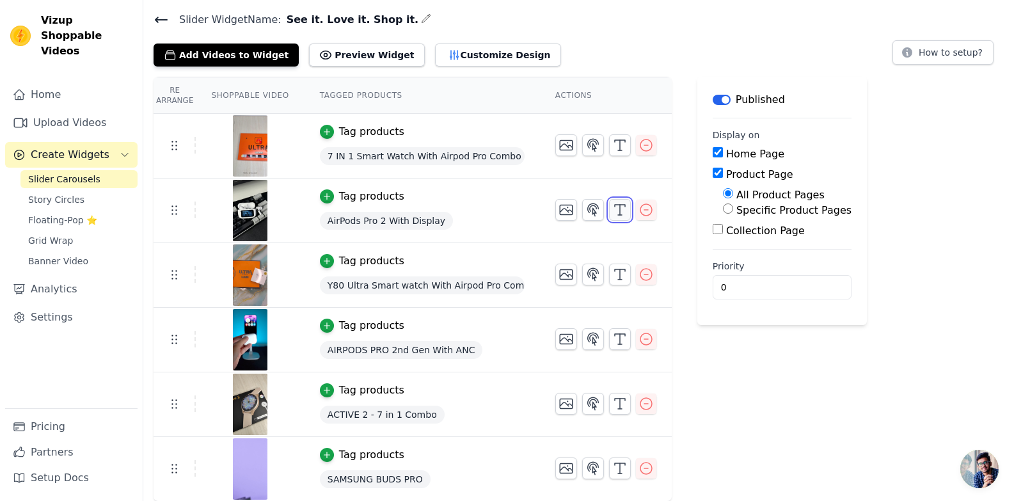
click at [613, 208] on icon "button" at bounding box center [619, 209] width 15 height 15
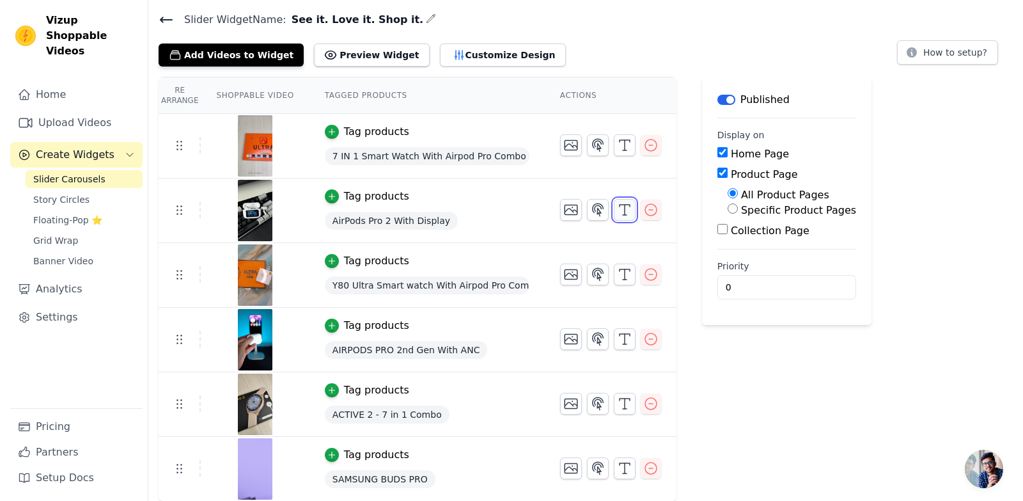
scroll to position [0, 0]
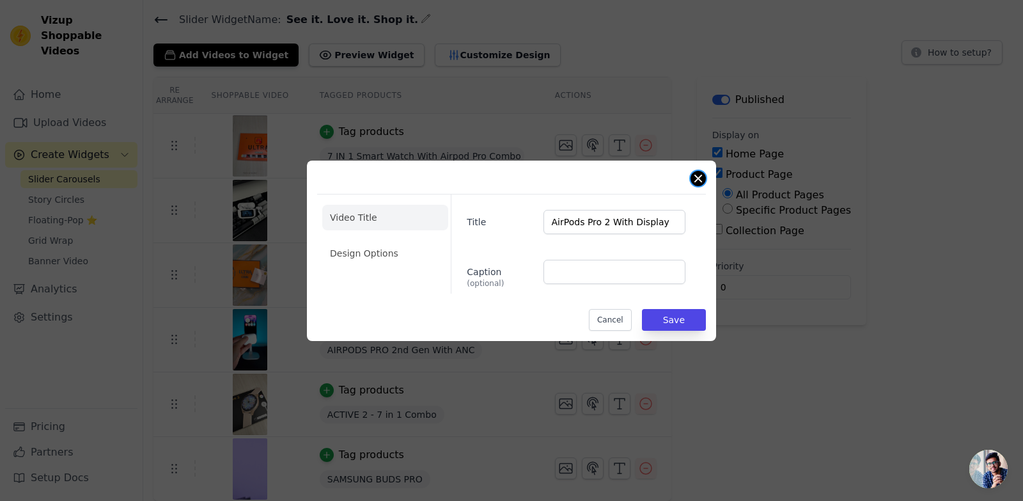
click at [699, 176] on button "Close modal" at bounding box center [698, 178] width 15 height 15
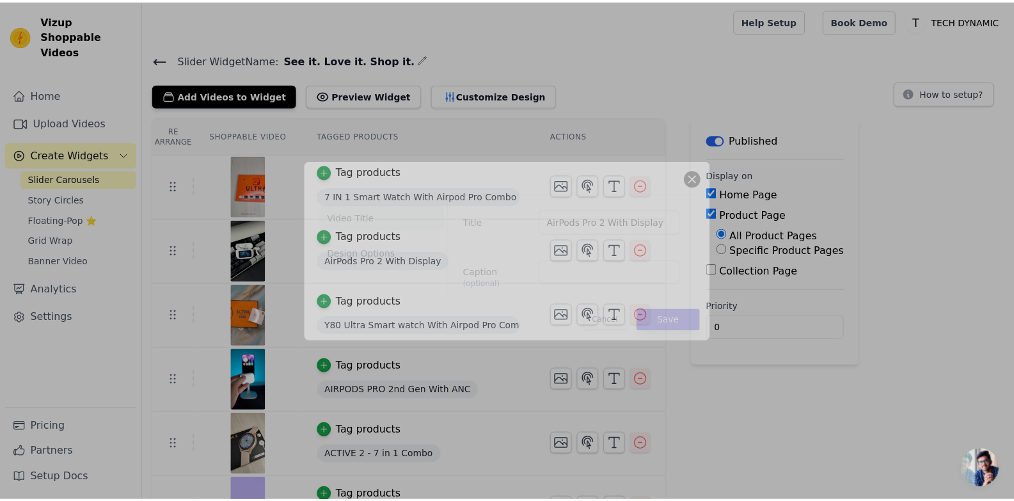
scroll to position [40, 0]
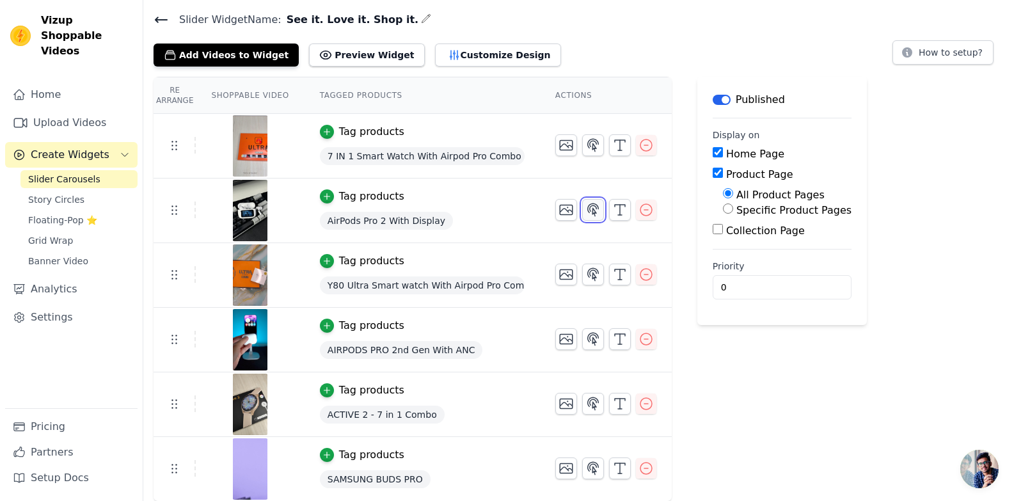
click at [585, 214] on icon "button" at bounding box center [592, 209] width 15 height 15
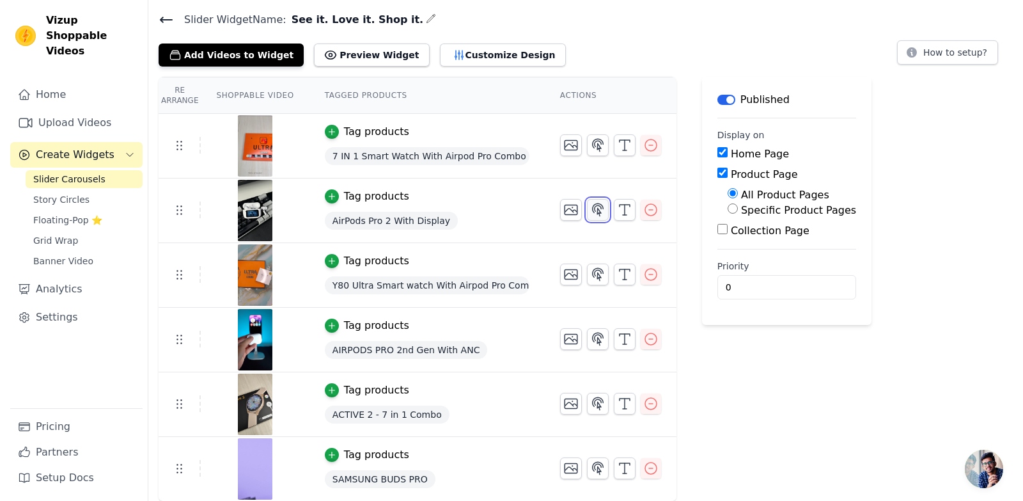
scroll to position [0, 0]
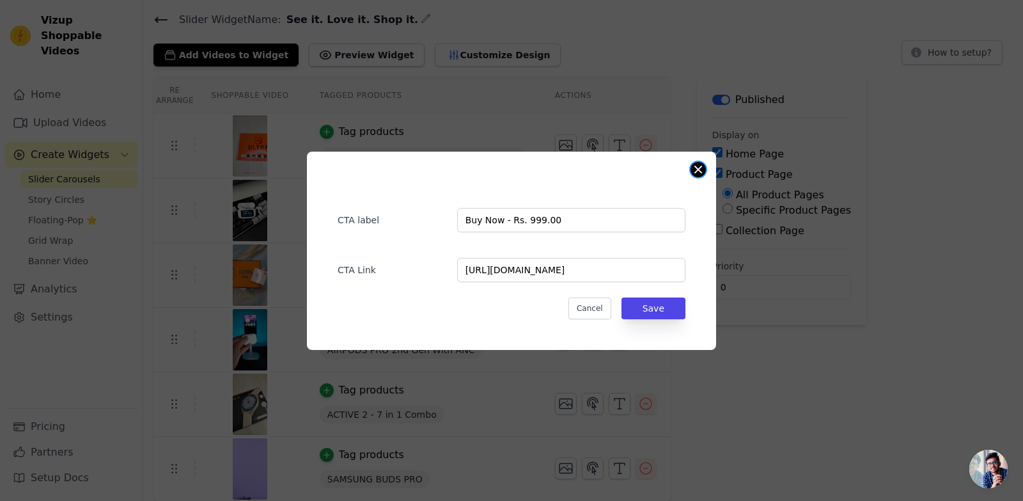
click at [692, 168] on button "Close modal" at bounding box center [698, 169] width 15 height 15
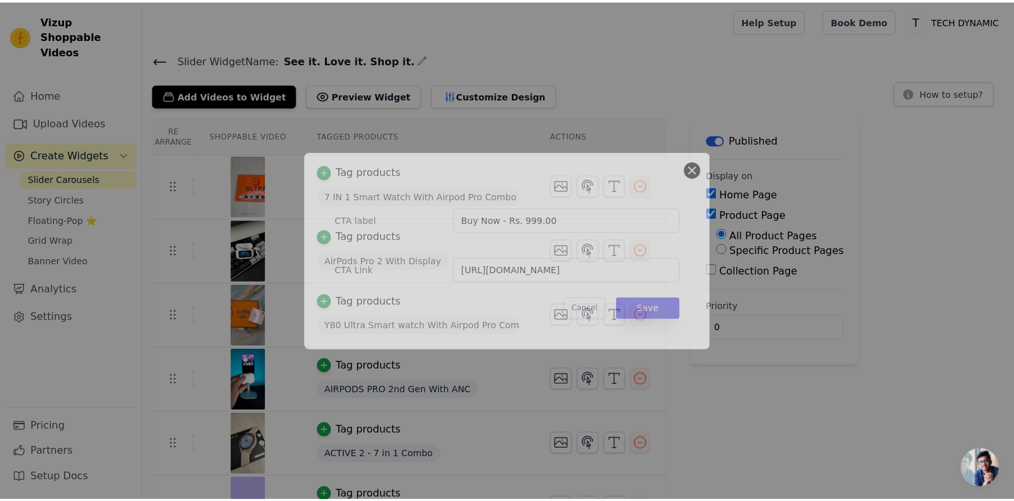
scroll to position [40, 0]
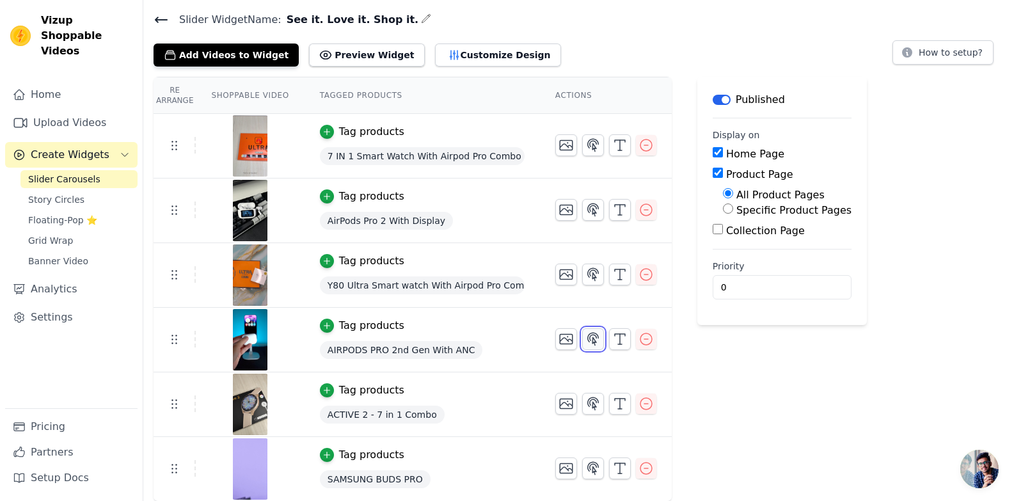
click at [585, 344] on icon "button" at bounding box center [592, 338] width 15 height 15
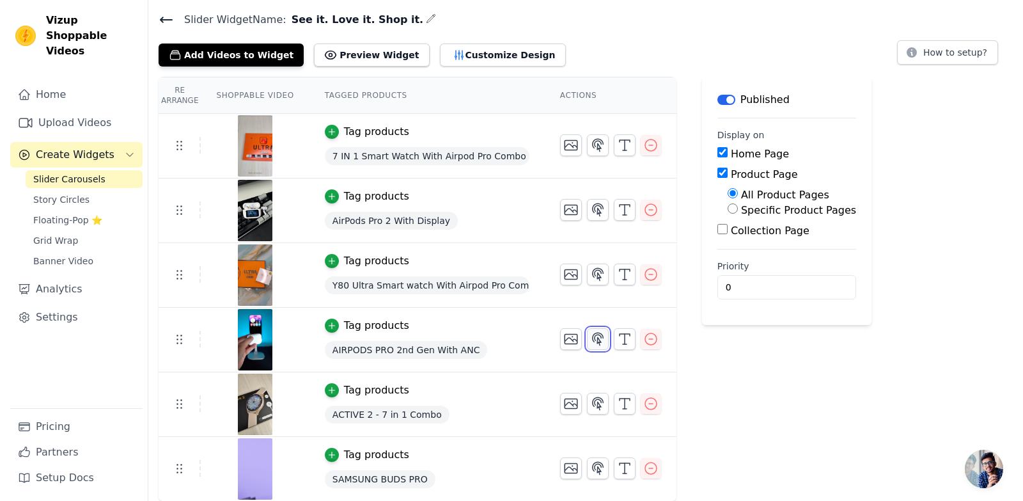
scroll to position [0, 0]
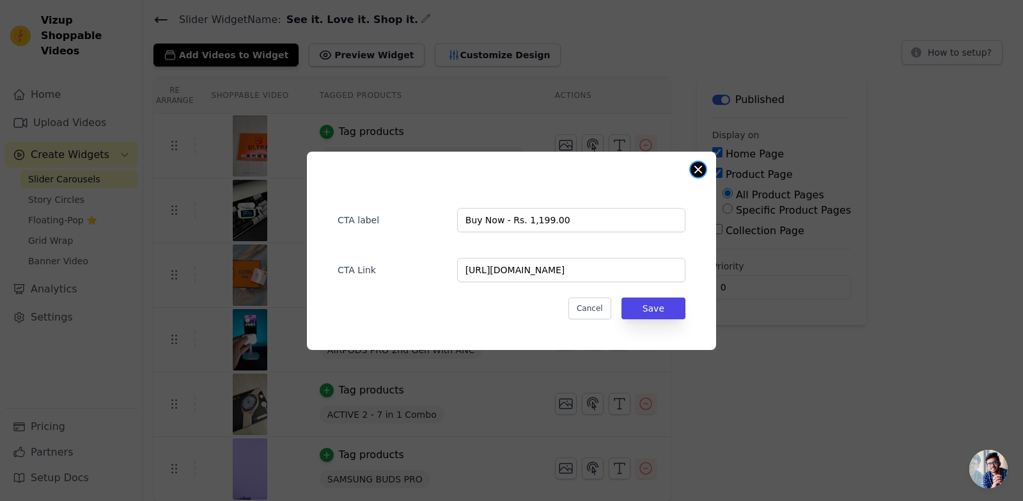
click at [701, 166] on button "Close modal" at bounding box center [698, 169] width 15 height 15
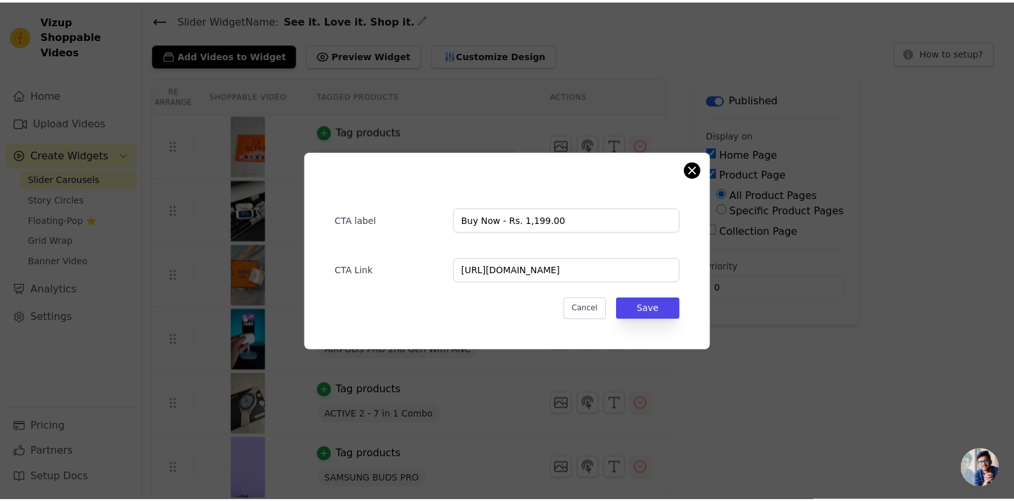
scroll to position [40, 0]
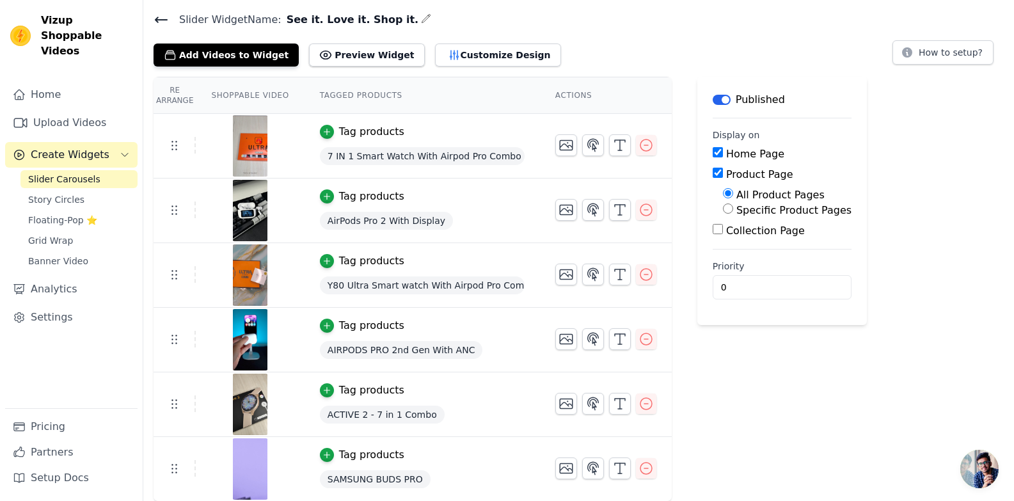
click at [596, 402] on div at bounding box center [605, 404] width 101 height 22
click at [589, 398] on icon "button" at bounding box center [593, 403] width 11 height 12
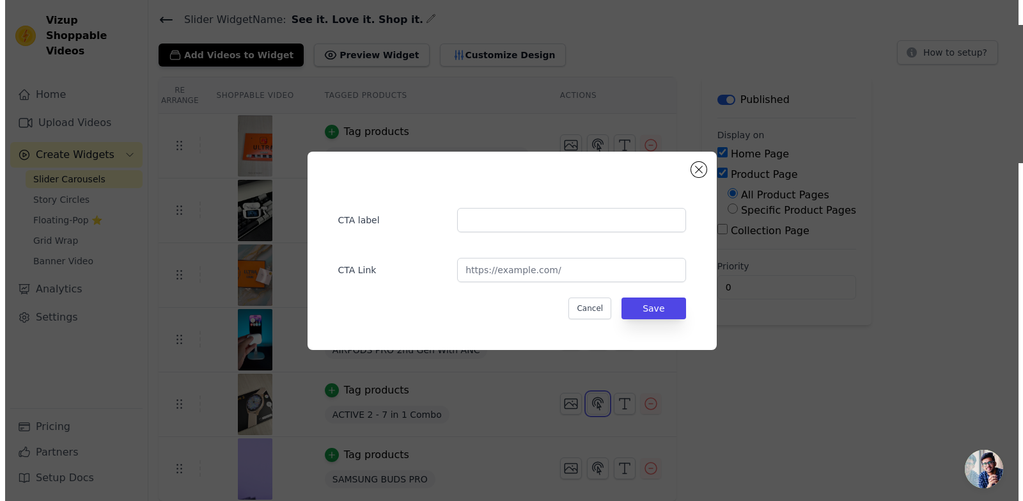
scroll to position [0, 0]
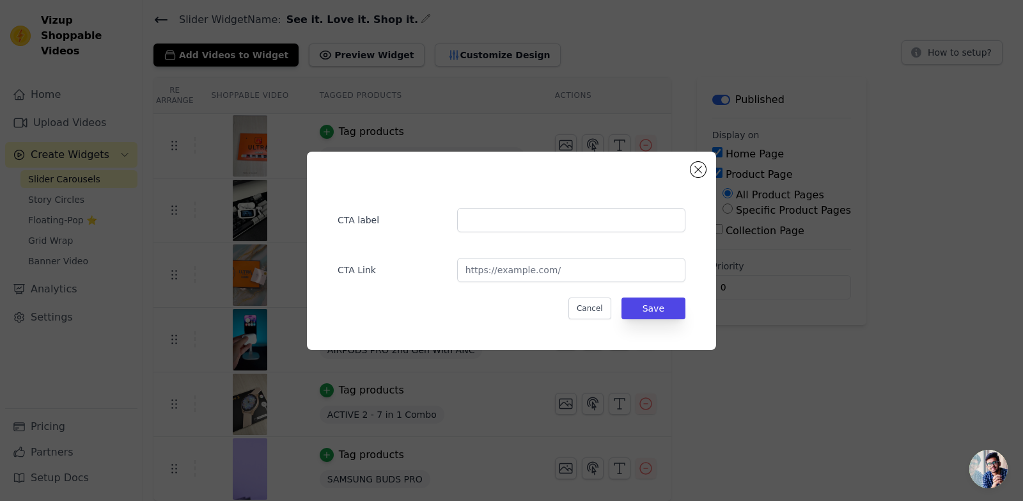
click at [544, 233] on div "CTA label CTA Link Cancel Save" at bounding box center [511, 250] width 368 height 157
click at [547, 222] on input "text" at bounding box center [571, 220] width 228 height 24
paste input "ACTIVE 2 - 7 in 1 Combo"
type input "ACTIVE 2 - 7 in 1 Combo"
click at [529, 271] on input "url" at bounding box center [571, 270] width 228 height 24
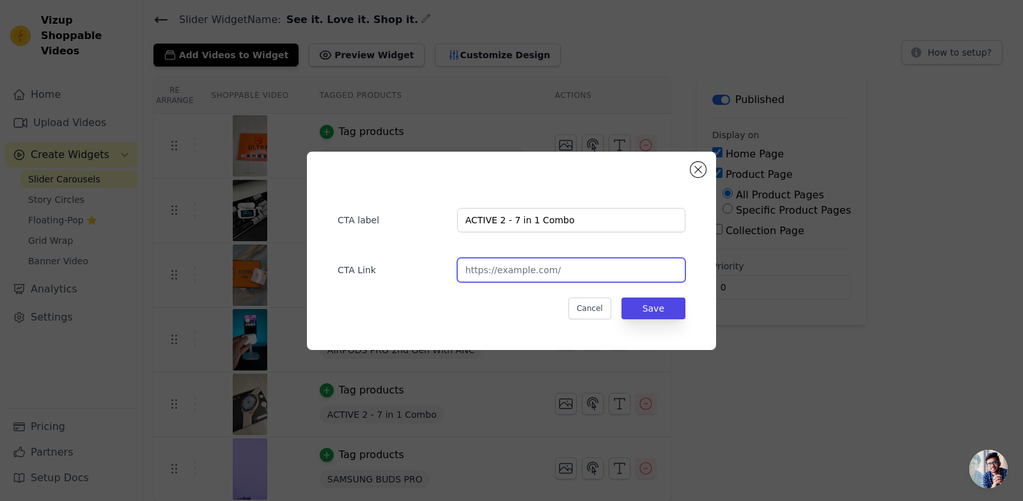
paste input "[URL][DOMAIN_NAME]"
type input "[URL][DOMAIN_NAME]"
click at [659, 310] on button "Save" at bounding box center [654, 308] width 64 height 22
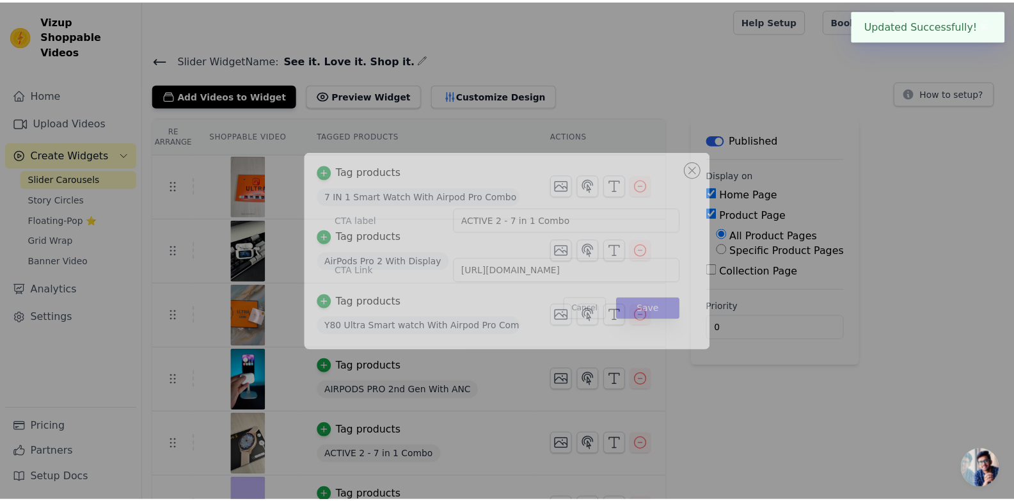
scroll to position [40, 0]
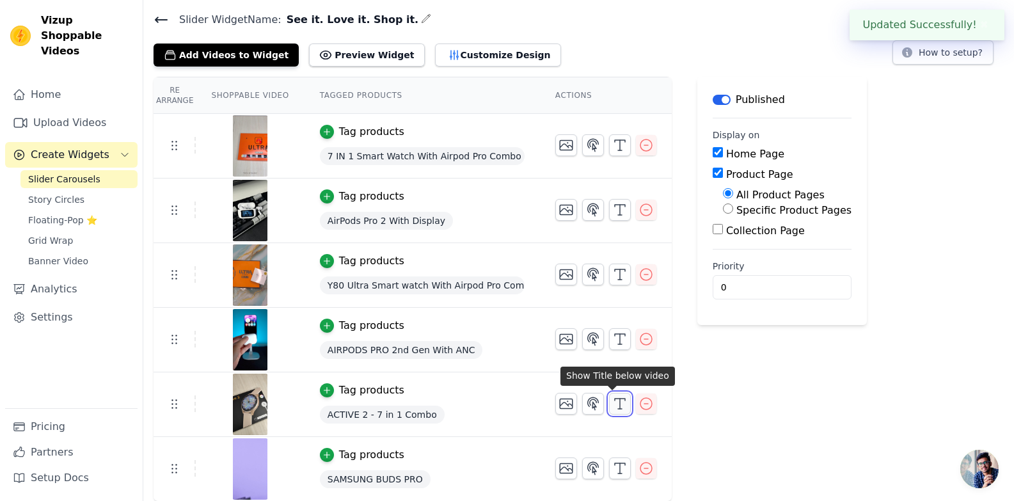
click at [616, 402] on icon "button" at bounding box center [619, 403] width 15 height 15
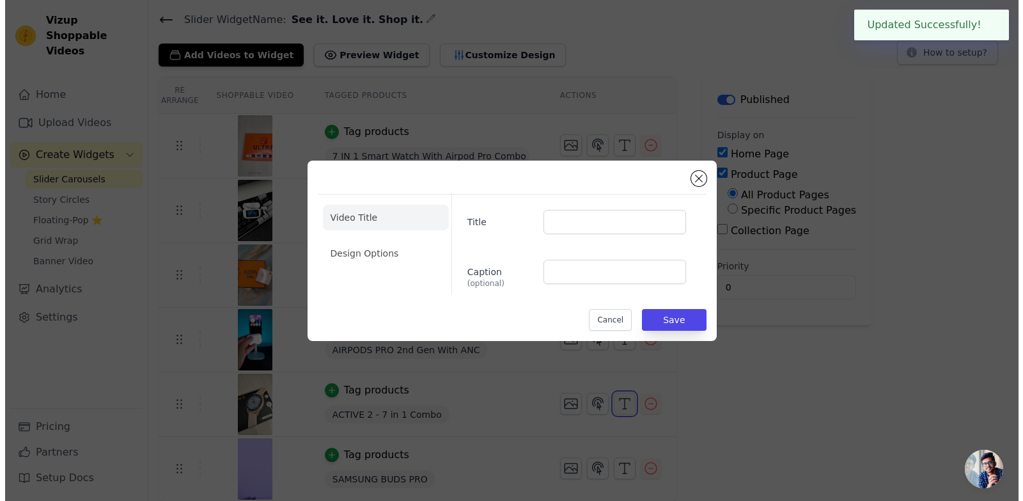
scroll to position [0, 0]
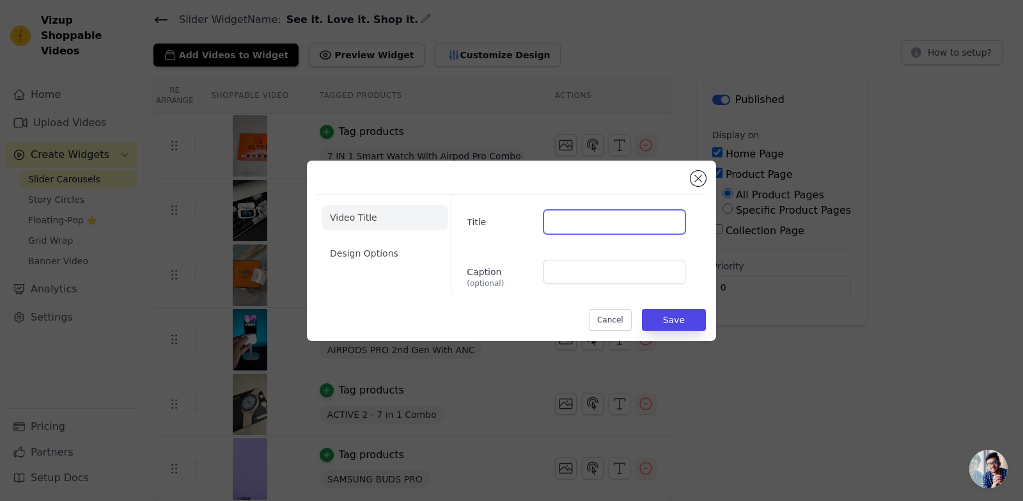
click at [620, 217] on input "Title" at bounding box center [615, 222] width 142 height 24
paste input "ACTIVE 2 - 7 in 1 Combo"
type input "ACTIVE 2 - 7 in 1 Combo"
click at [677, 322] on button "Save" at bounding box center [674, 320] width 64 height 22
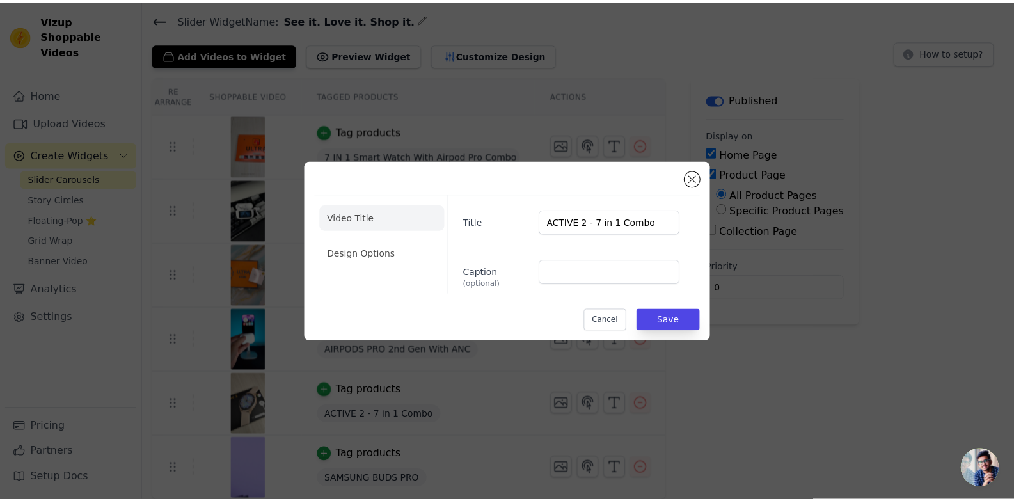
scroll to position [40, 0]
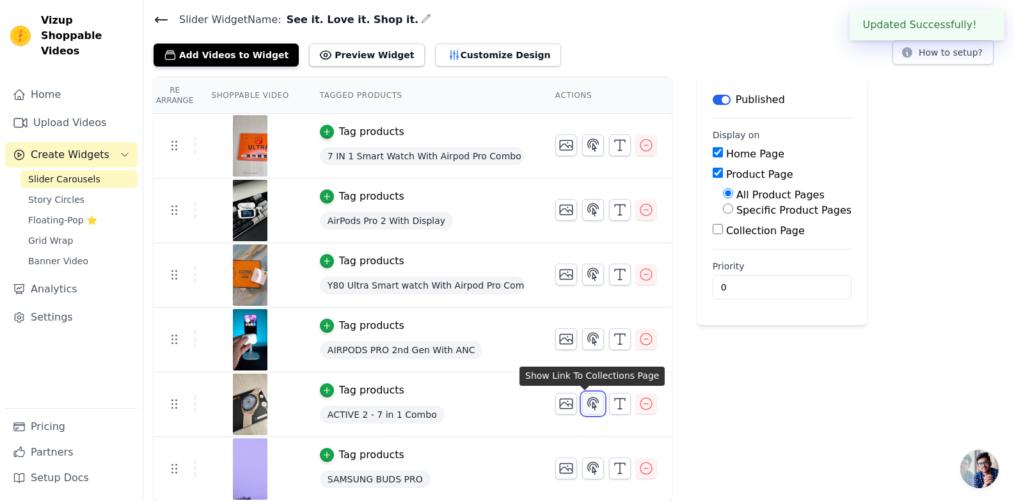
click at [589, 398] on icon "button" at bounding box center [592, 403] width 15 height 15
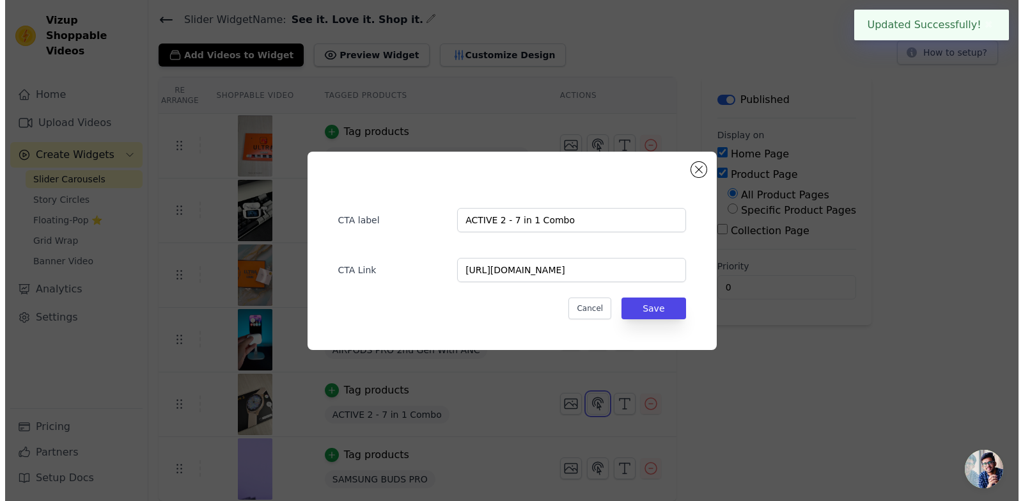
scroll to position [0, 0]
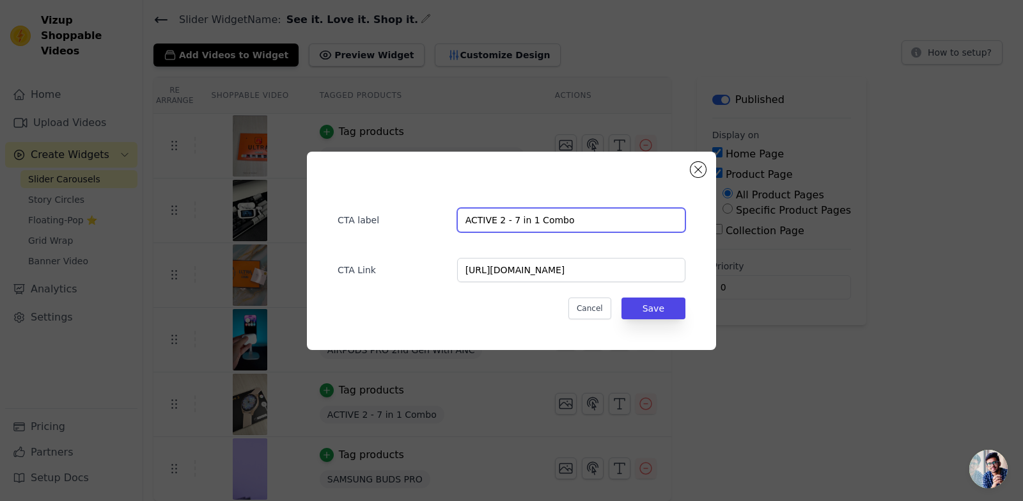
click at [582, 217] on input "ACTIVE 2 - 7 in 1 Combo" at bounding box center [571, 220] width 228 height 24
click at [582, 216] on input "ACTIVE 2 - 7 in 1 Combo" at bounding box center [571, 220] width 228 height 24
paste input "irPods Pro 2 With Display"
click at [575, 224] on input "AirPods Pro 2 With Display" at bounding box center [571, 220] width 228 height 24
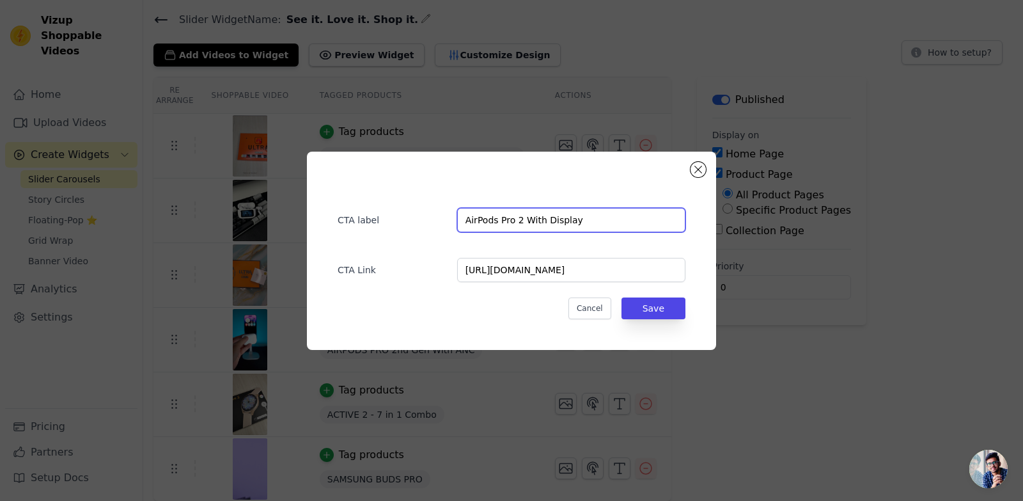
click at [575, 224] on input "AirPods Pro 2 With Display" at bounding box center [571, 220] width 228 height 24
paste input "Buy Now - Rs. 1,499.00"
click at [533, 219] on input "Buy Now - Rs. 1,499.00" at bounding box center [571, 220] width 228 height 24
type input "Buy Now - Rs. 1,799.00"
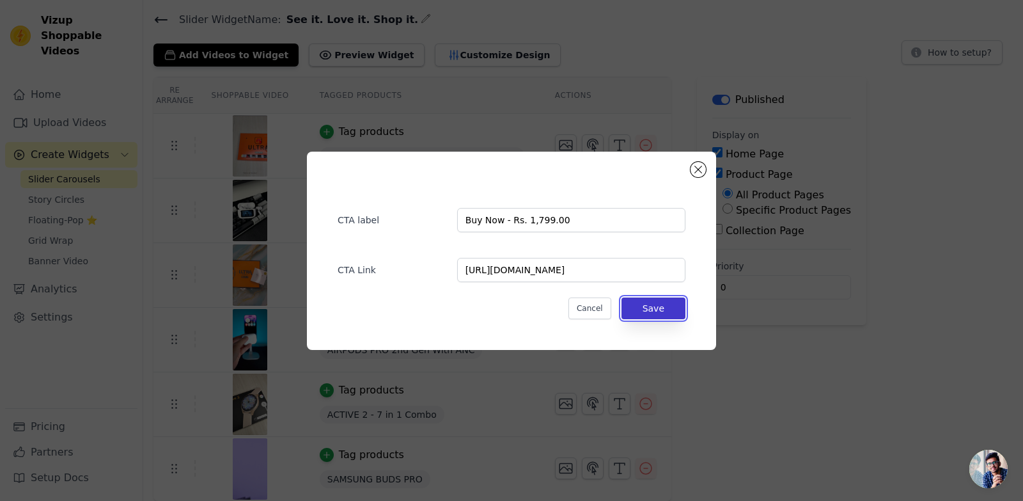
click at [648, 312] on button "Save" at bounding box center [654, 308] width 64 height 22
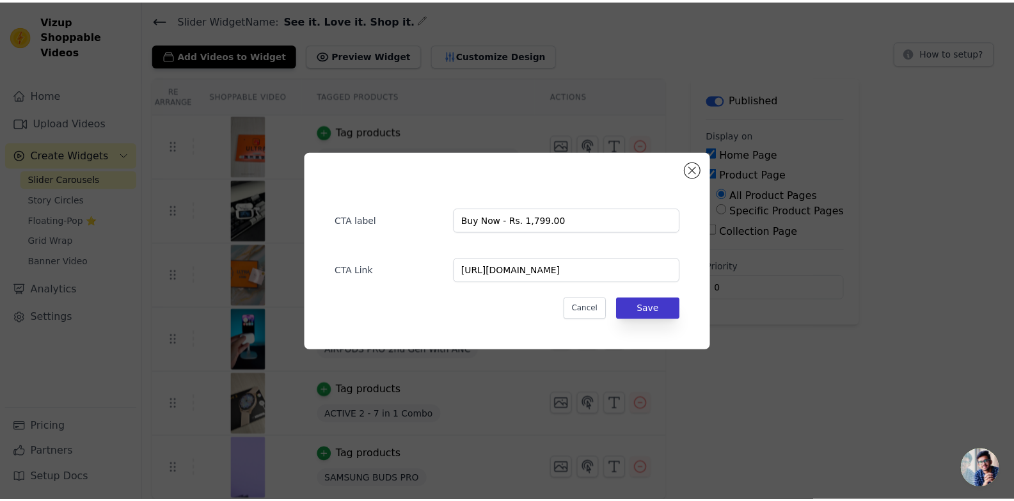
scroll to position [40, 0]
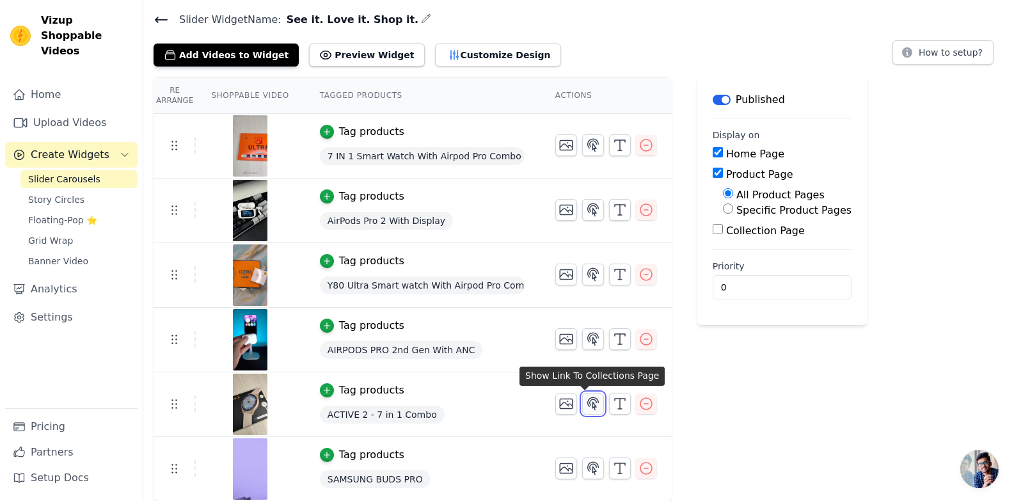
click at [587, 411] on button "button" at bounding box center [593, 404] width 22 height 22
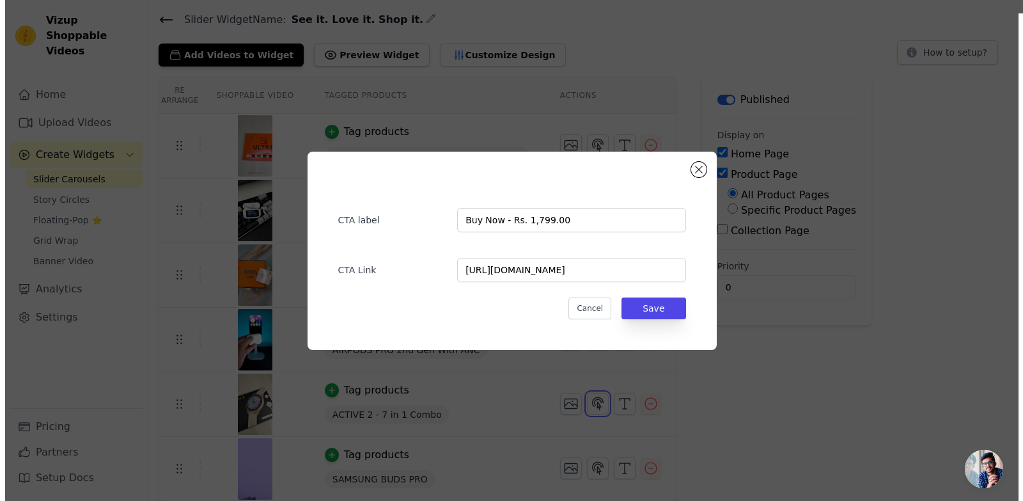
scroll to position [0, 0]
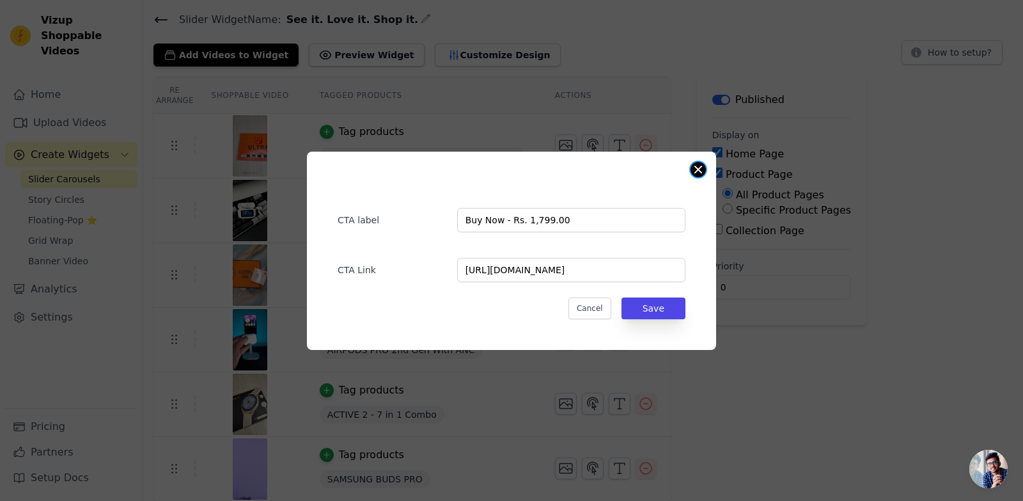
click at [693, 168] on button "Close modal" at bounding box center [698, 169] width 15 height 15
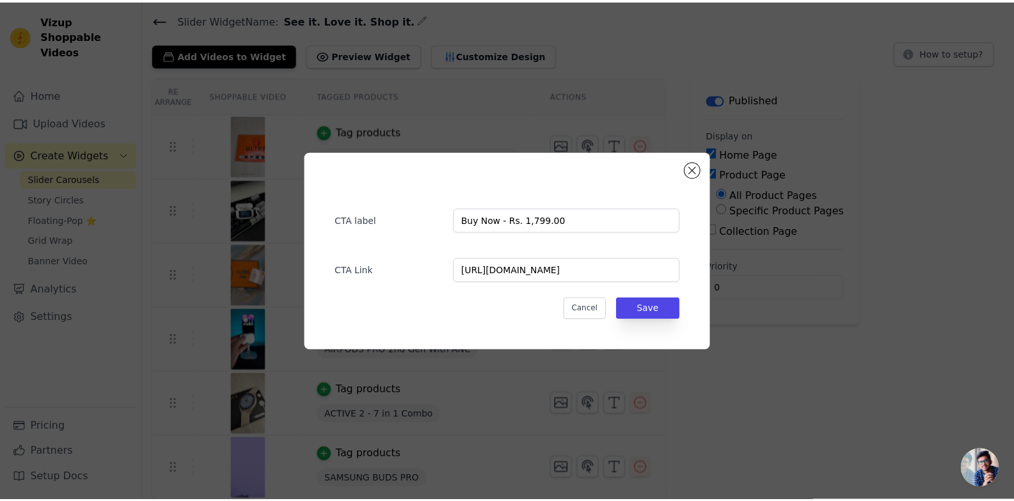
scroll to position [40, 0]
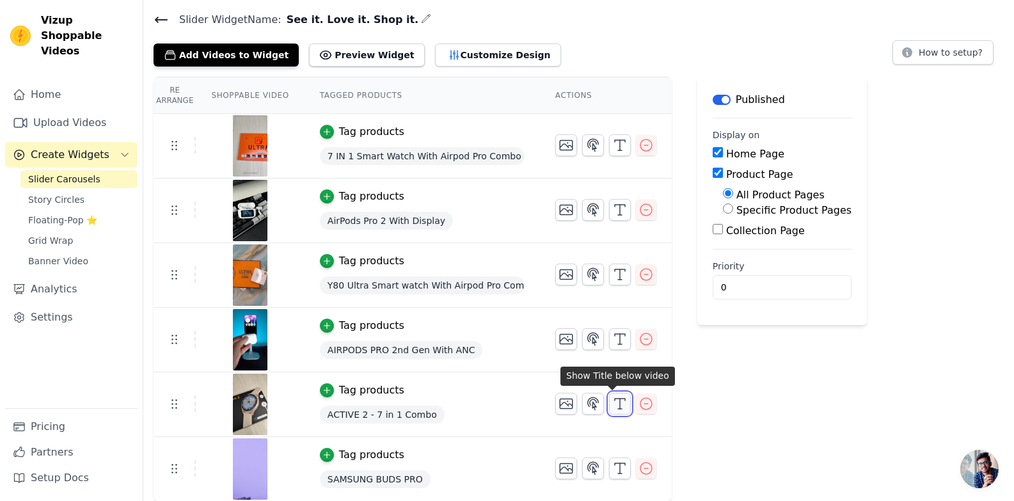
click at [620, 398] on button "button" at bounding box center [620, 404] width 22 height 22
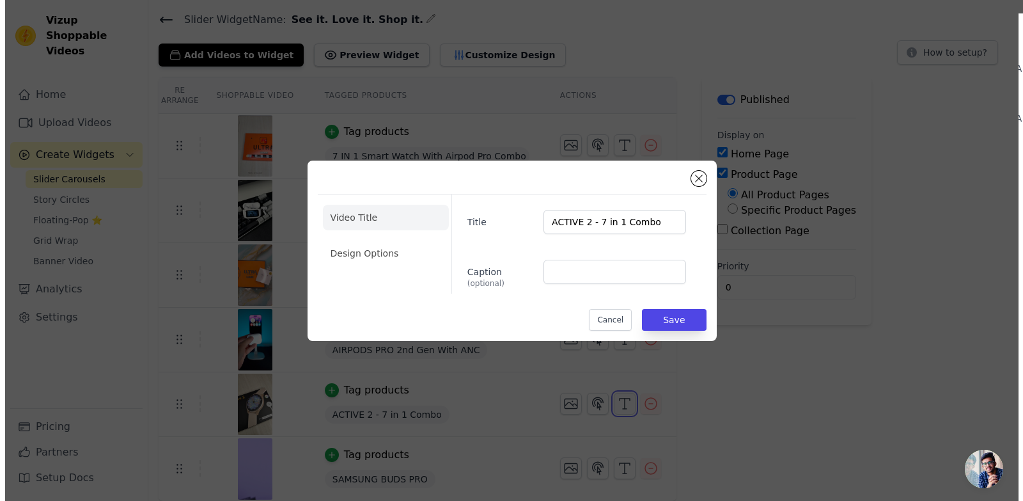
scroll to position [0, 0]
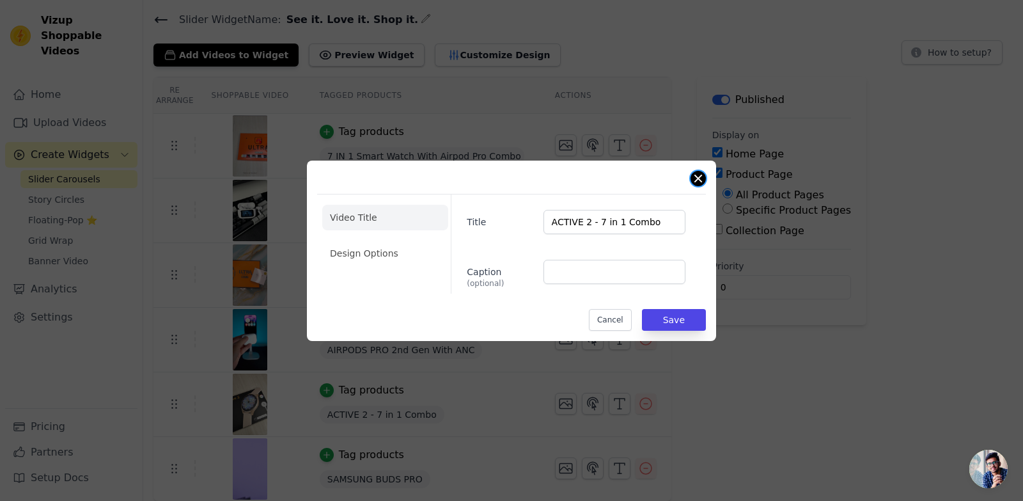
click at [702, 176] on button "Close modal" at bounding box center [698, 178] width 15 height 15
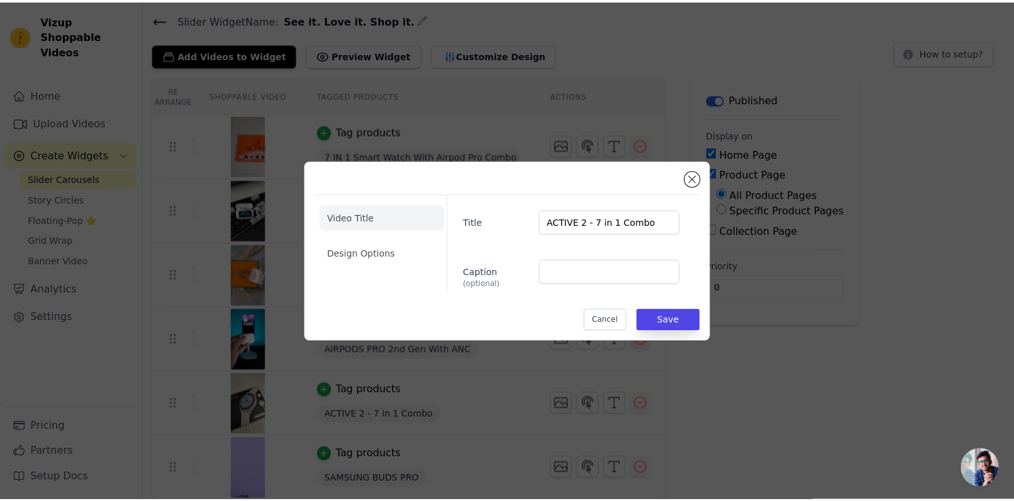
scroll to position [40, 0]
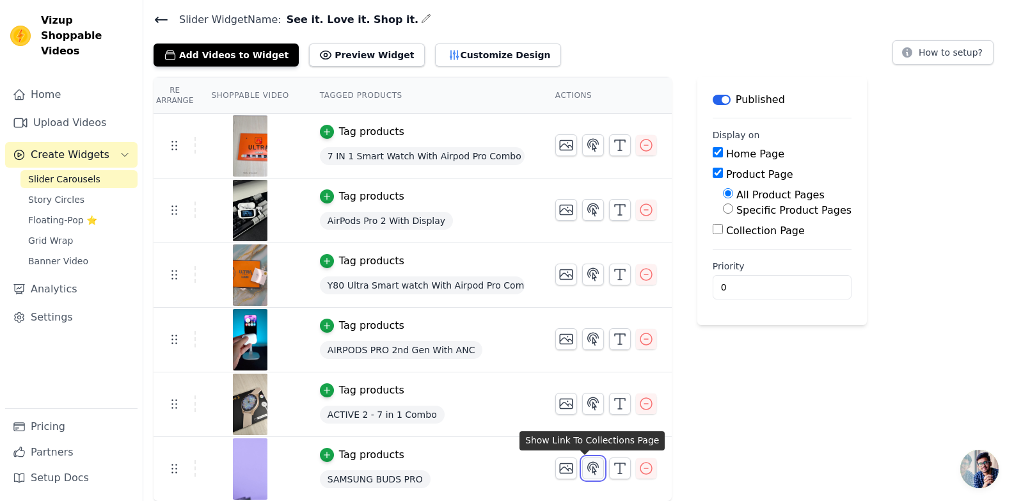
click at [588, 468] on icon "button" at bounding box center [592, 467] width 15 height 15
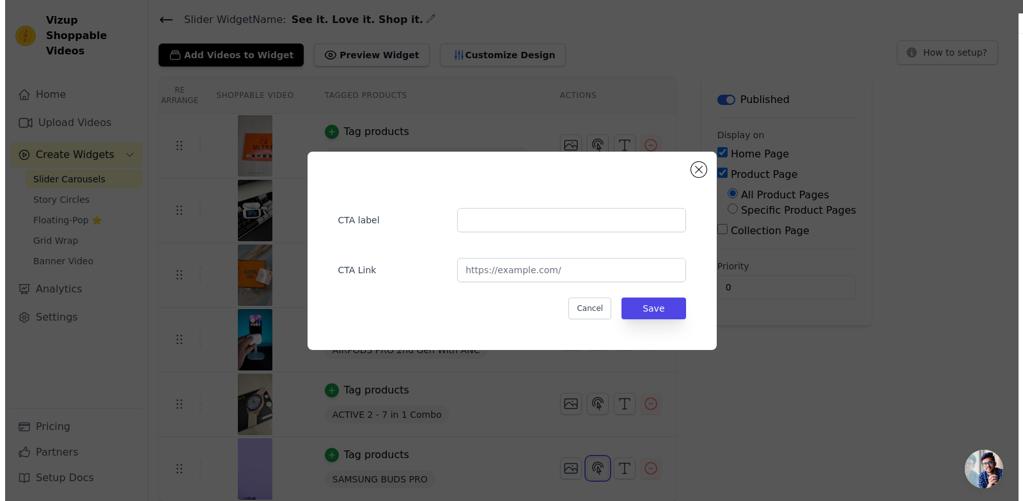
scroll to position [0, 0]
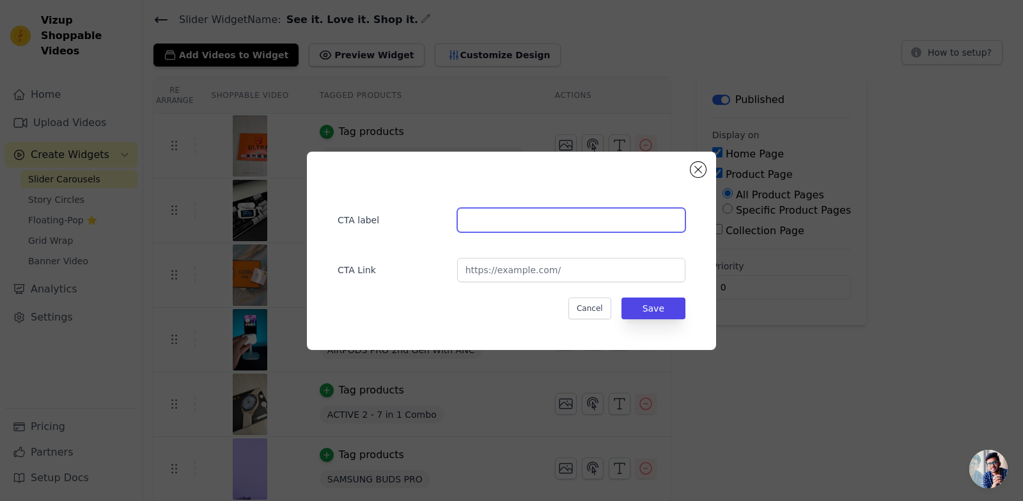
click at [564, 231] on input "text" at bounding box center [571, 220] width 228 height 24
paste input "Buy Now - Rs. 1,499.00"
drag, startPoint x: 536, startPoint y: 217, endPoint x: 545, endPoint y: 224, distance: 11.5
click at [535, 217] on input "Buy Now - Rs. 1,499.00" at bounding box center [571, 220] width 228 height 24
type input "Buy Now - Rs. 999.00"
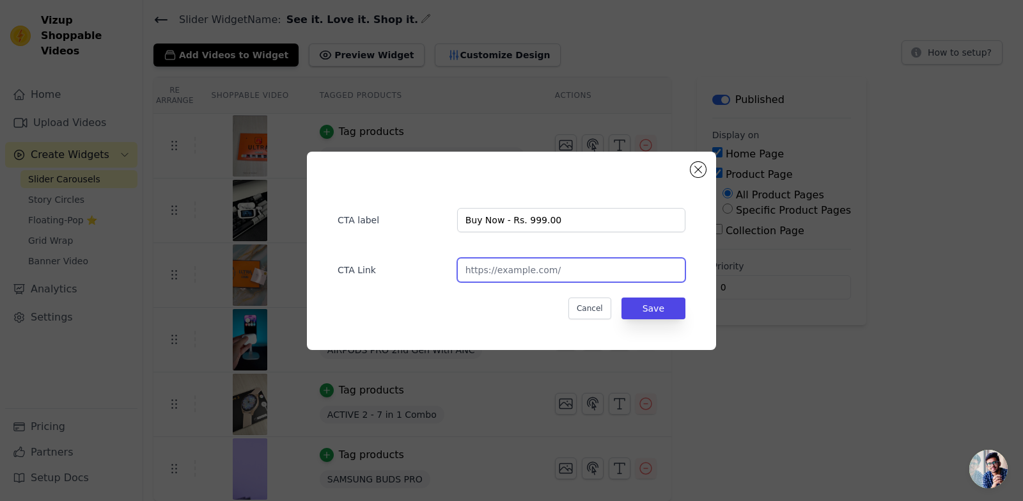
click at [538, 269] on input "url" at bounding box center [571, 270] width 228 height 24
paste input "[URL][DOMAIN_NAME]"
type input "[URL][DOMAIN_NAME]"
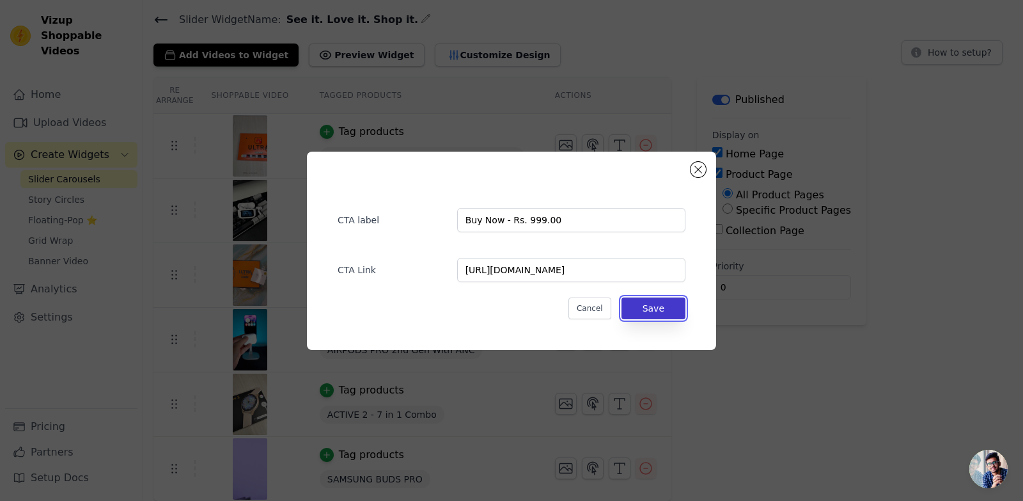
click at [643, 306] on button "Save" at bounding box center [654, 308] width 64 height 22
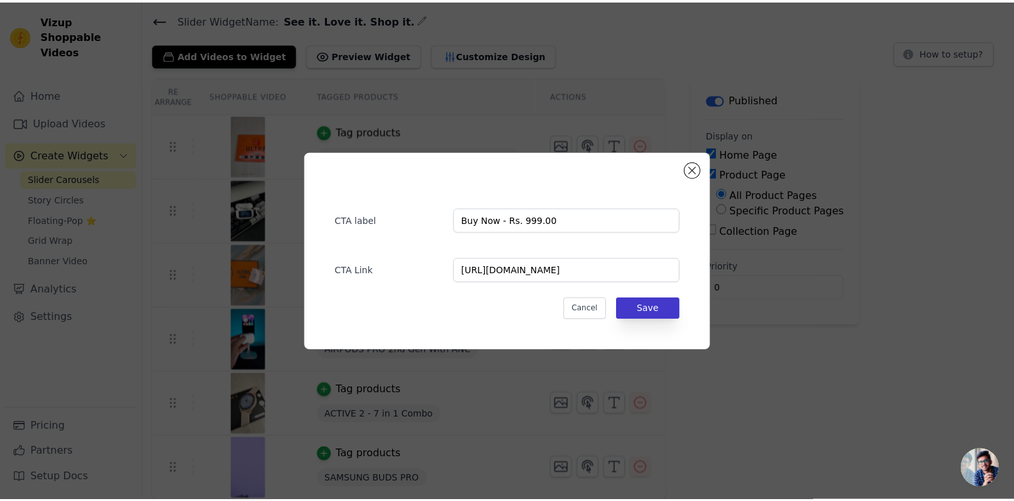
scroll to position [40, 0]
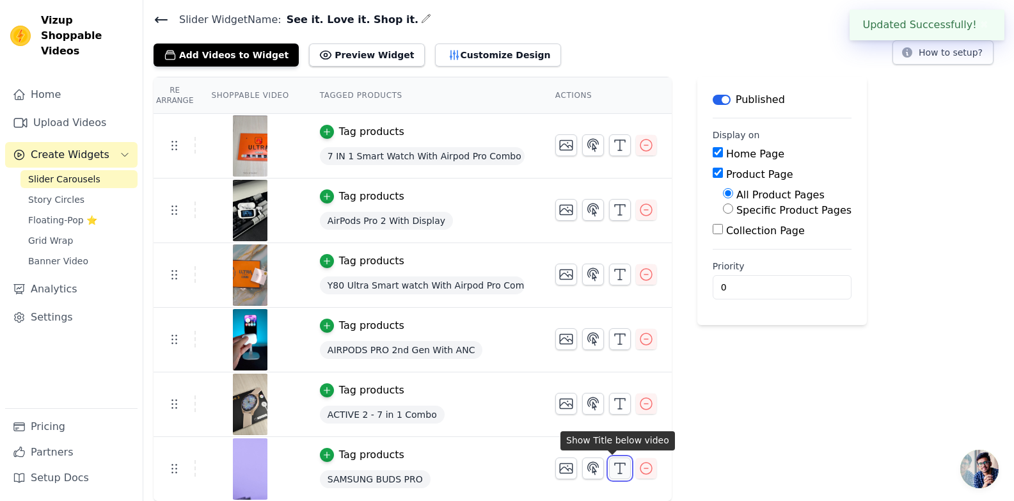
click at [613, 458] on button "button" at bounding box center [620, 468] width 22 height 22
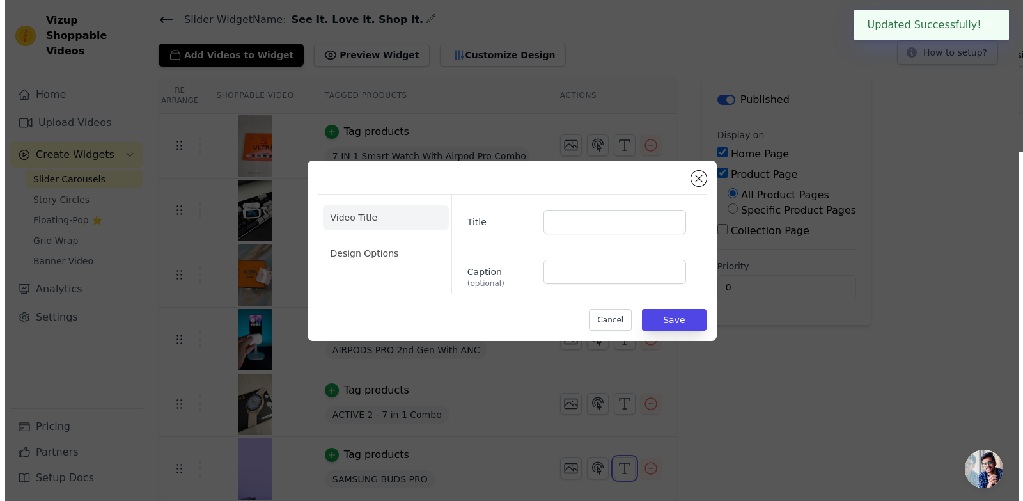
scroll to position [0, 0]
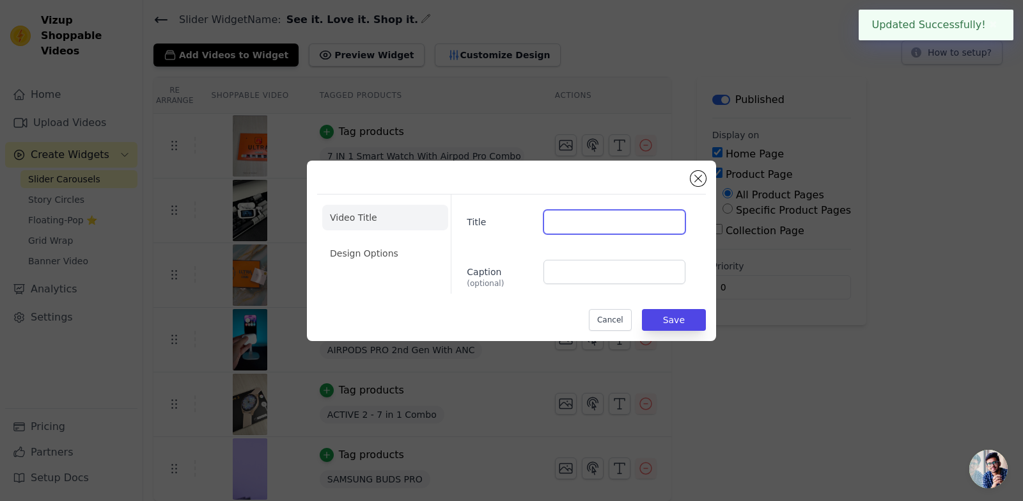
click at [588, 217] on input "Title" at bounding box center [615, 222] width 142 height 24
paste input "SAMSUNG BUDS PRO"
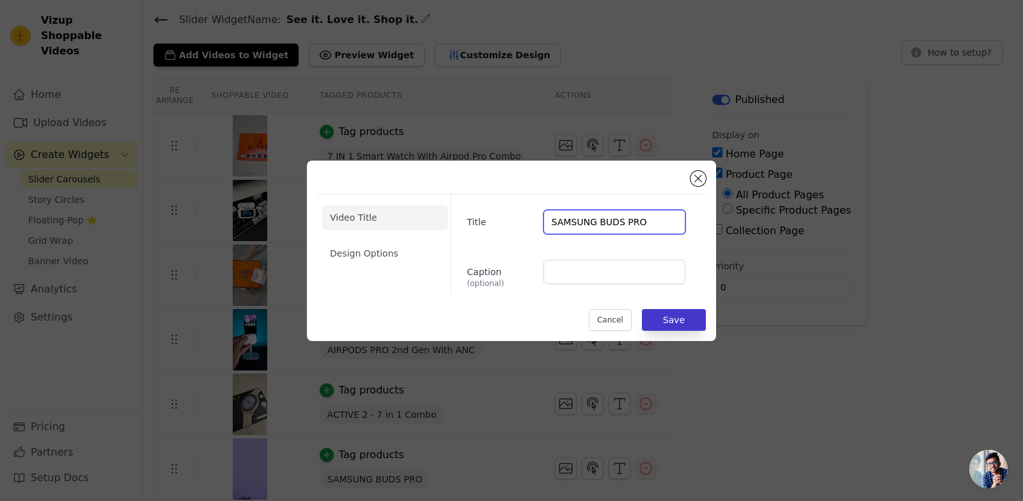
type input "SAMSUNG BUDS PRO"
click at [680, 309] on button "Save" at bounding box center [674, 320] width 64 height 22
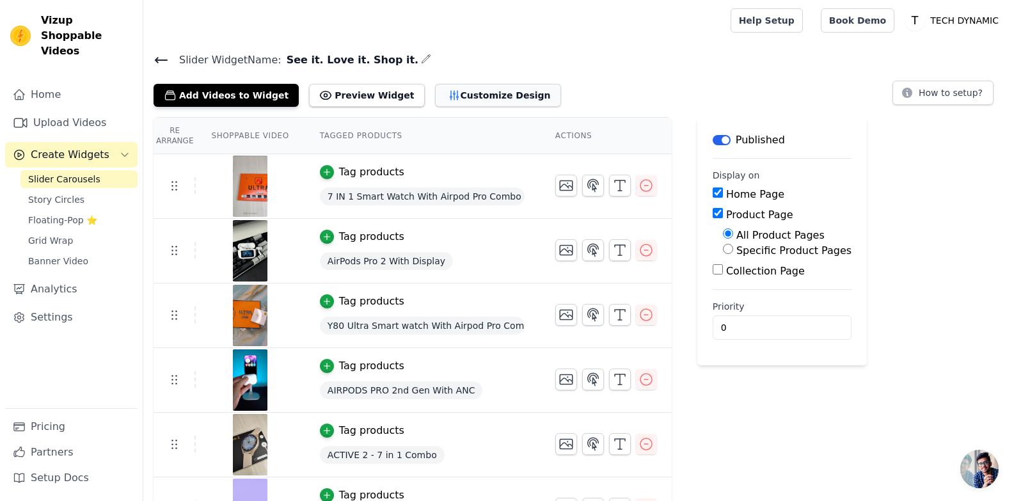
click at [451, 91] on button "Customize Design" at bounding box center [498, 95] width 126 height 23
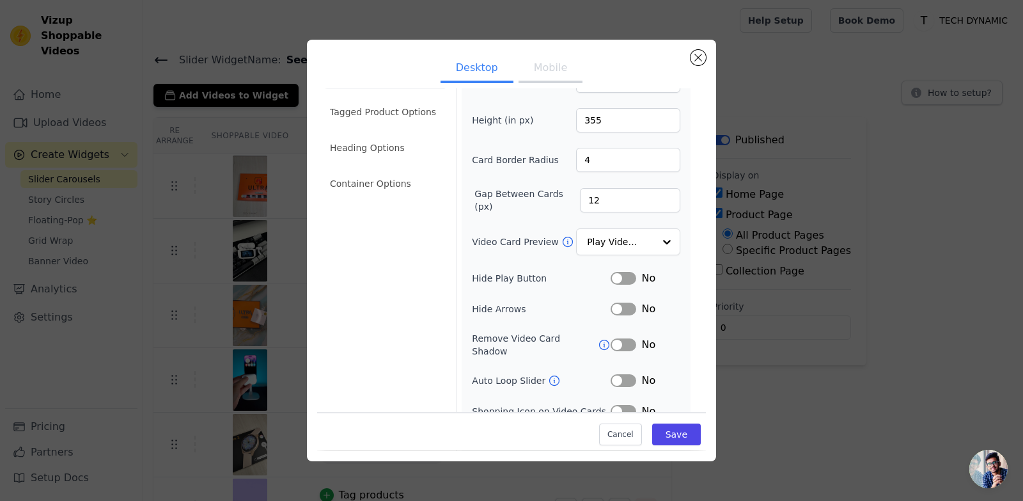
scroll to position [74, 0]
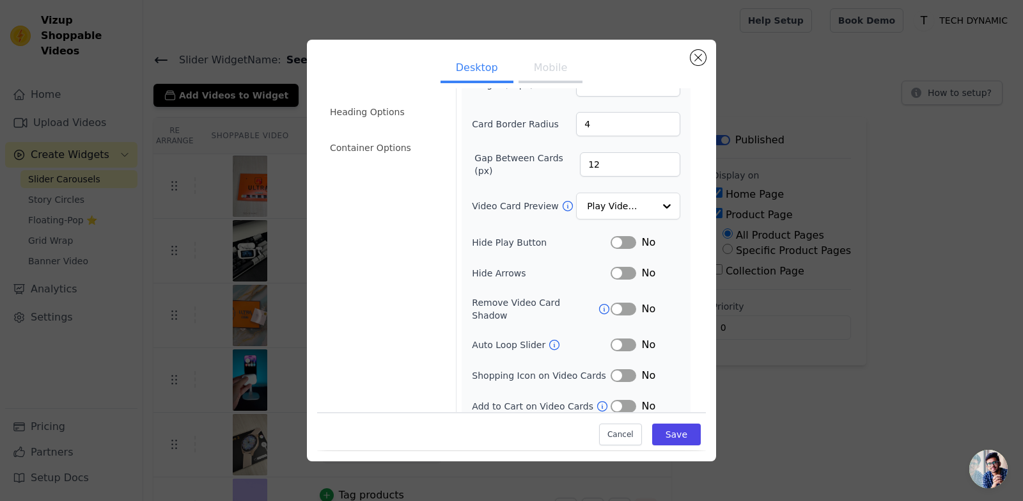
click at [544, 66] on button "Mobile" at bounding box center [551, 69] width 64 height 28
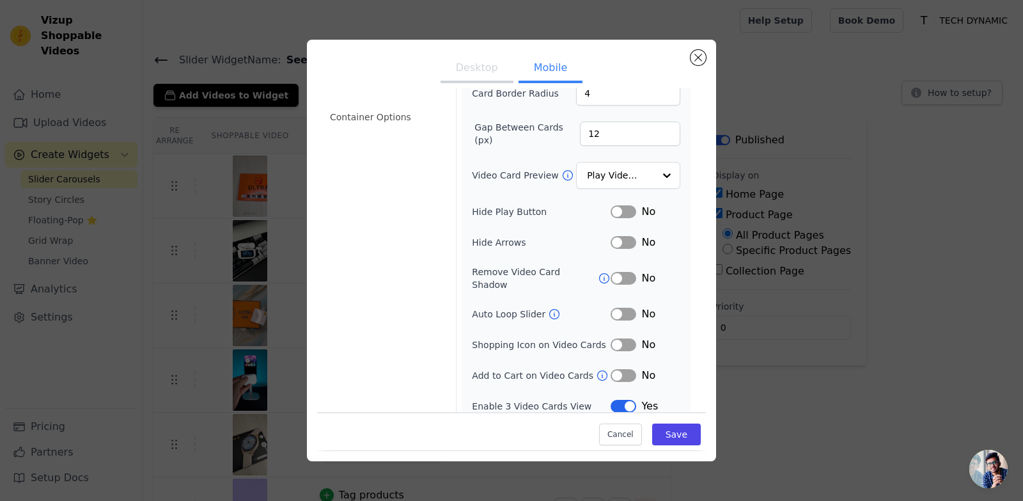
click at [620, 400] on button "Label" at bounding box center [624, 406] width 26 height 13
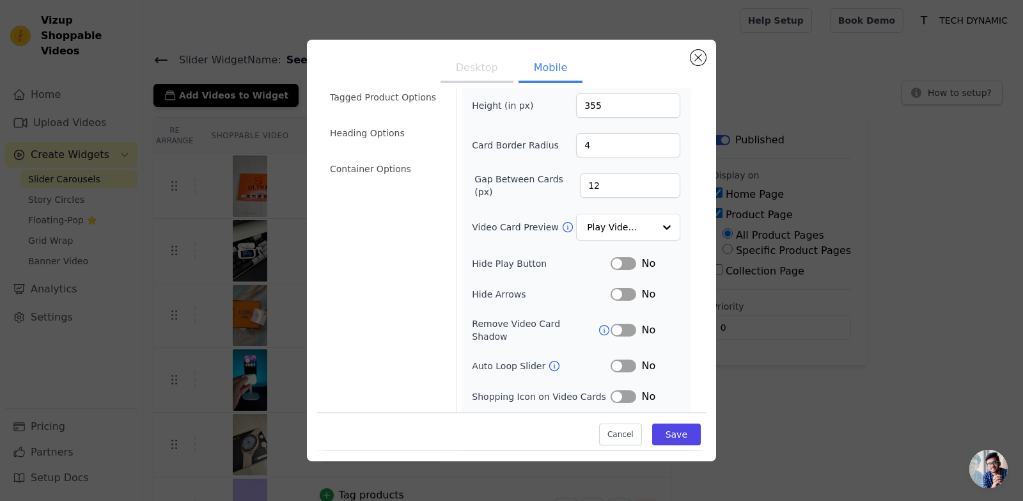
scroll to position [0, 0]
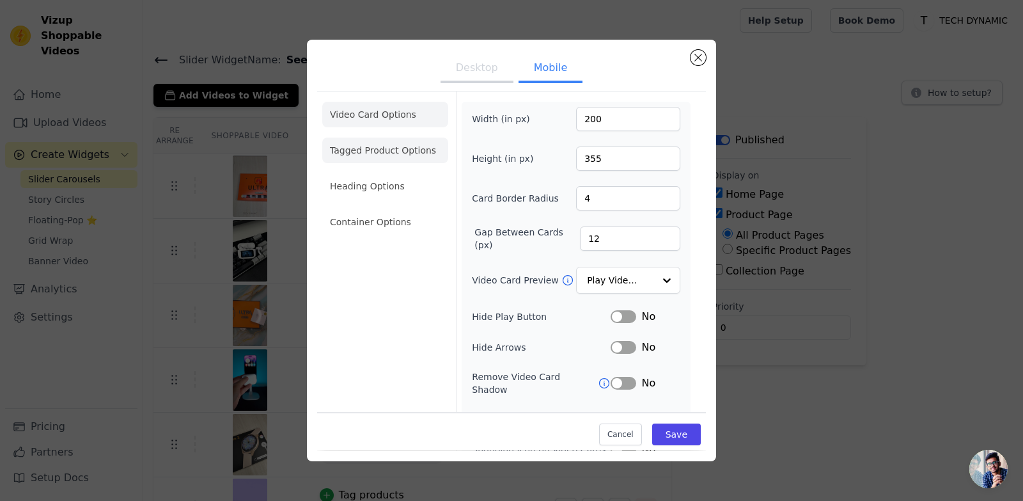
click at [402, 154] on li "Tagged Product Options" at bounding box center [385, 150] width 126 height 26
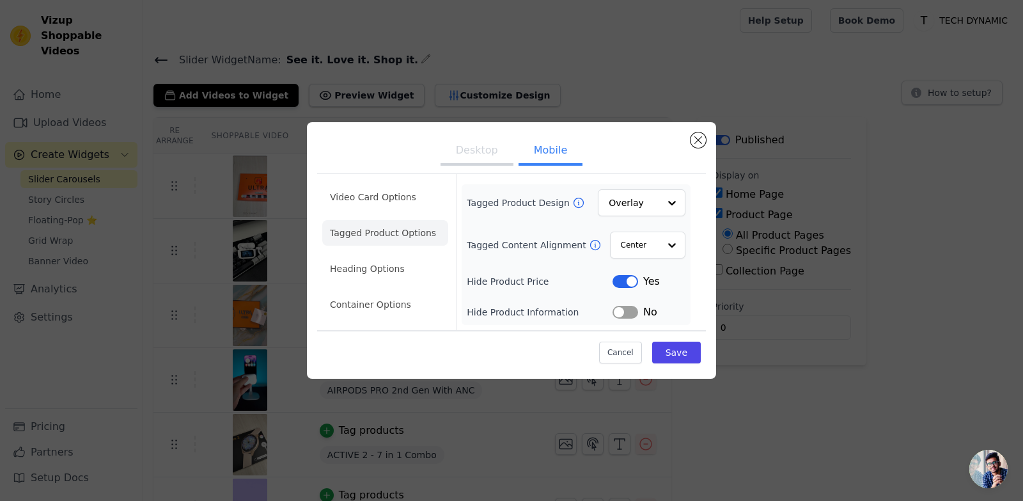
click at [623, 281] on button "Label" at bounding box center [626, 281] width 26 height 13
click at [494, 153] on button "Desktop" at bounding box center [477, 151] width 73 height 28
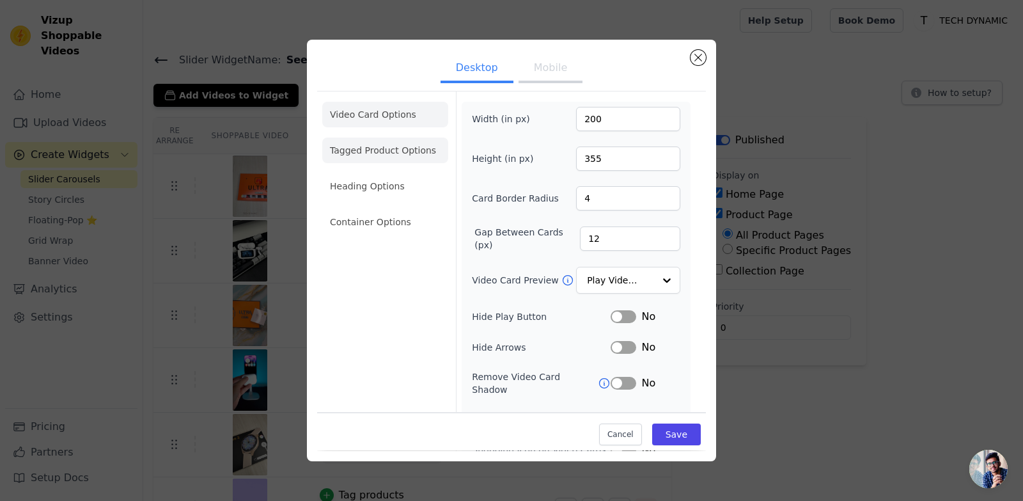
click at [434, 154] on li "Tagged Product Options" at bounding box center [385, 150] width 126 height 26
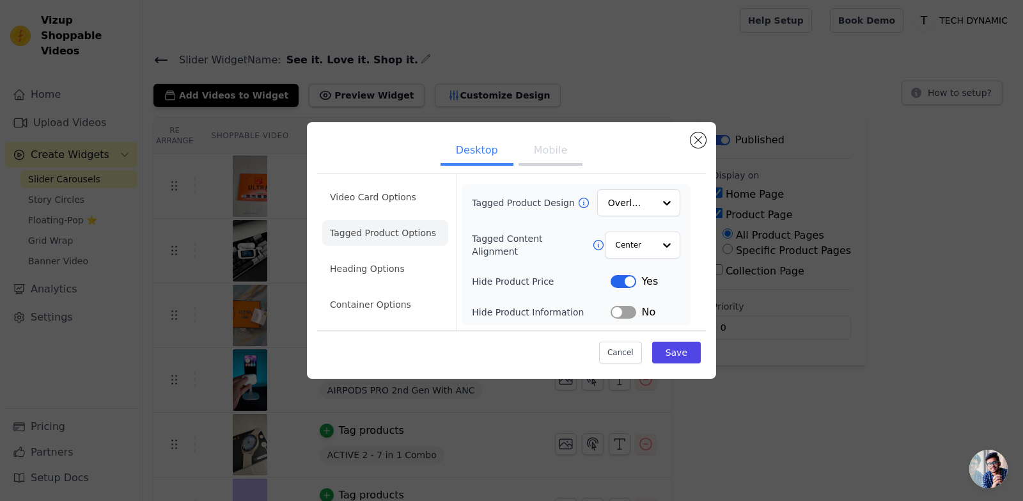
click at [620, 286] on button "Label" at bounding box center [624, 281] width 26 height 13
click at [675, 356] on button "Save" at bounding box center [676, 352] width 49 height 22
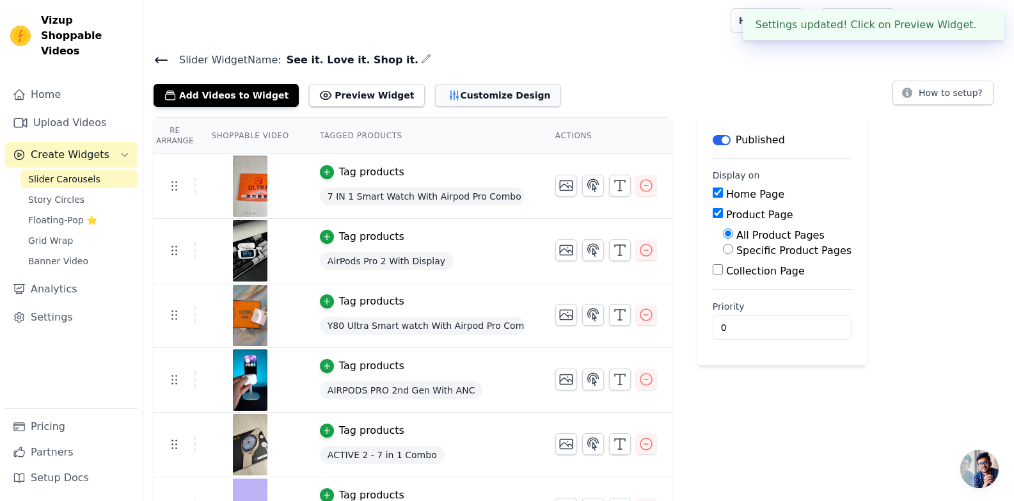
click at [448, 90] on icon "button" at bounding box center [454, 95] width 13 height 13
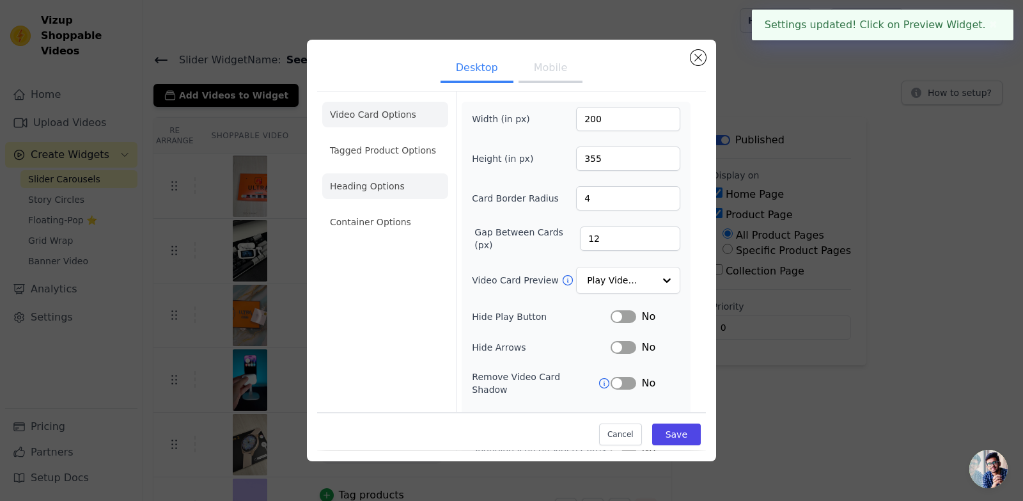
click at [409, 193] on li "Heading Options" at bounding box center [385, 186] width 126 height 26
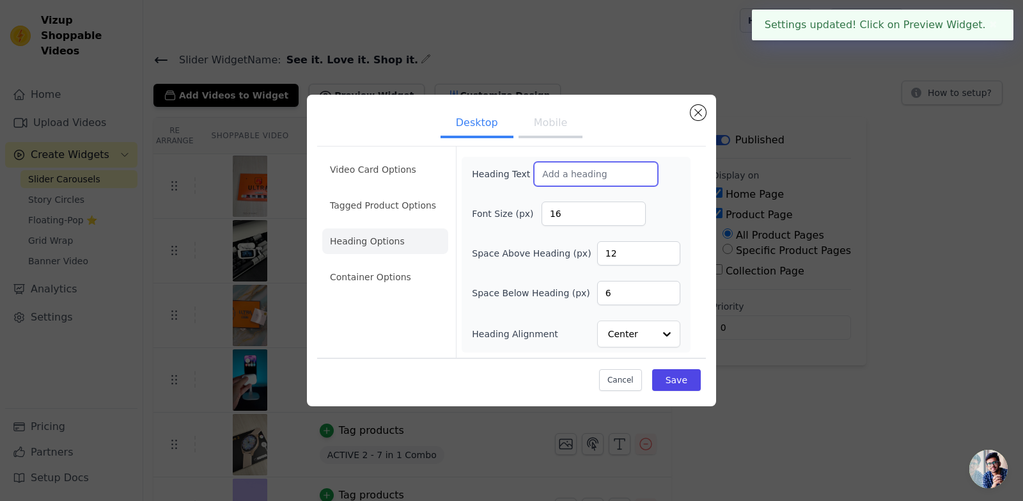
click at [583, 182] on input "Heading Text" at bounding box center [596, 174] width 124 height 24
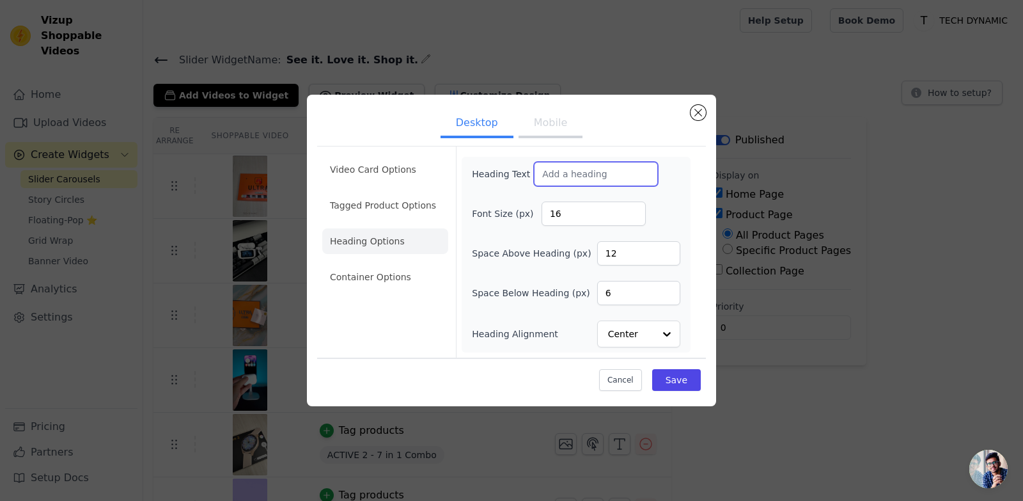
paste input "See it. Love it. Shop it."
type input "See it. Love it. Shop it."
click at [680, 381] on button "Save" at bounding box center [676, 380] width 49 height 22
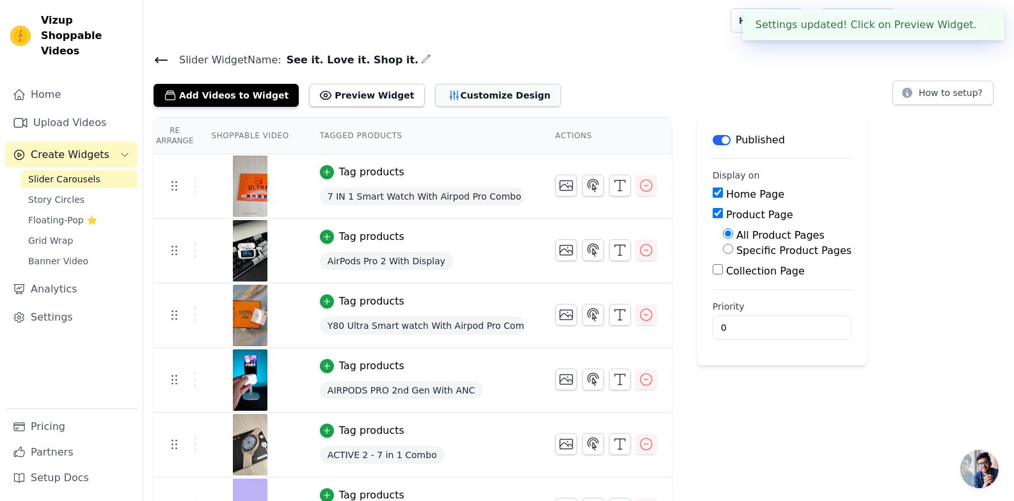
click at [450, 102] on button "Customize Design" at bounding box center [498, 95] width 126 height 23
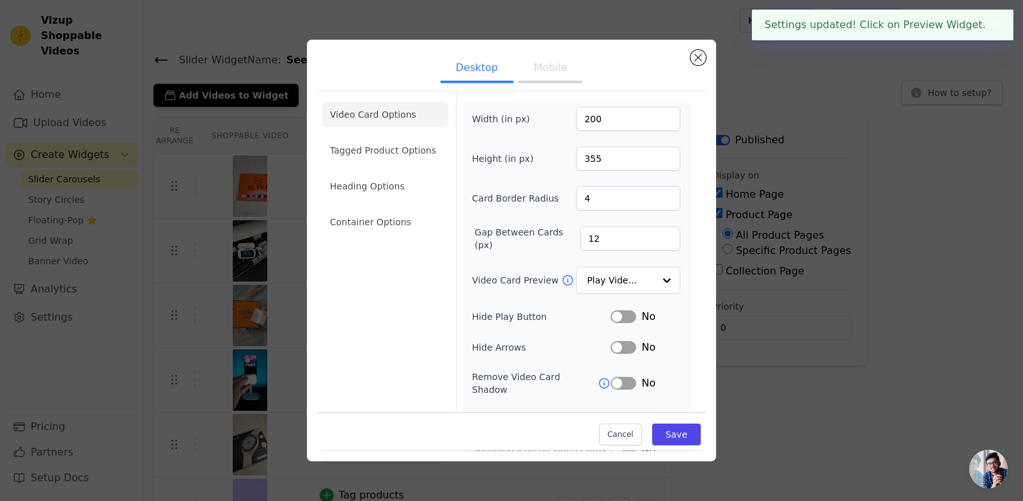
click at [528, 72] on button "Mobile" at bounding box center [551, 69] width 64 height 28
click at [383, 189] on li "Heading Options" at bounding box center [385, 186] width 126 height 26
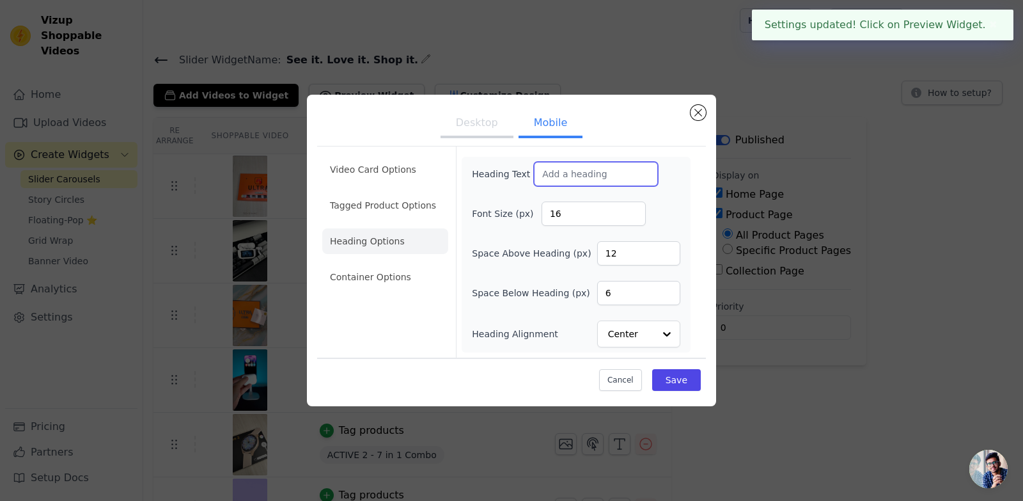
click at [560, 171] on input "Heading Text" at bounding box center [596, 174] width 124 height 24
paste input "See it. Love it. Shop it."
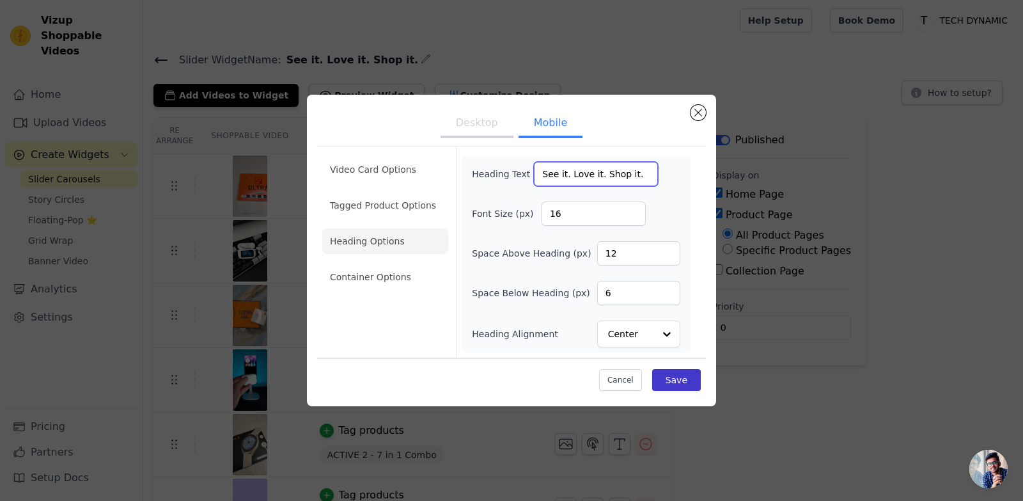
type input "See it. Love it. Shop it."
click at [668, 378] on button "Save" at bounding box center [676, 380] width 49 height 22
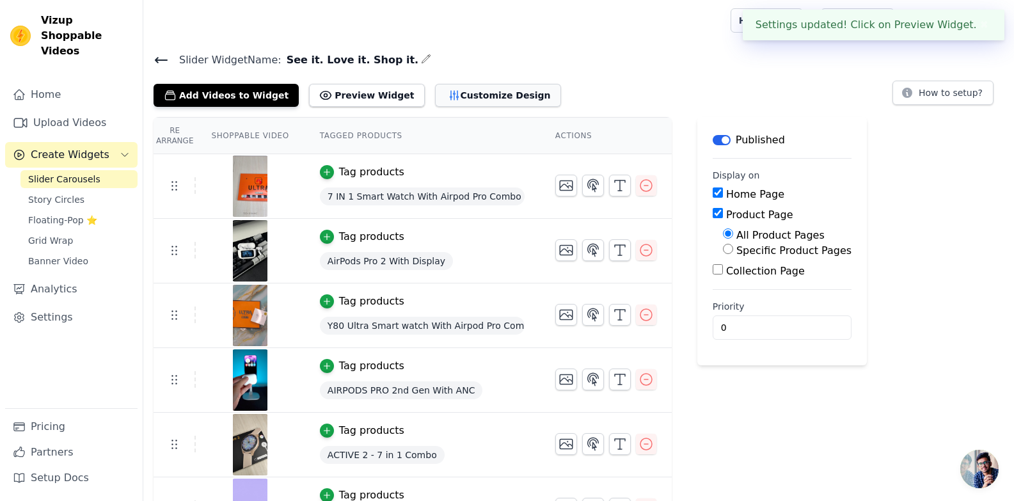
click at [459, 88] on button "Customize Design" at bounding box center [498, 95] width 126 height 23
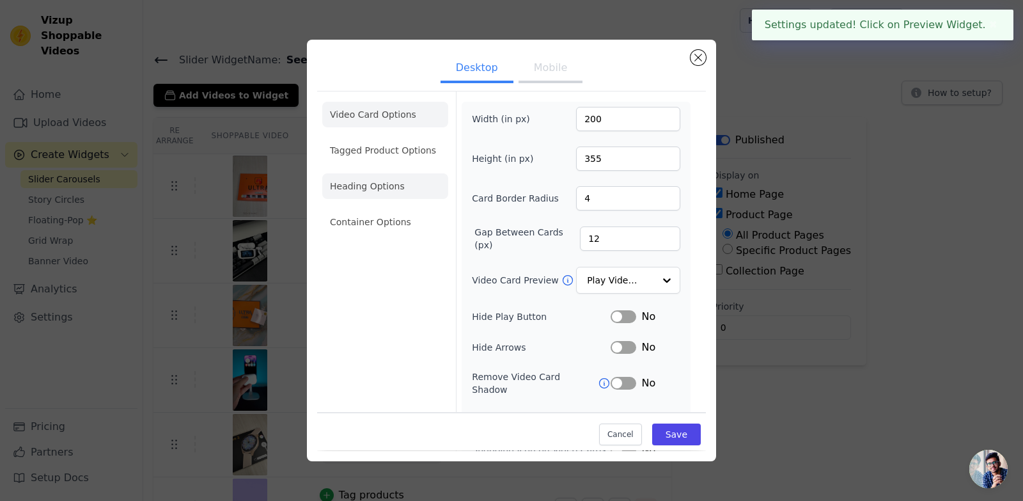
click at [391, 184] on li "Heading Options" at bounding box center [385, 186] width 126 height 26
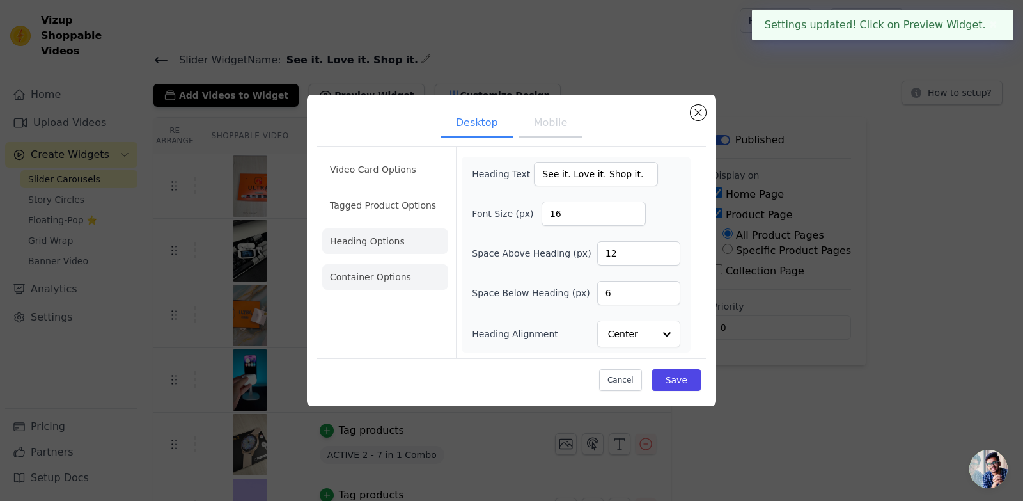
click at [387, 273] on li "Container Options" at bounding box center [385, 277] width 126 height 26
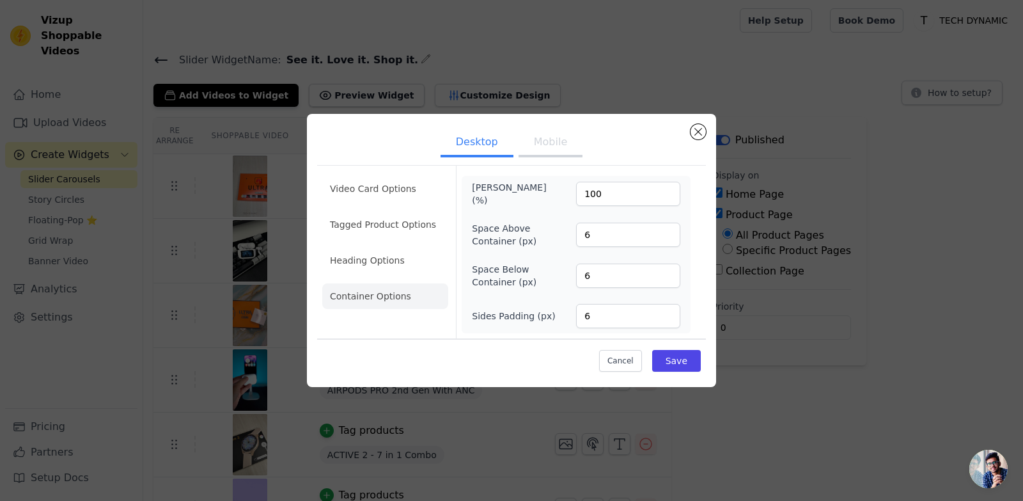
click at [539, 155] on button "Mobile" at bounding box center [551, 143] width 64 height 28
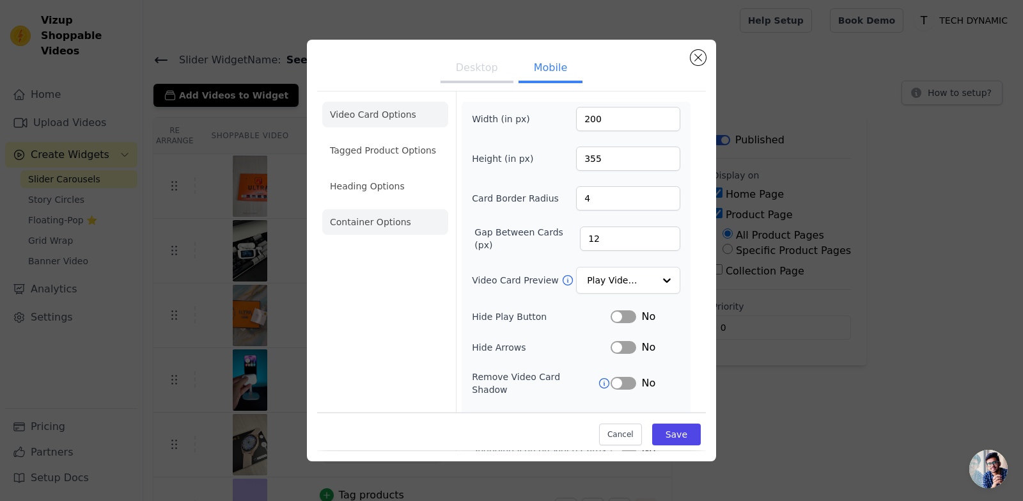
click at [405, 213] on li "Container Options" at bounding box center [385, 222] width 126 height 26
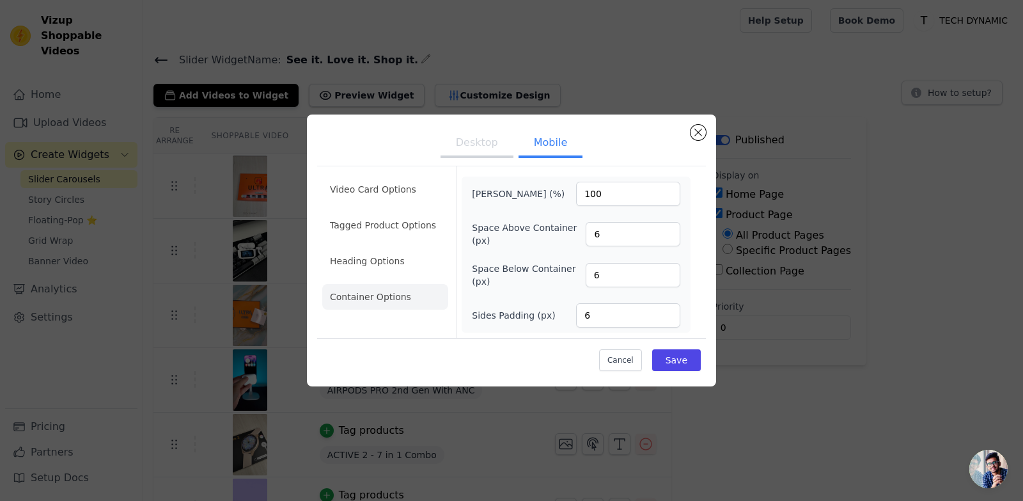
drag, startPoint x: 402, startPoint y: 263, endPoint x: 416, endPoint y: 269, distance: 15.2
click at [400, 263] on li "Heading Options" at bounding box center [385, 261] width 126 height 26
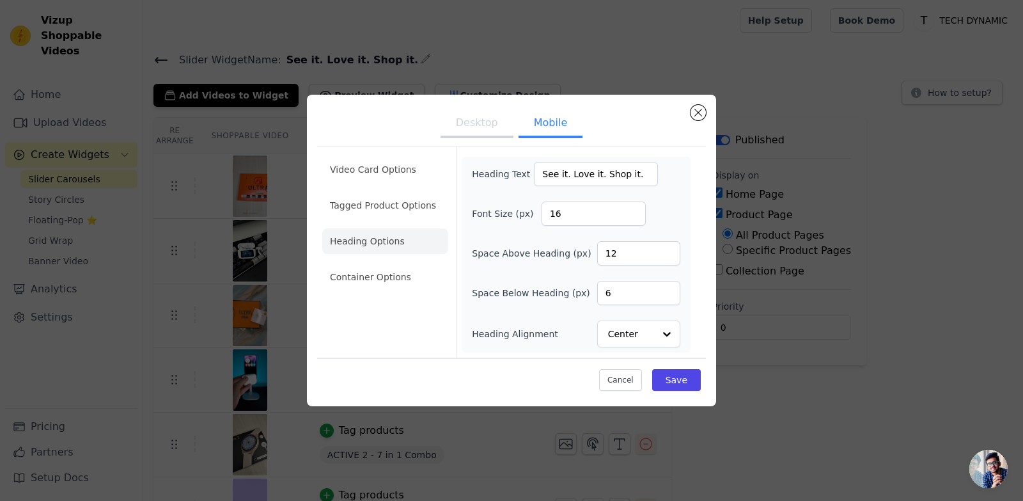
click at [475, 135] on button "Desktop" at bounding box center [477, 124] width 73 height 28
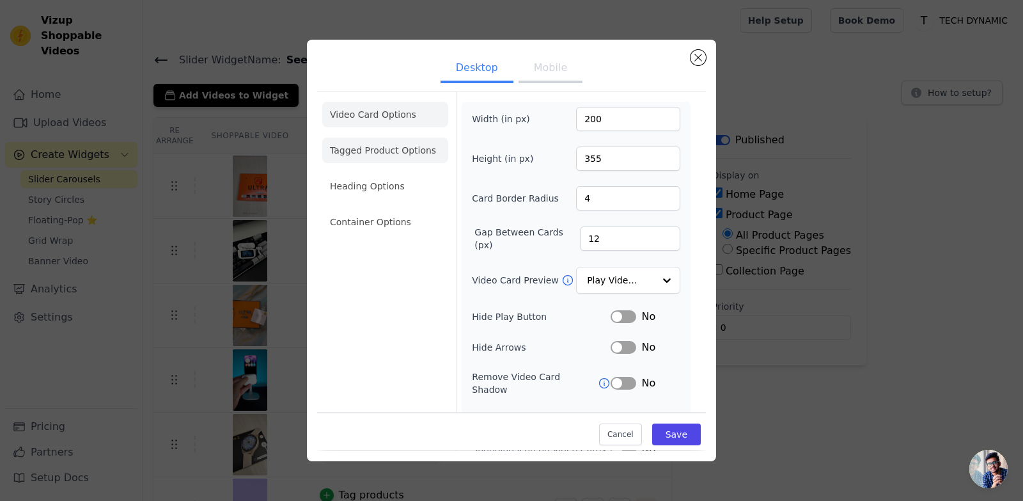
click at [399, 194] on li "Heading Options" at bounding box center [385, 186] width 126 height 26
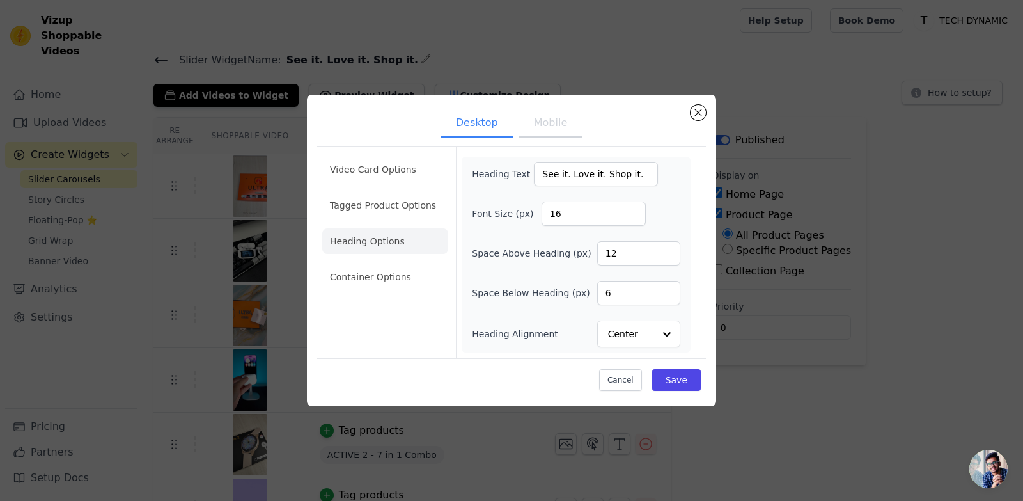
click at [544, 127] on button "Mobile" at bounding box center [551, 124] width 64 height 28
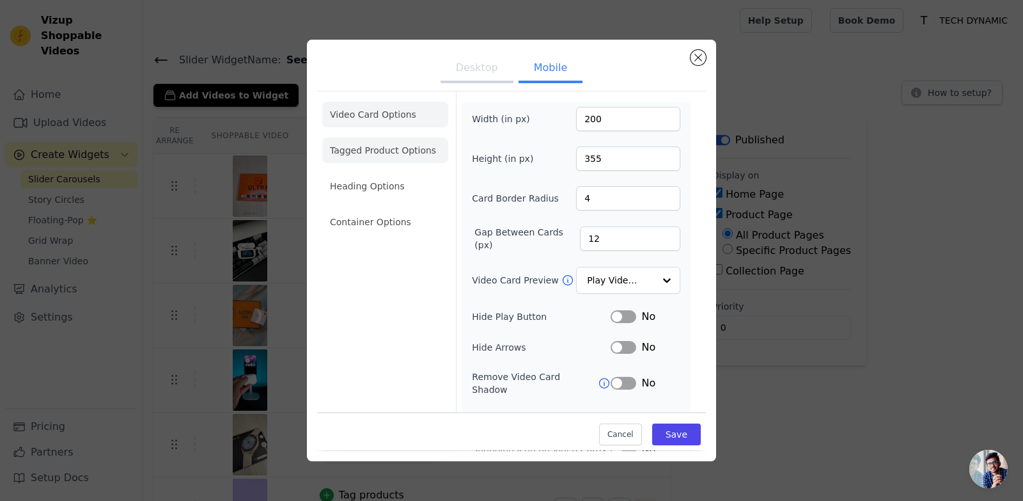
click at [394, 146] on li "Tagged Product Options" at bounding box center [385, 150] width 126 height 26
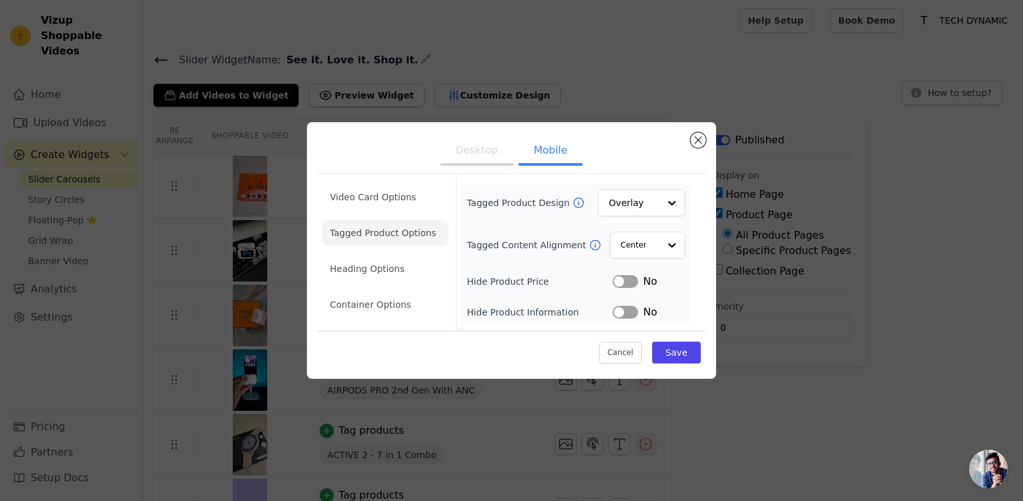
click at [486, 155] on button "Desktop" at bounding box center [477, 151] width 73 height 28
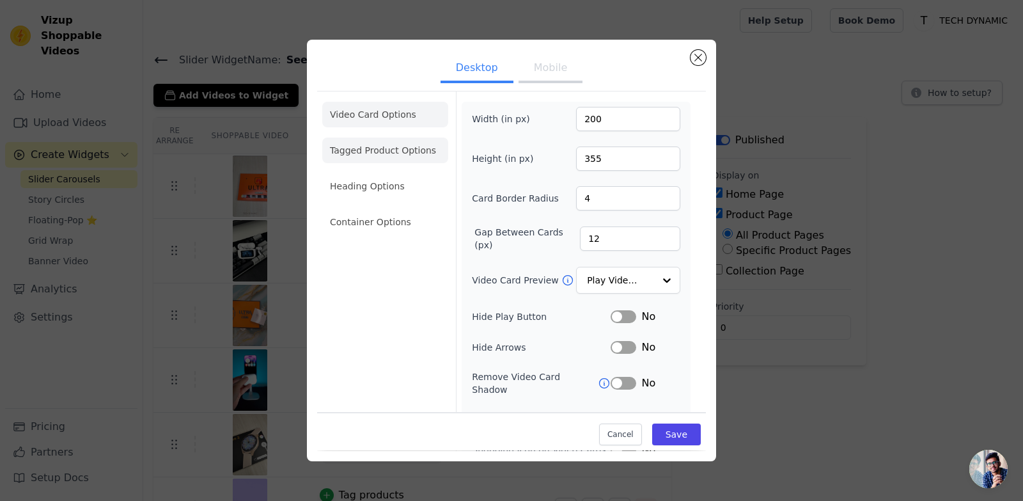
click at [421, 155] on li "Tagged Product Options" at bounding box center [385, 150] width 126 height 26
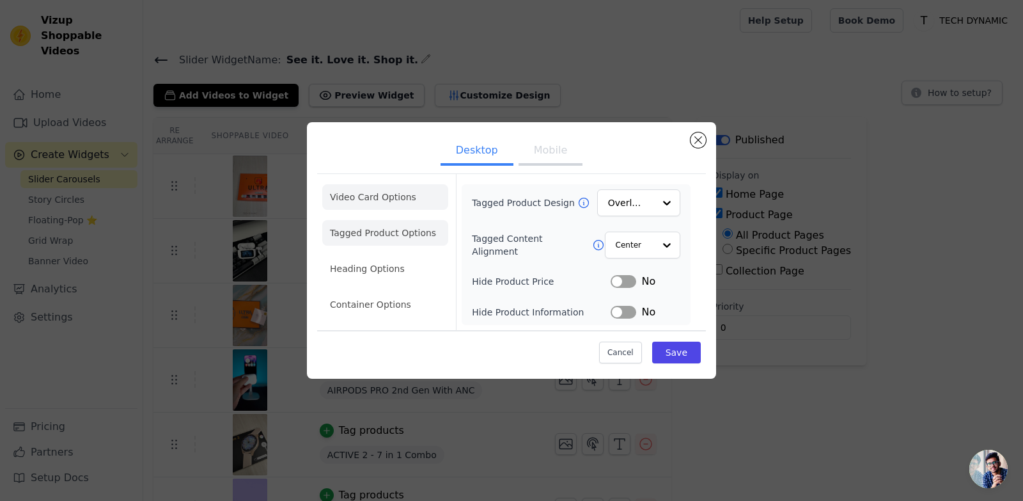
click at [357, 198] on li "Video Card Options" at bounding box center [385, 197] width 126 height 26
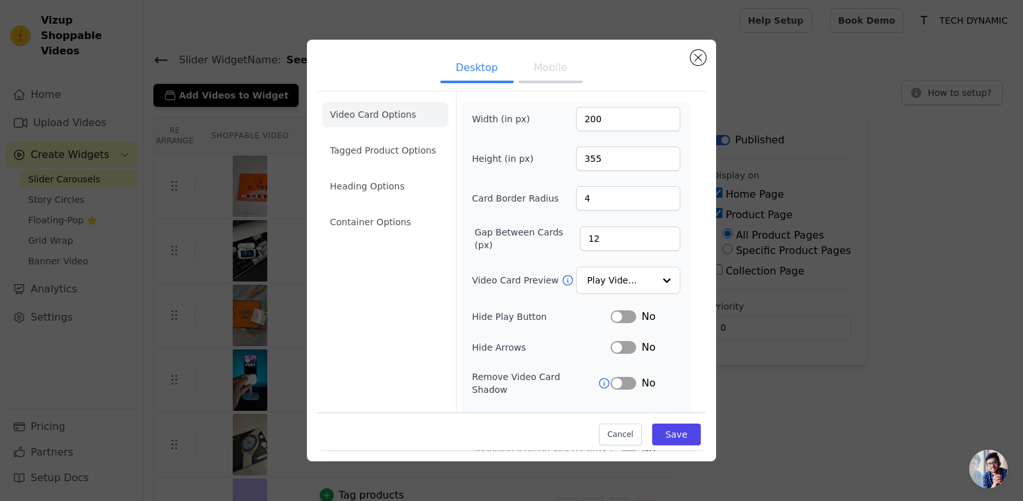
click at [553, 84] on ul "Desktop Mobile" at bounding box center [511, 69] width 389 height 38
click at [547, 77] on button "Mobile" at bounding box center [551, 69] width 64 height 28
click at [431, 146] on li "Tagged Product Options" at bounding box center [385, 150] width 126 height 26
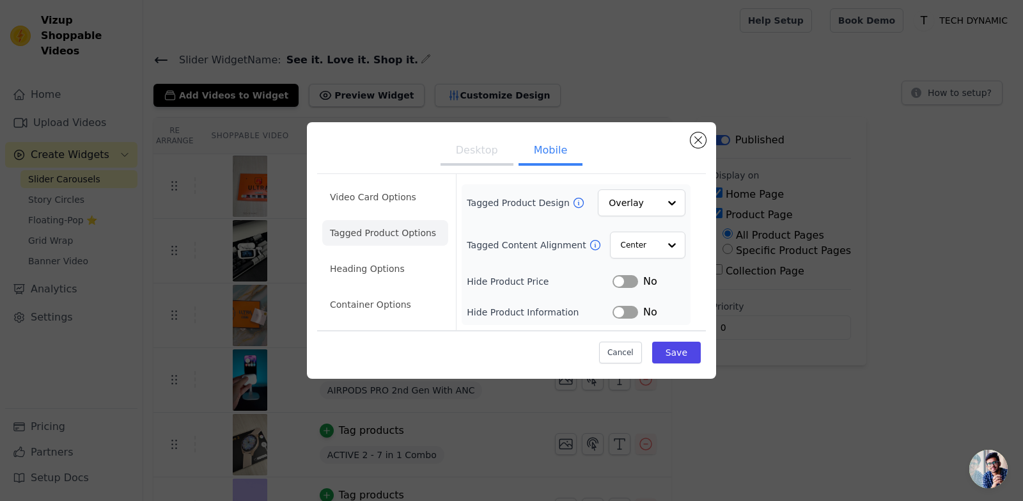
click at [480, 154] on button "Desktop" at bounding box center [477, 151] width 73 height 28
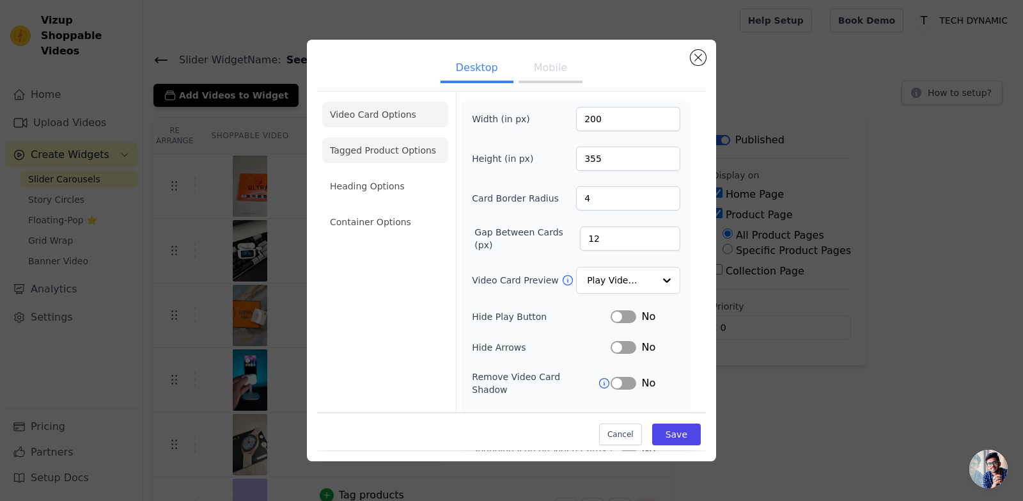
click at [409, 145] on li "Tagged Product Options" at bounding box center [385, 150] width 126 height 26
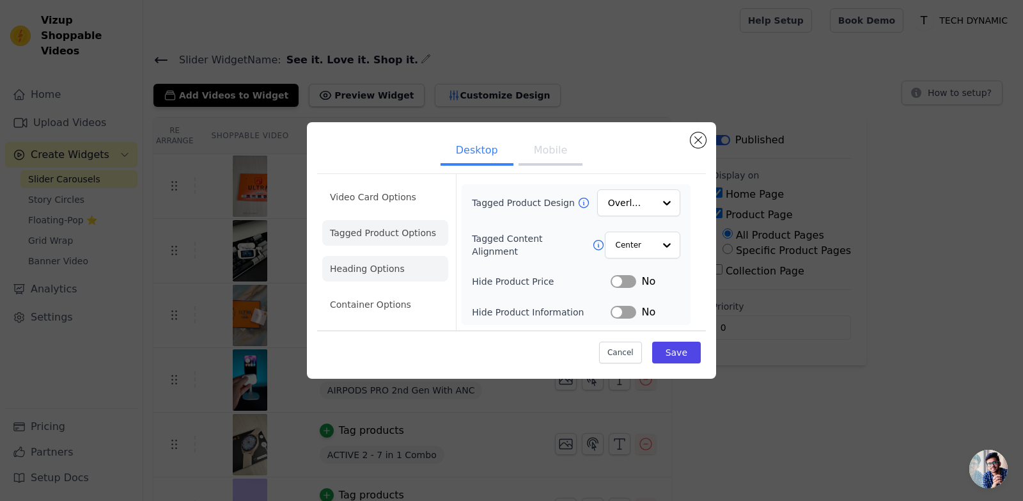
click at [404, 267] on li "Heading Options" at bounding box center [385, 269] width 126 height 26
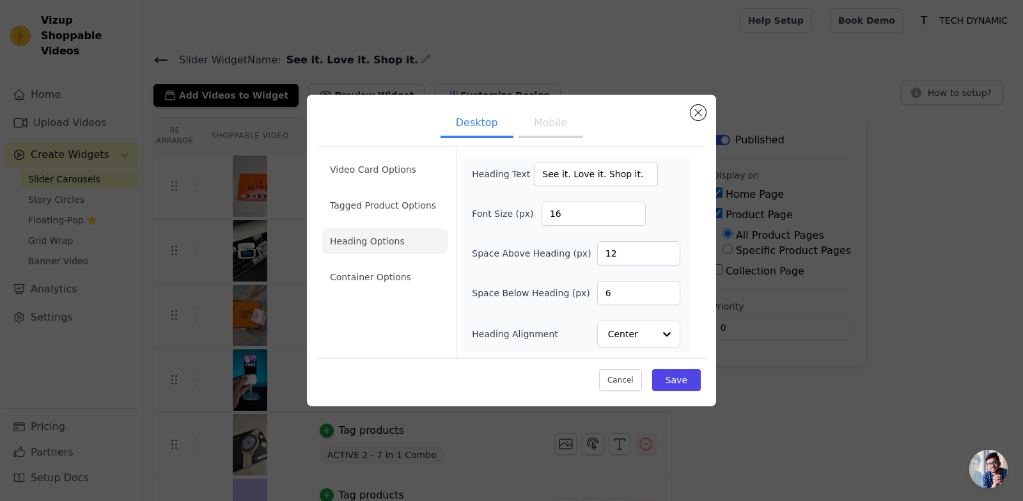
click at [548, 129] on button "Mobile" at bounding box center [551, 124] width 64 height 28
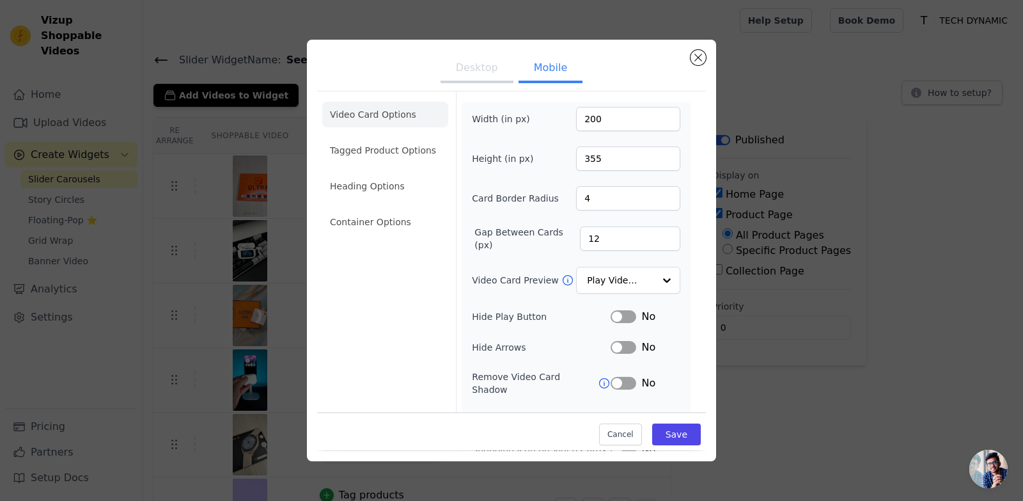
click at [398, 201] on ul "Video Card Options Tagged Product Options Heading Options Container Options" at bounding box center [385, 168] width 126 height 143
drag, startPoint x: 400, startPoint y: 189, endPoint x: 417, endPoint y: 193, distance: 17.2
click at [401, 189] on li "Heading Options" at bounding box center [385, 186] width 126 height 26
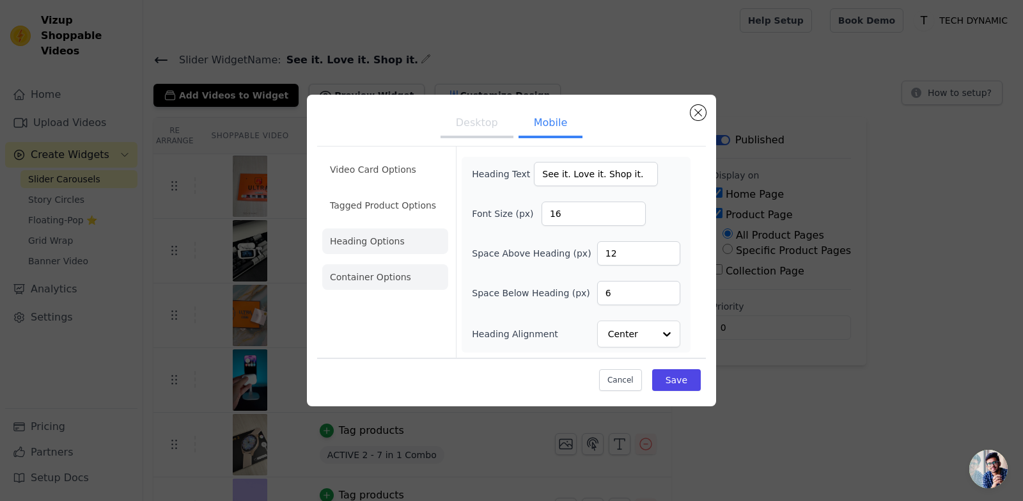
click at [398, 274] on li "Container Options" at bounding box center [385, 277] width 126 height 26
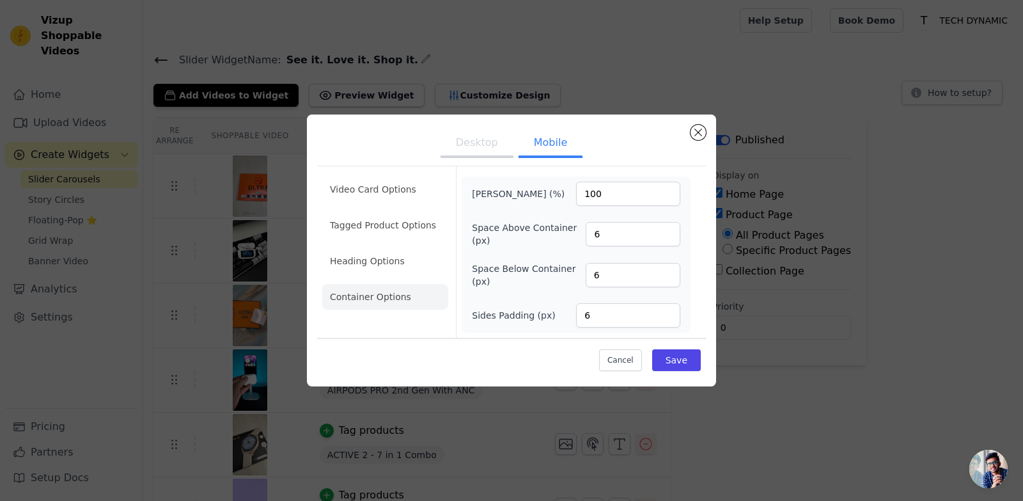
click at [473, 145] on button "Desktop" at bounding box center [477, 144] width 73 height 28
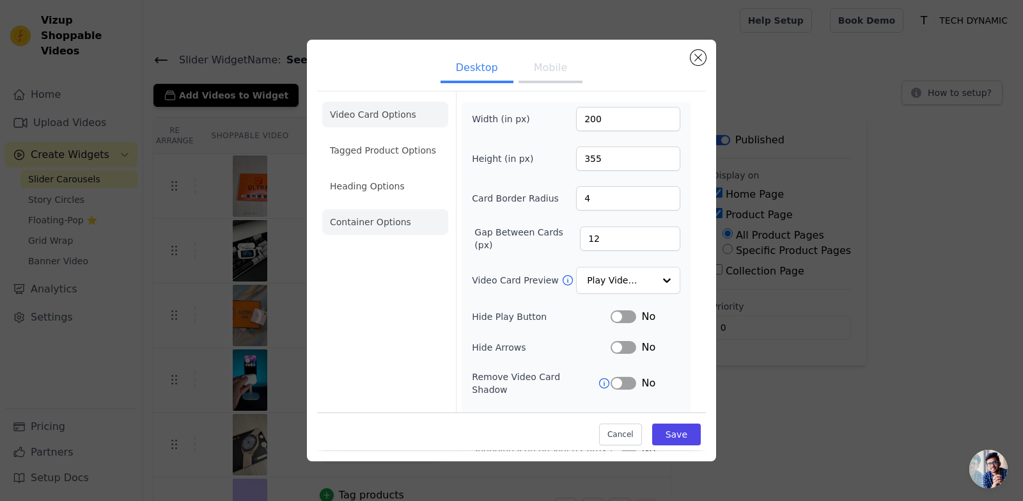
click at [403, 217] on li "Container Options" at bounding box center [385, 222] width 126 height 26
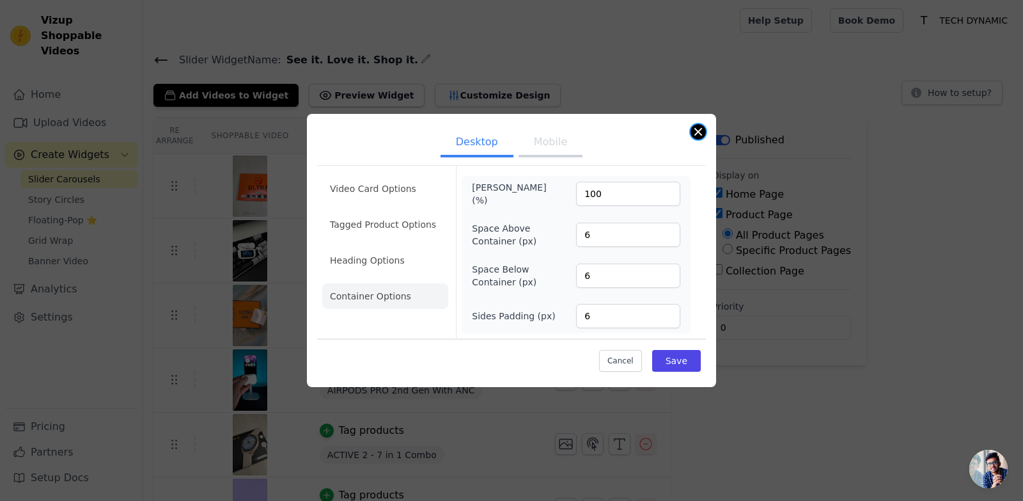
click at [694, 135] on button "Close modal" at bounding box center [698, 131] width 15 height 15
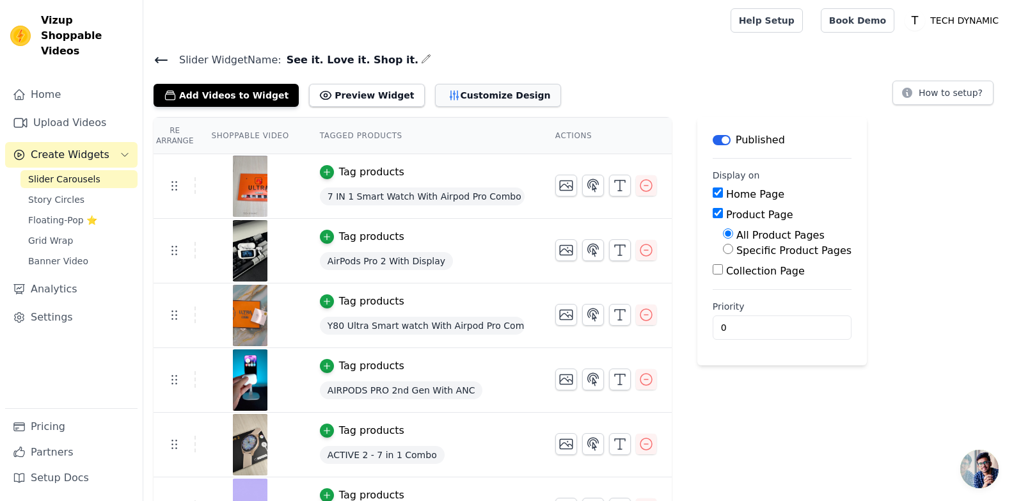
click at [443, 94] on button "Customize Design" at bounding box center [498, 95] width 126 height 23
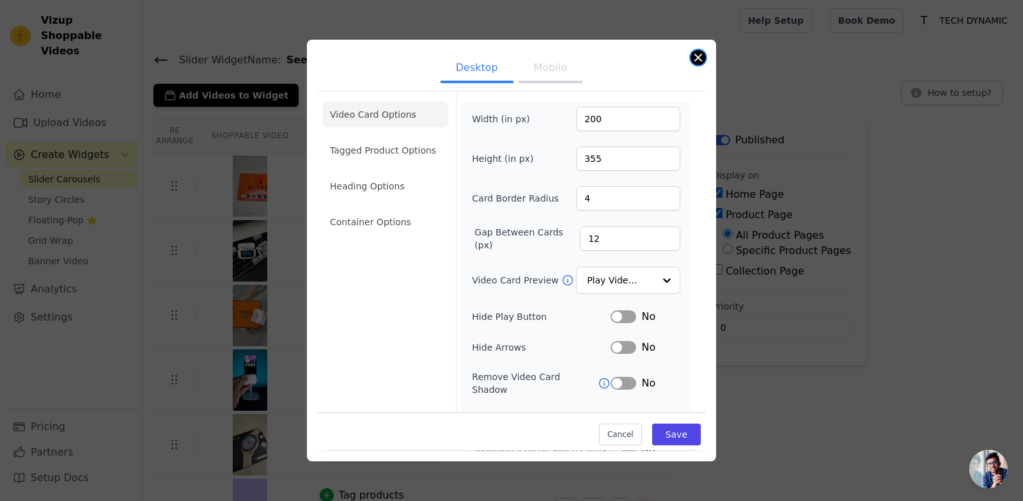
click at [700, 53] on button "Close modal" at bounding box center [698, 57] width 15 height 15
